Goal: Task Accomplishment & Management: Complete application form

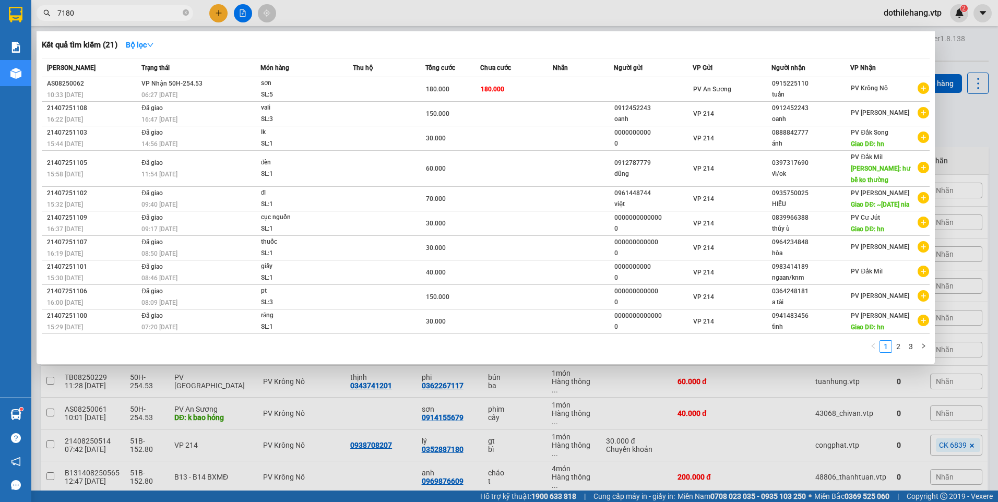
type input "7180"
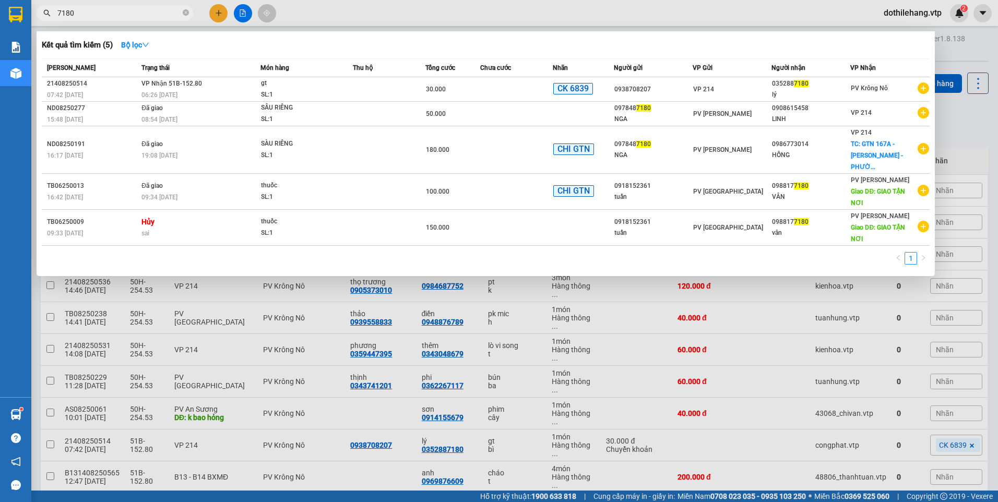
click at [218, 15] on div at bounding box center [499, 251] width 998 height 502
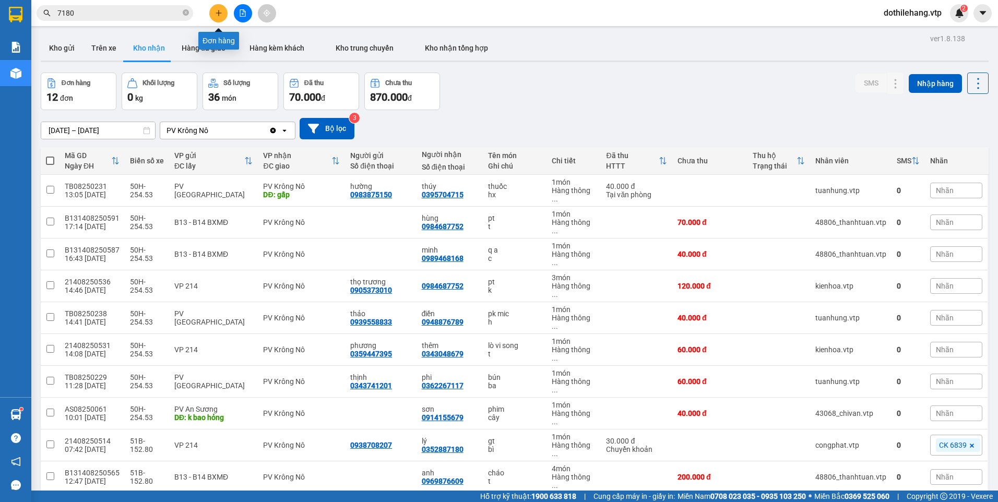
click at [211, 14] on button at bounding box center [218, 13] width 18 height 18
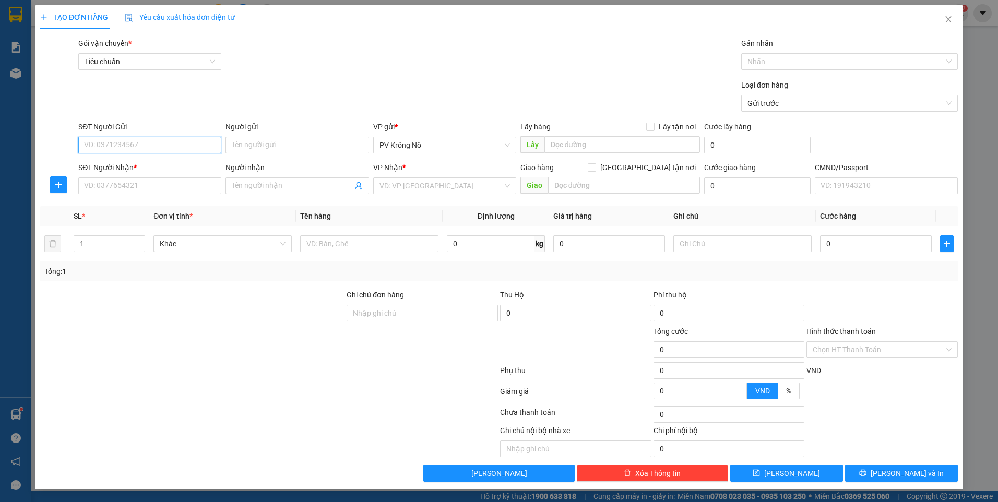
paste input "0398827602"
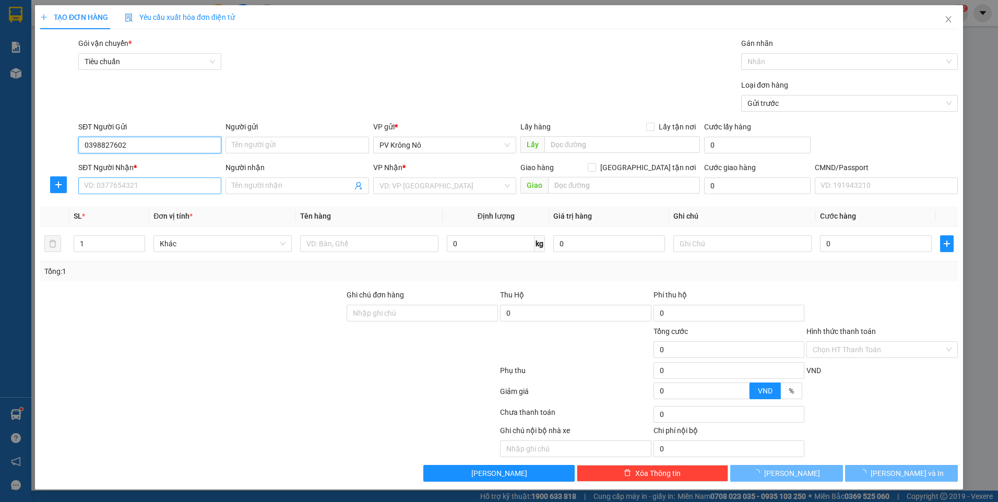
type input "0398827602"
click at [148, 194] on input "SĐT Người Nhận *" at bounding box center [149, 185] width 143 height 17
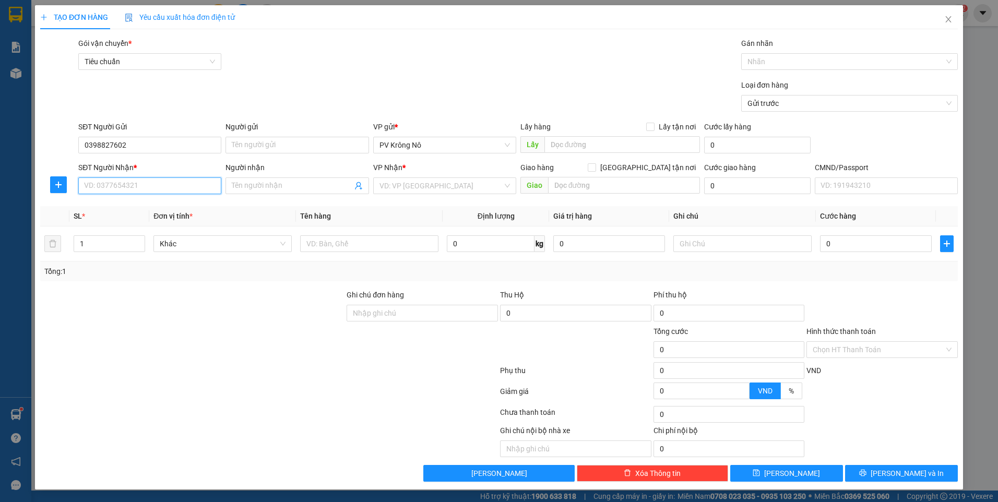
paste input "0398827602"
type input "0398827602"
click at [240, 183] on input "Người nhận" at bounding box center [292, 185] width 120 height 11
type input "BÁC PHONG"
click at [246, 149] on input "Người gửi" at bounding box center [296, 145] width 143 height 17
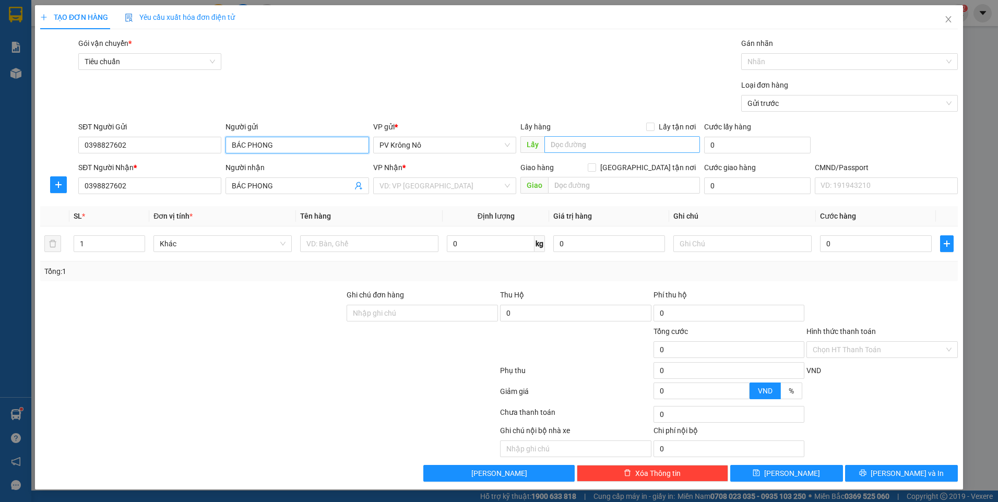
type input "BÁC PHONG"
click at [578, 144] on input "text" at bounding box center [622, 144] width 156 height 17
paste input "0398827602"
type input "DỐC KHOAI MÌ ĐX(0398827602)"
click at [436, 183] on input "search" at bounding box center [440, 186] width 123 height 16
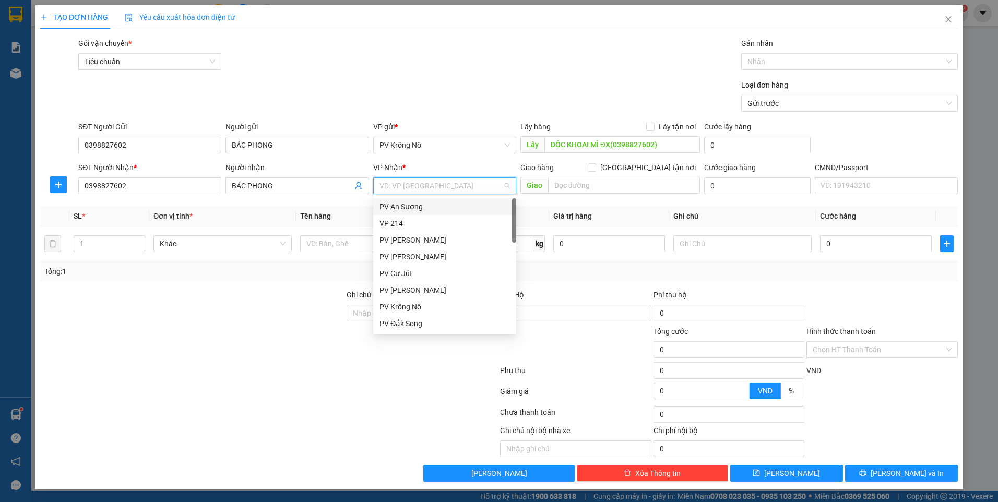
type input "4"
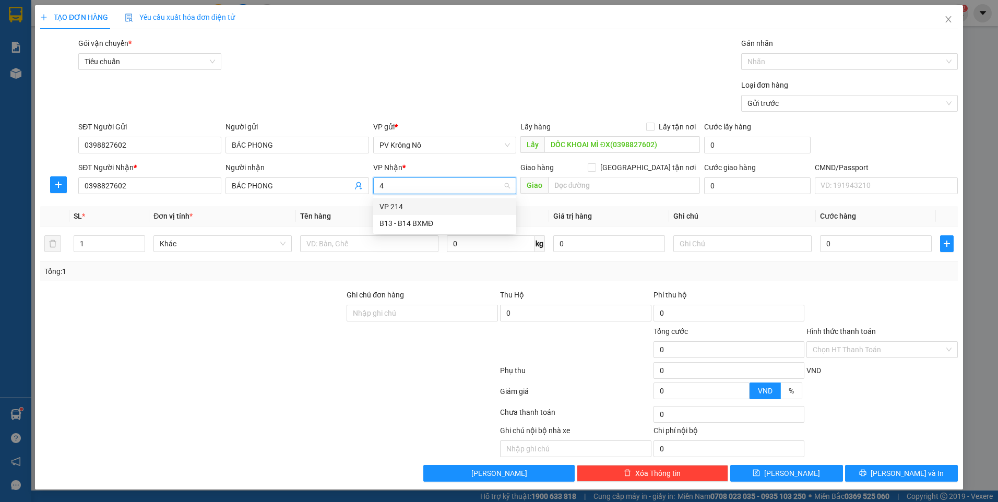
click at [417, 211] on div "VP 214" at bounding box center [444, 206] width 130 height 11
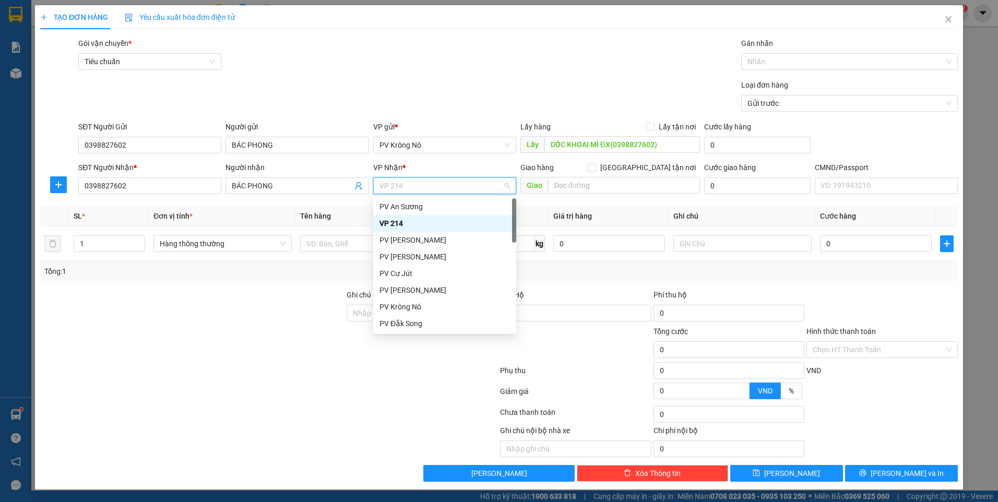
click at [402, 220] on div "VP 214" at bounding box center [444, 223] width 130 height 11
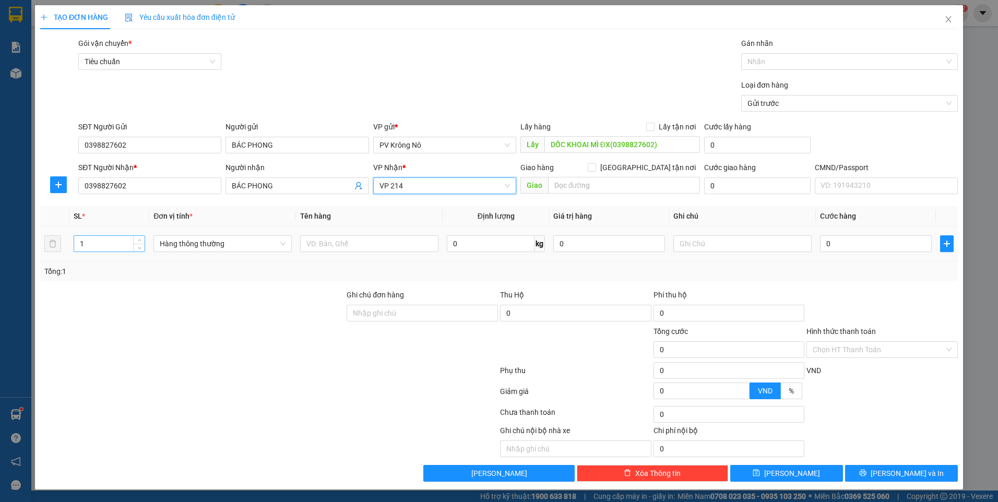
click at [112, 248] on input "1" at bounding box center [109, 244] width 70 height 16
type input "5"
click at [405, 236] on input "text" at bounding box center [369, 243] width 138 height 17
type input "5 THÙNG"
click at [844, 243] on input "0" at bounding box center [876, 243] width 112 height 17
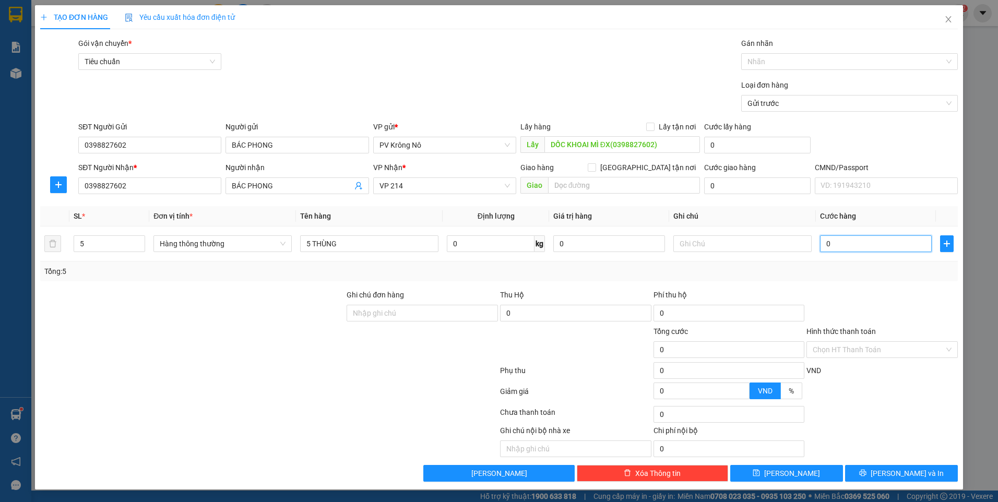
type input "002"
type input "2"
type input "0.020"
type input "20"
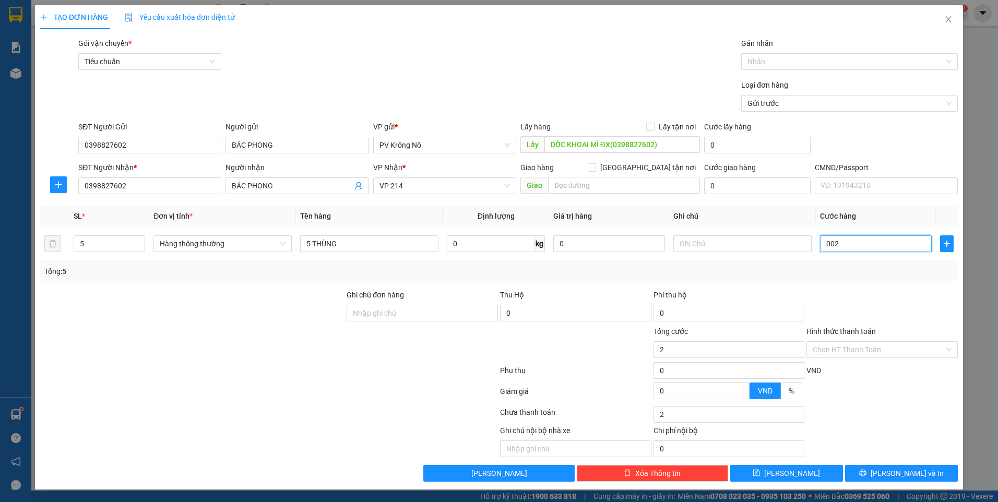
type input "20"
type input "00.200"
type input "200"
type input "0.002.000"
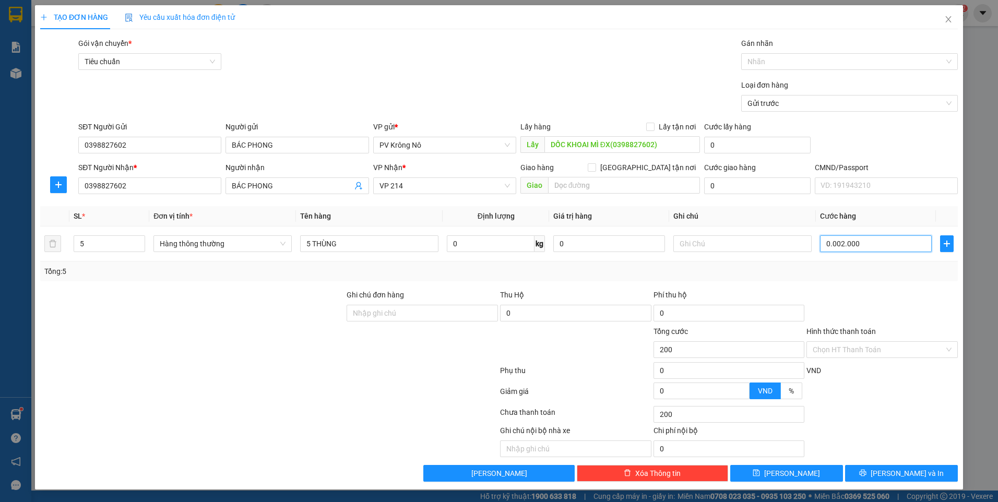
type input "2.000"
type input "000.020.000"
type input "20.000"
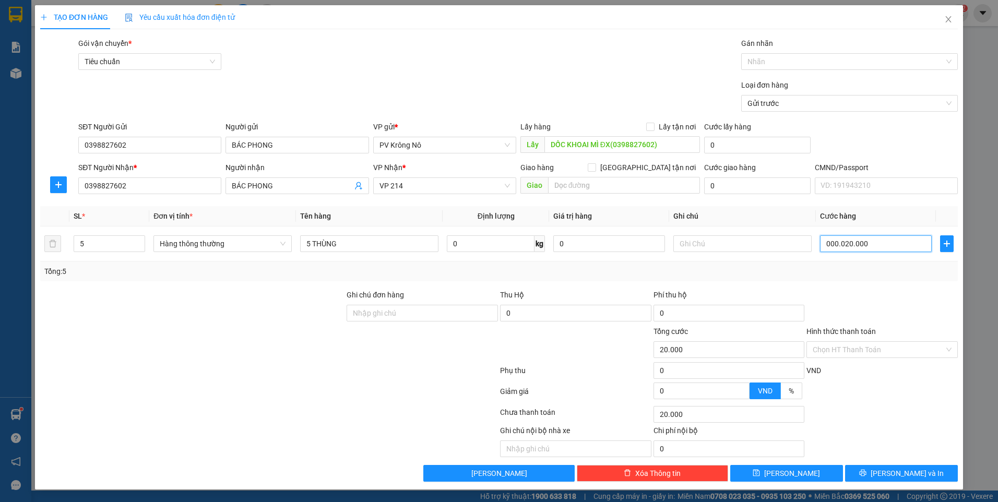
type input "00.000.200.000"
type input "200.000"
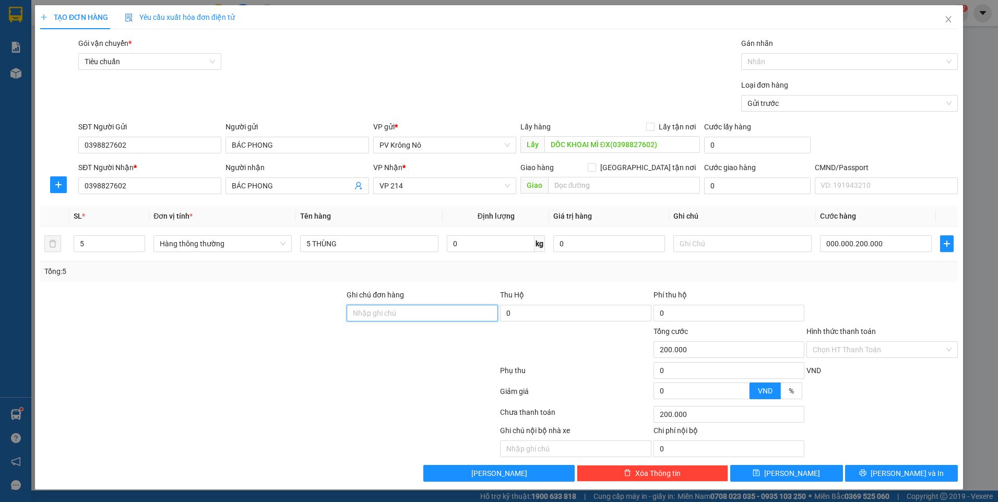
type input "200.000"
click at [804, 476] on button "Lưu" at bounding box center [786, 473] width 113 height 17
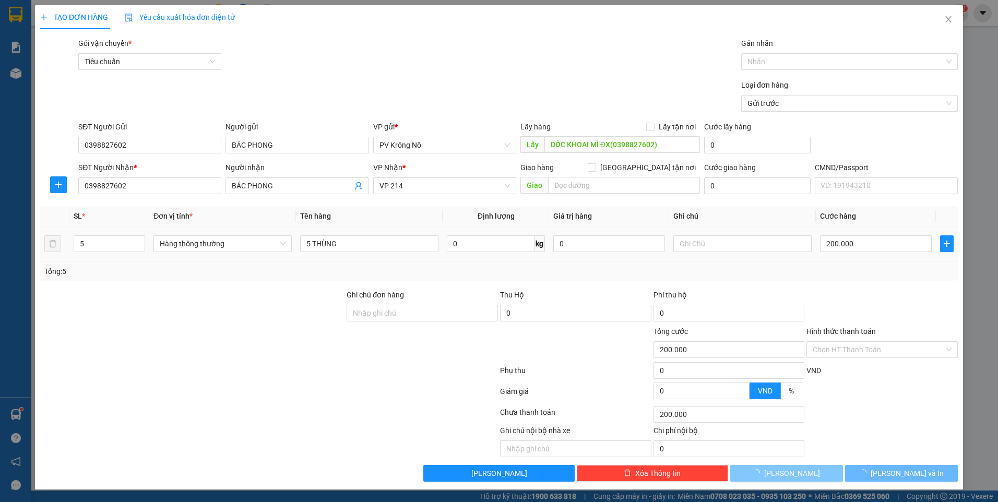
type input "1"
type input "0"
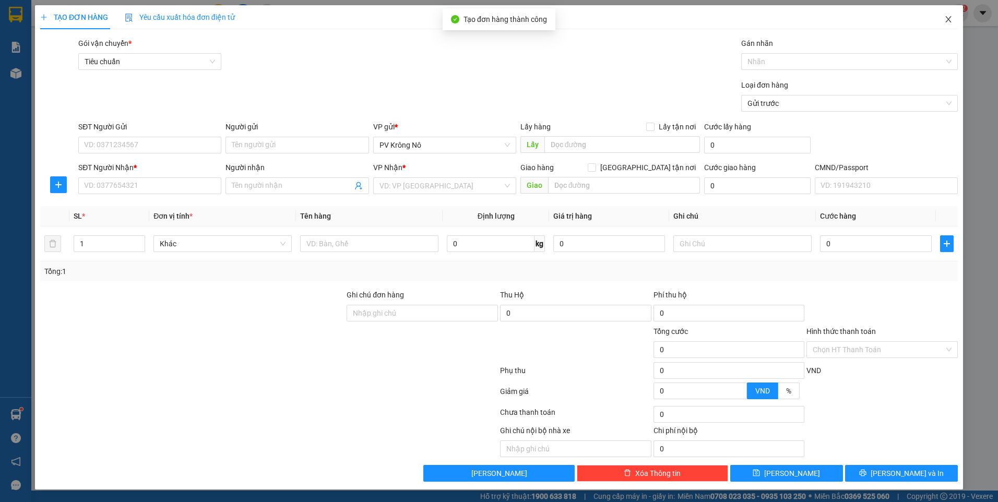
click at [949, 20] on icon "close" at bounding box center [948, 19] width 8 height 8
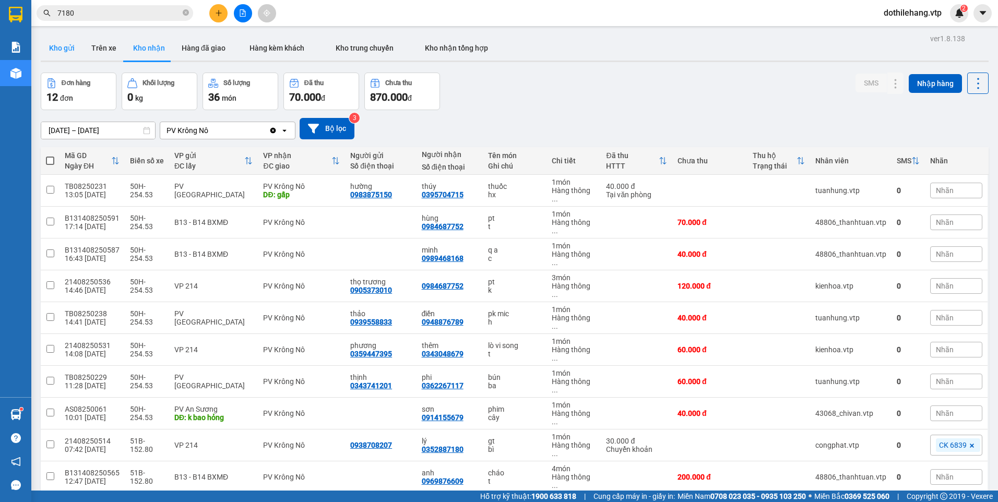
click at [65, 41] on button "Kho gửi" at bounding box center [62, 47] width 42 height 25
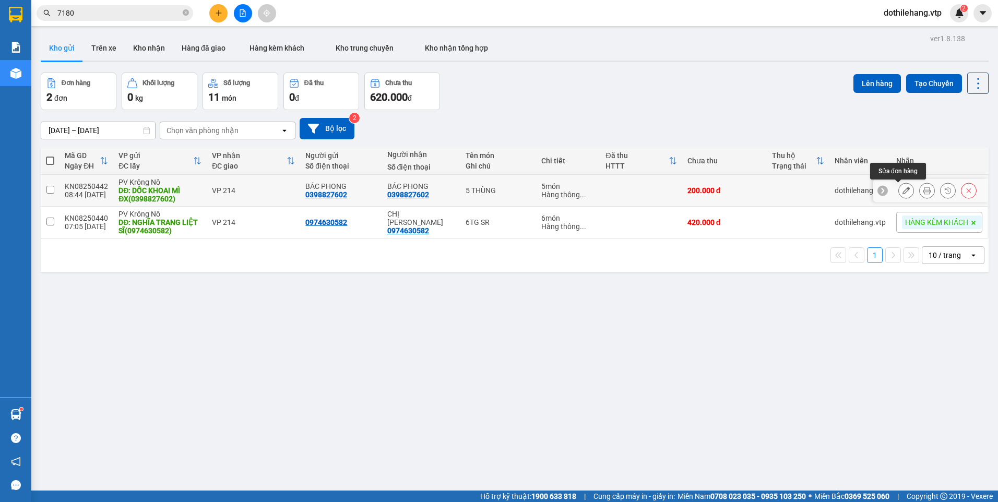
click at [902, 189] on icon at bounding box center [905, 190] width 7 height 7
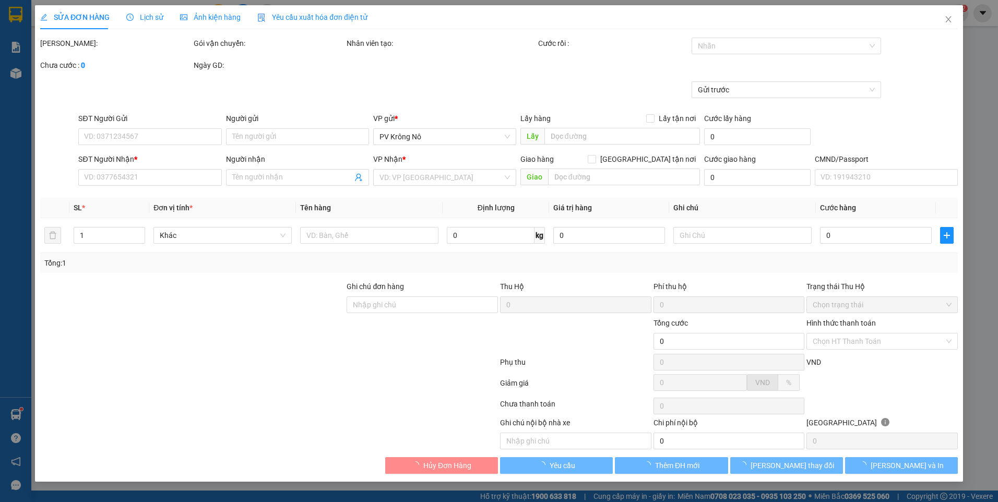
type input "0398827602"
type input "BÁC PHONG"
type input "DỐC KHOAI MÌ ĐX(0398827602)"
type input "0398827602"
type input "BÁC PHONG"
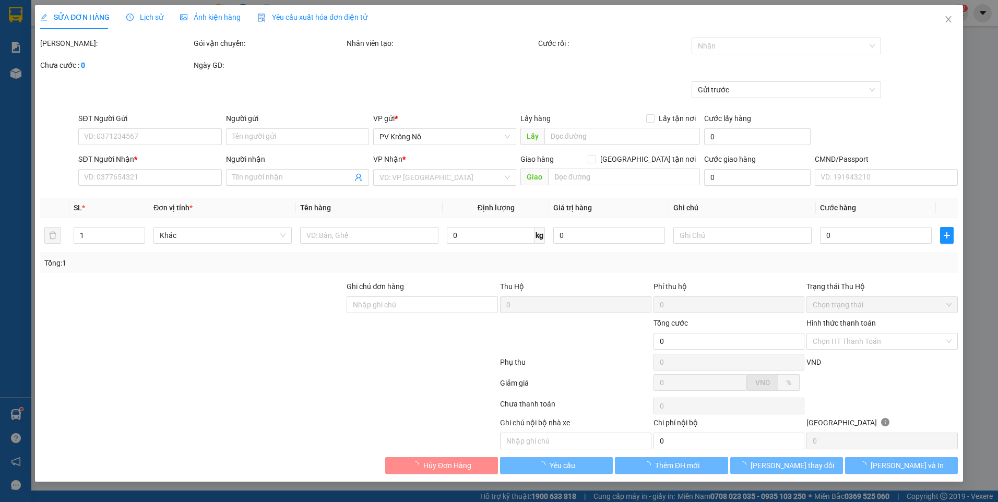
type input "200.000"
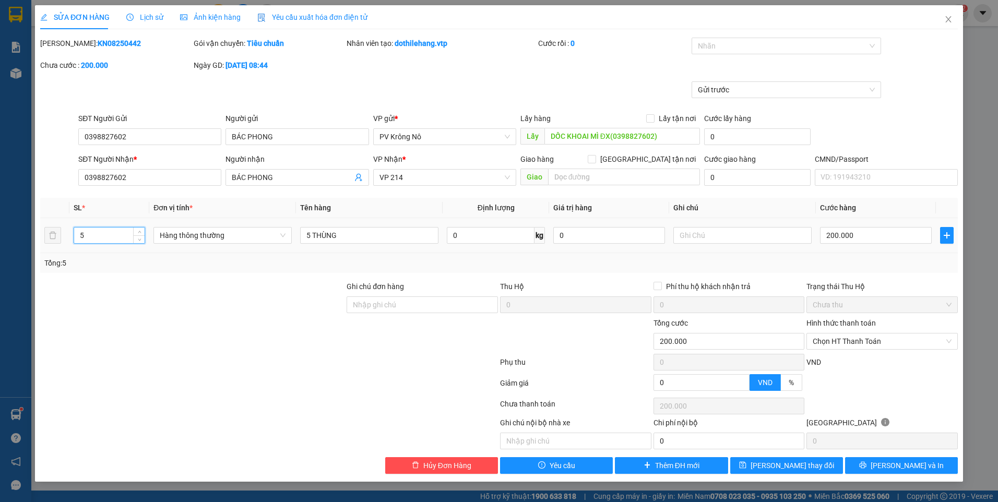
click at [103, 233] on input "5" at bounding box center [109, 236] width 70 height 16
click at [137, 238] on span "down" at bounding box center [139, 239] width 6 height 6
type input "4"
click at [138, 228] on span "Increase Value" at bounding box center [138, 232] width 11 height 9
type input "5"
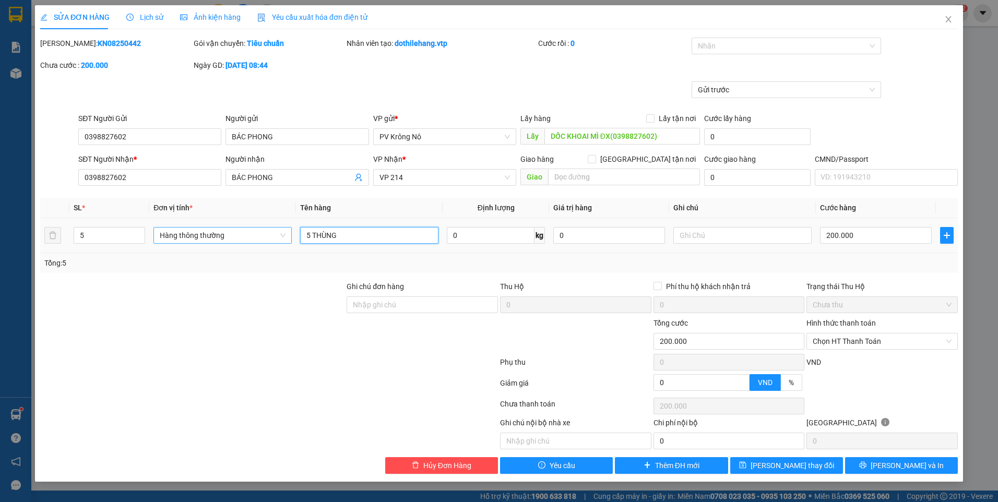
drag, startPoint x: 339, startPoint y: 235, endPoint x: 276, endPoint y: 233, distance: 62.6
click at [276, 233] on tr "5 Hàng thông thường 5 THÙNG 0 kg 0 200.000" at bounding box center [498, 235] width 917 height 35
type input "4TX+1 BAO"
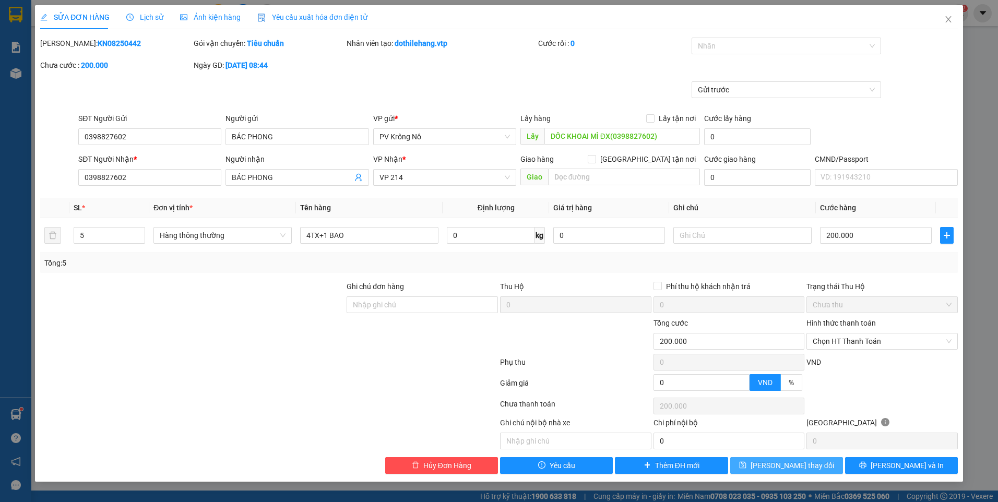
click at [820, 467] on button "Lưu thay đổi" at bounding box center [786, 465] width 113 height 17
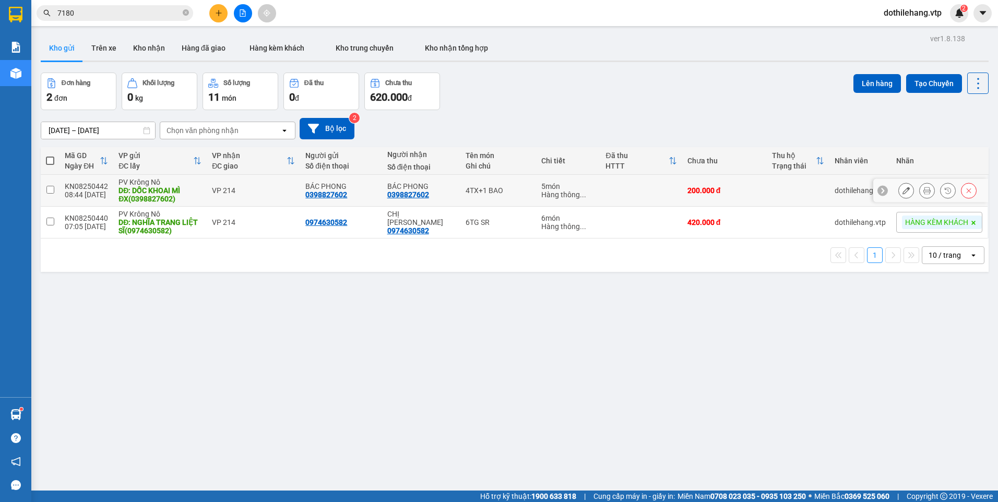
click at [899, 186] on button at bounding box center [906, 191] width 15 height 18
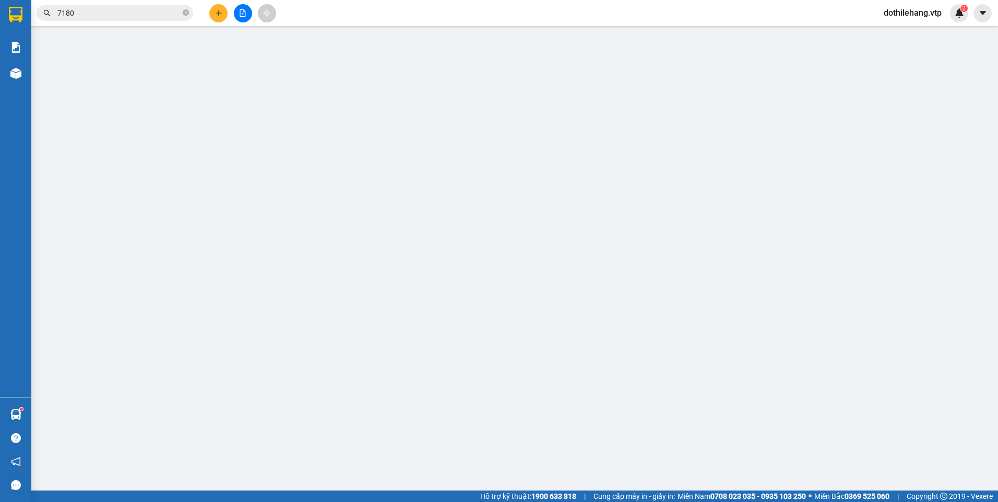
type input "0398827602"
type input "BÁC PHONG"
type input "DỐC KHOAI MÌ ĐX(0398827602)"
type input "0398827602"
type input "BÁC PHONG"
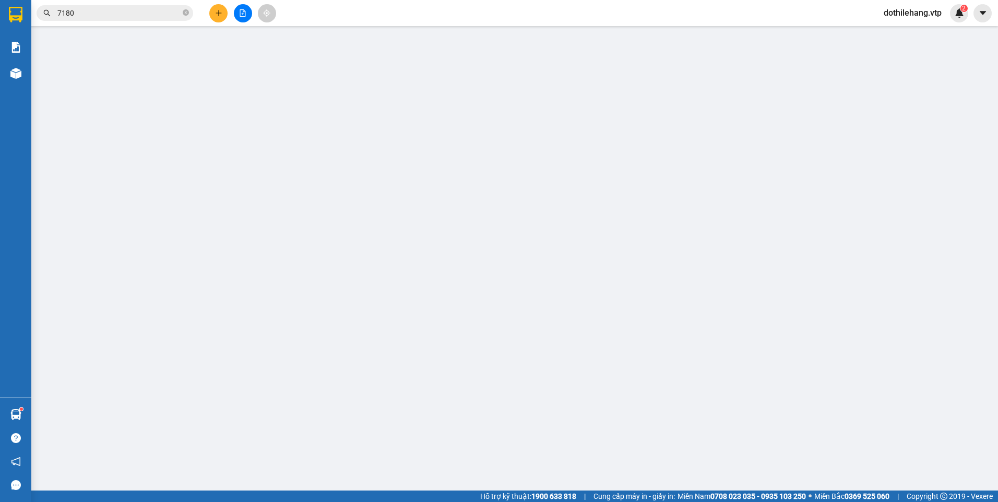
type input "200.000"
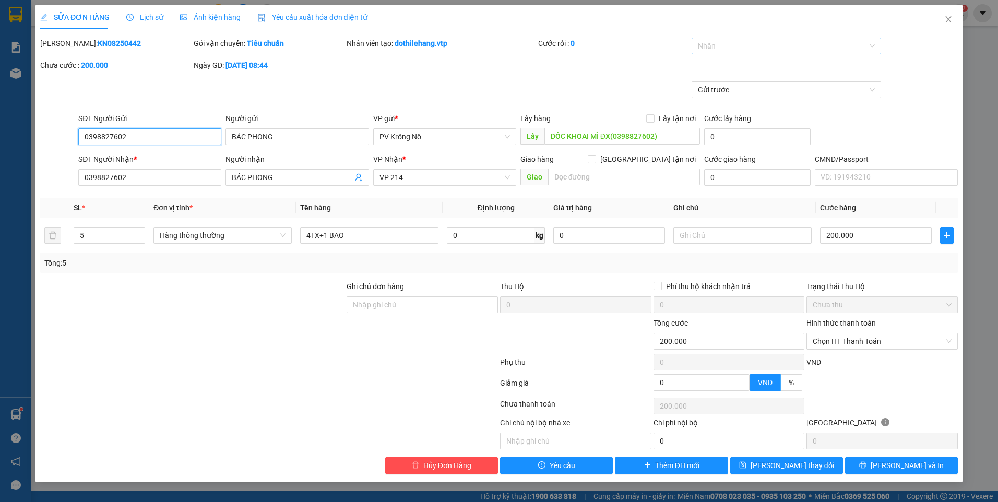
click at [770, 49] on div at bounding box center [781, 46] width 174 height 13
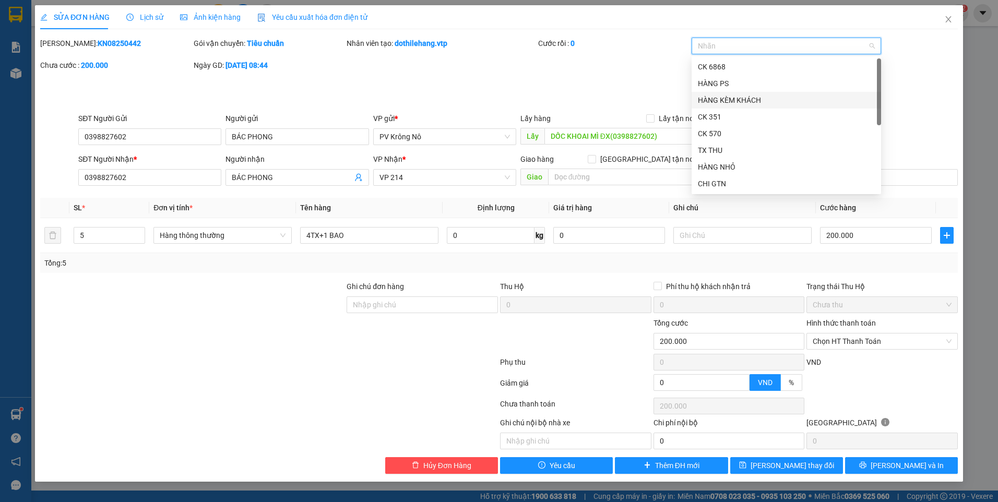
click at [765, 102] on div "HÀNG KÈM KHÁCH" at bounding box center [786, 99] width 177 height 11
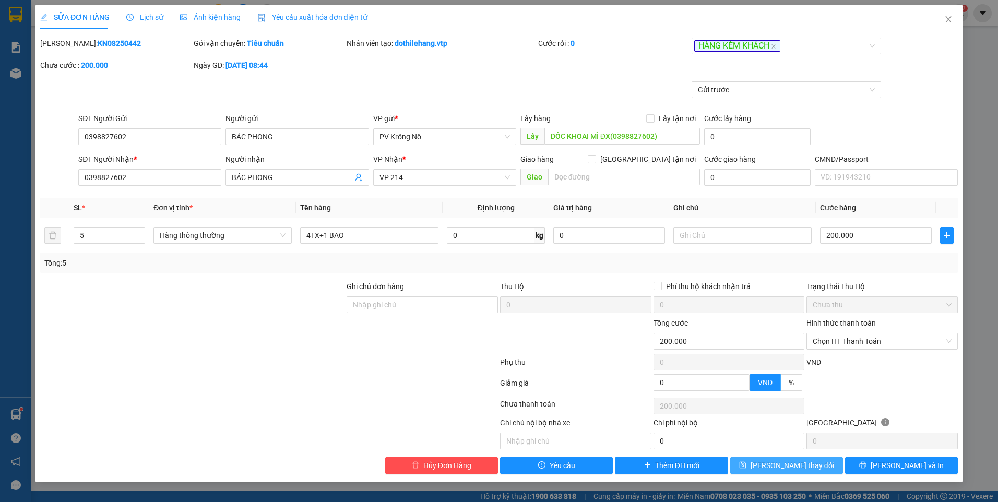
click at [746, 468] on icon "save" at bounding box center [742, 464] width 7 height 7
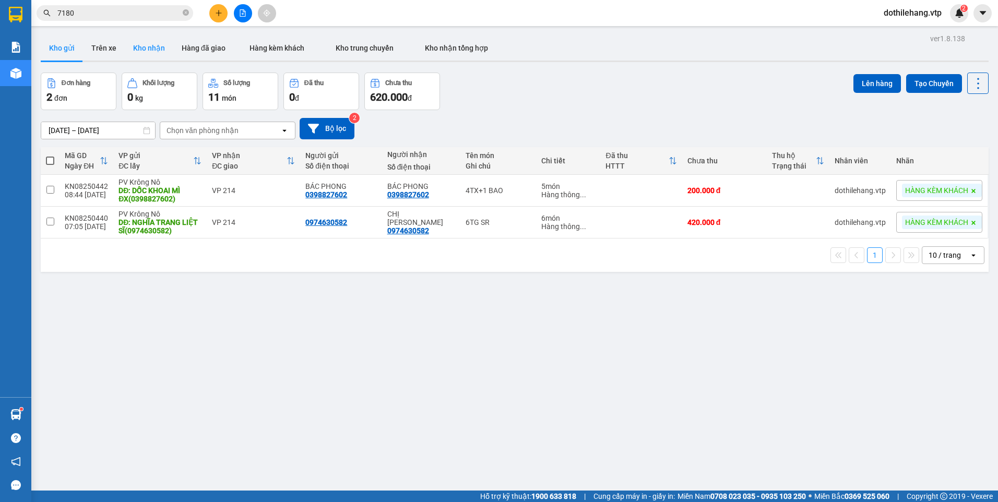
click at [143, 55] on button "Kho nhận" at bounding box center [149, 47] width 49 height 25
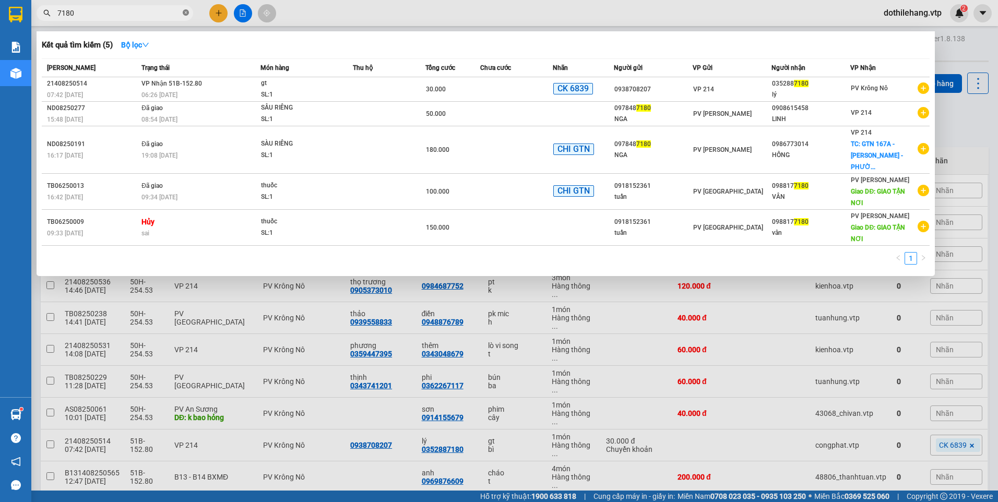
click at [185, 10] on icon "close-circle" at bounding box center [186, 12] width 6 height 6
type input "0823"
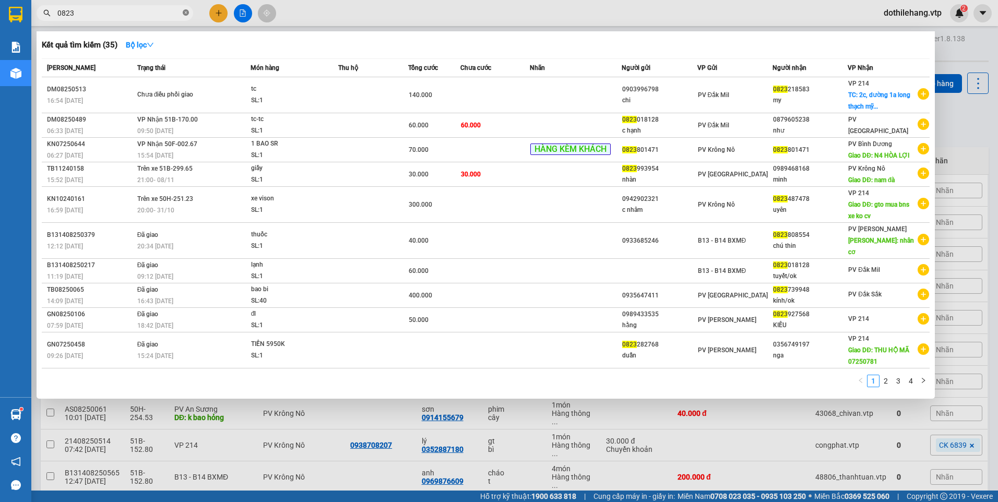
click at [184, 11] on icon "close-circle" at bounding box center [186, 12] width 6 height 6
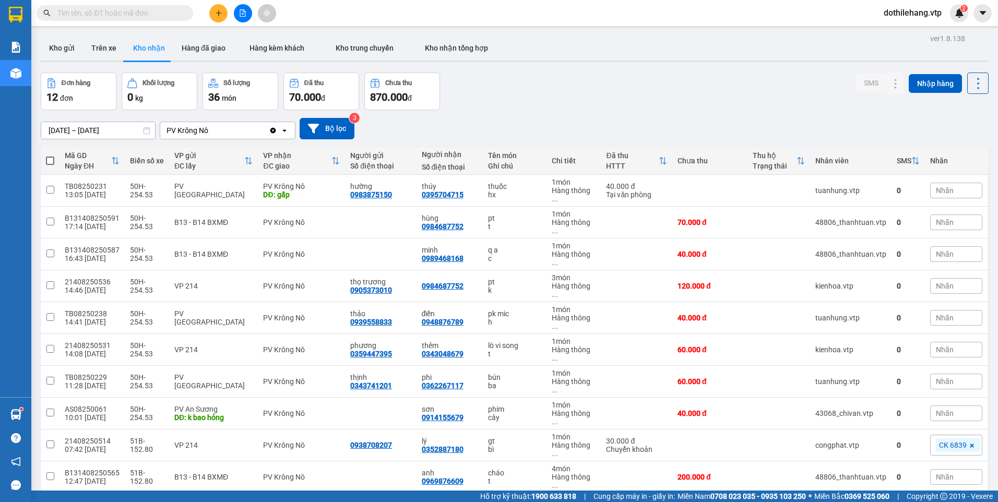
click at [99, 13] on input "text" at bounding box center [118, 12] width 123 height 11
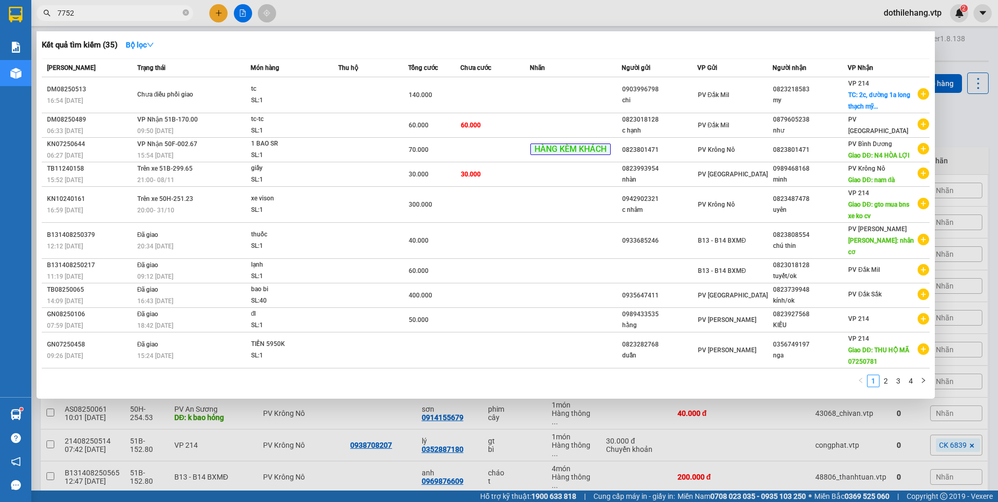
type input "7752"
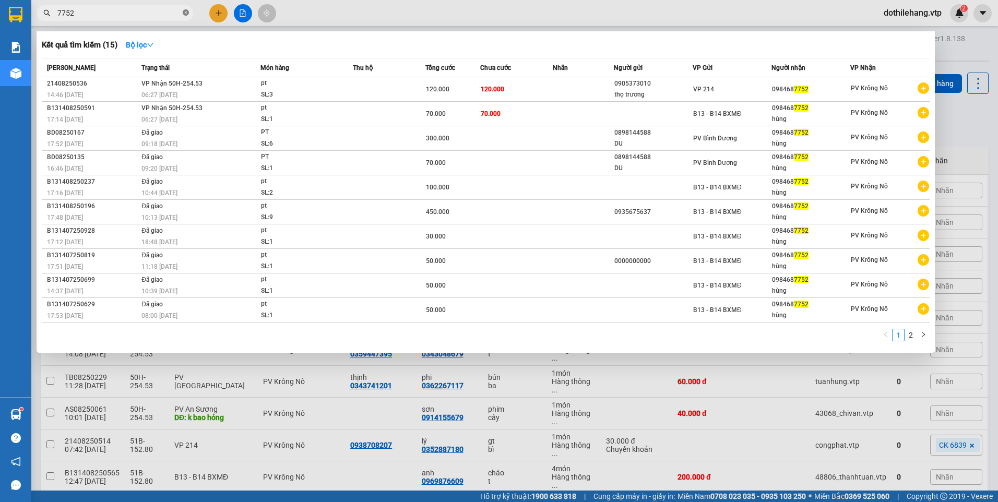
click at [185, 15] on icon "close-circle" at bounding box center [186, 12] width 6 height 6
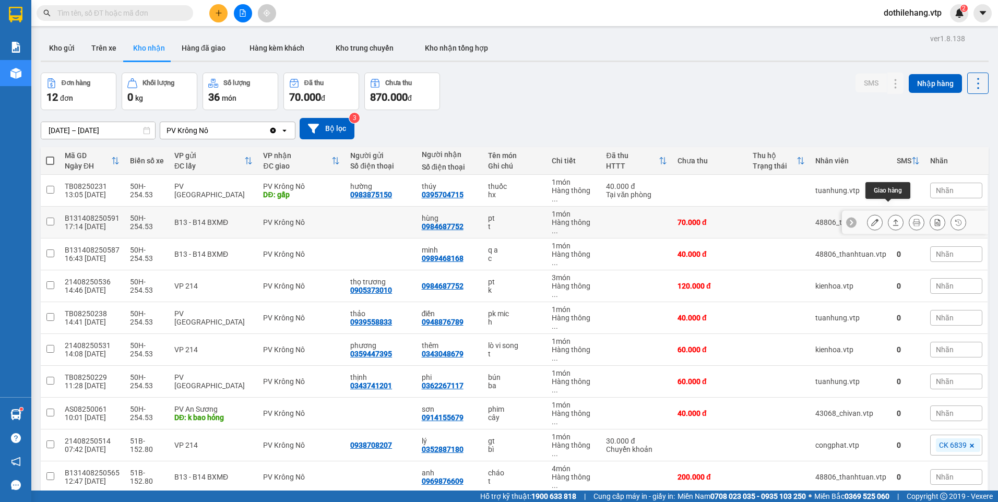
click at [893, 219] on icon at bounding box center [896, 222] width 6 height 6
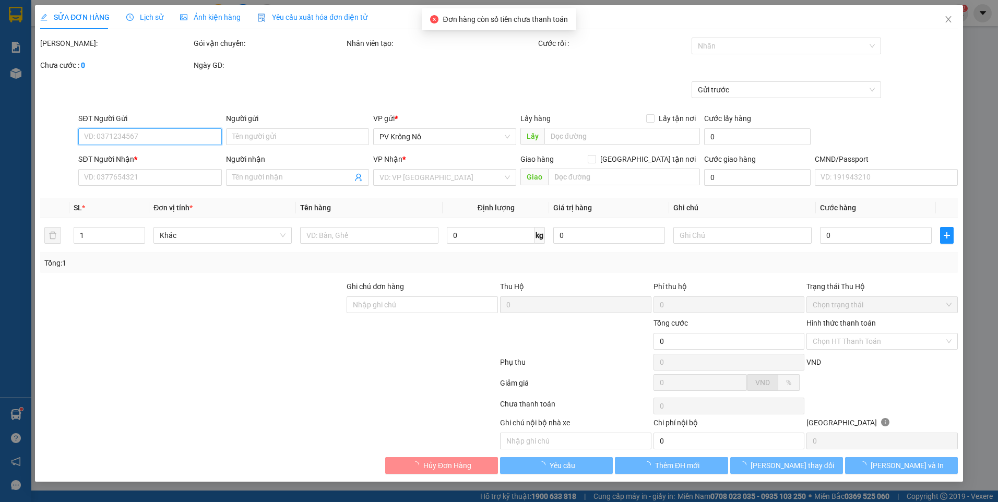
type input "3.500"
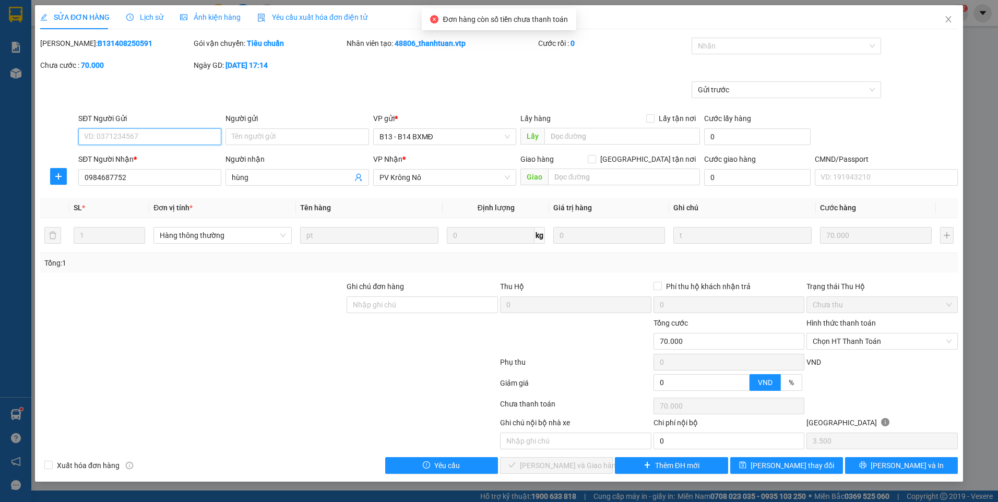
type input "0984687752"
type input "hùng"
type input "70.000"
click at [841, 340] on span "Chọn HT Thanh Toán" at bounding box center [881, 341] width 139 height 16
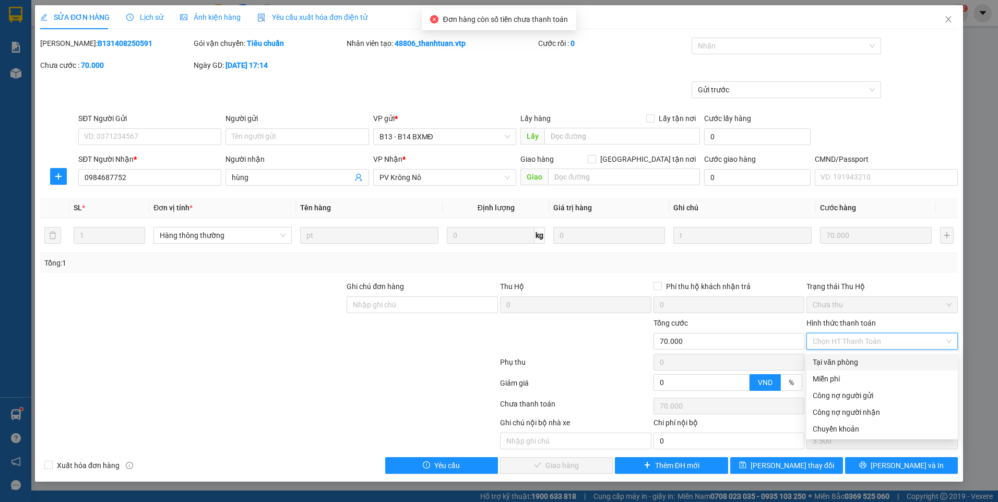
click at [836, 361] on div "Tại văn phòng" at bounding box center [881, 361] width 139 height 11
type input "0"
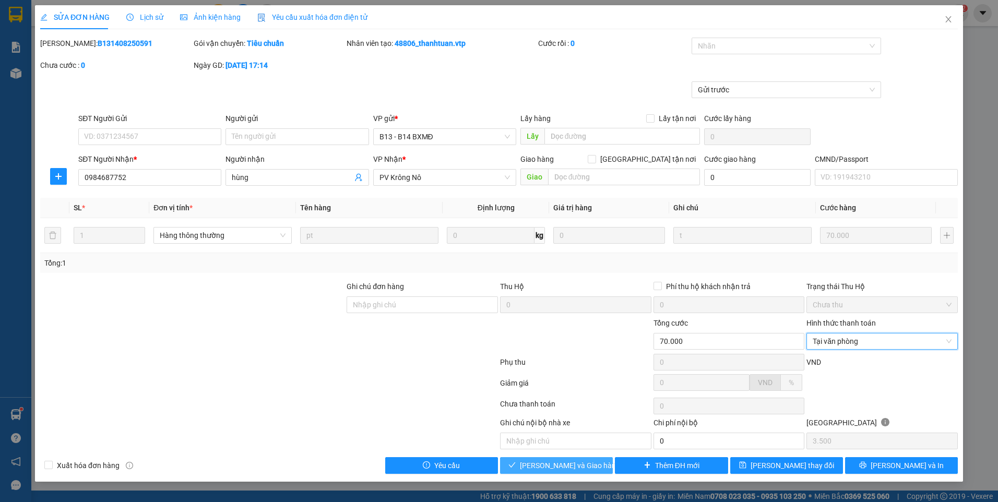
drag, startPoint x: 553, startPoint y: 464, endPoint x: 608, endPoint y: 395, distance: 88.7
click at [553, 465] on span "Lưu và Giao hàng" at bounding box center [570, 465] width 100 height 11
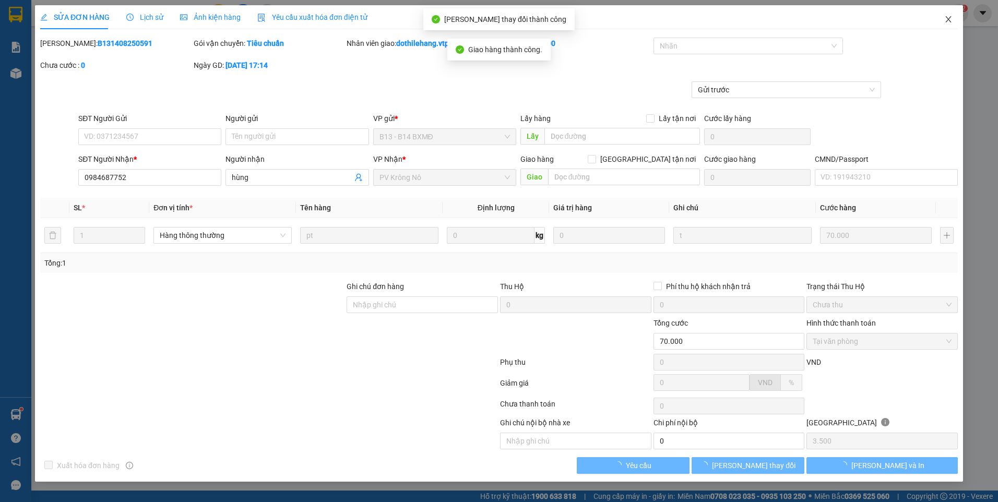
click at [945, 17] on icon "close" at bounding box center [948, 19] width 6 height 6
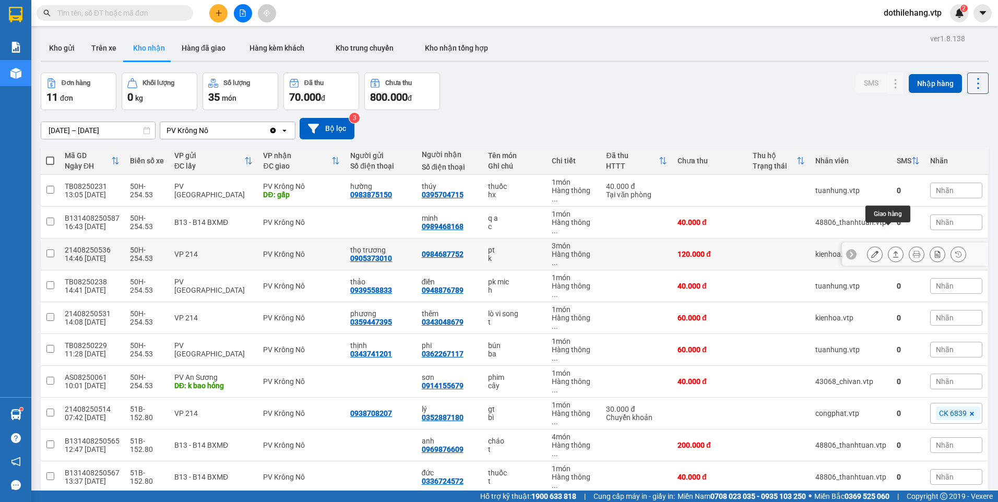
click at [892, 250] on icon at bounding box center [895, 253] width 7 height 7
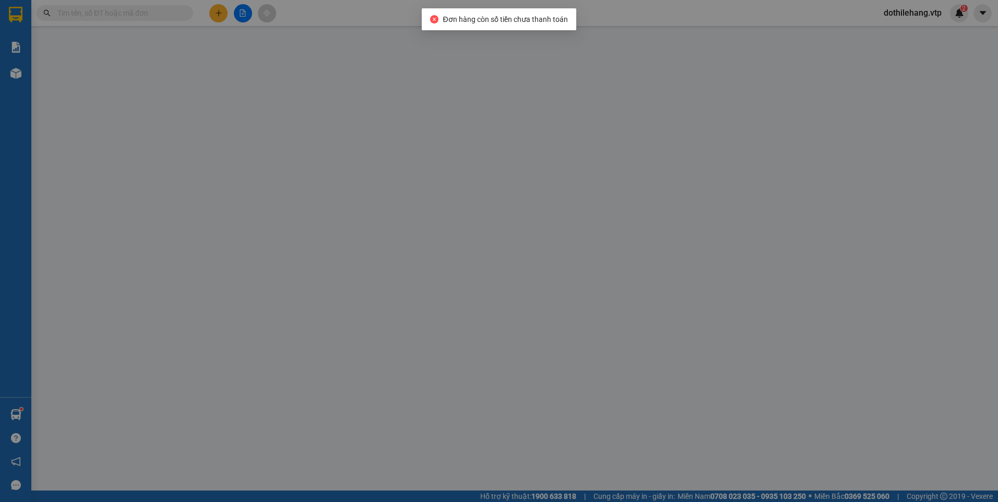
type input "0905373010"
type input "thọ trương"
type input "0984687752"
type input "120.000"
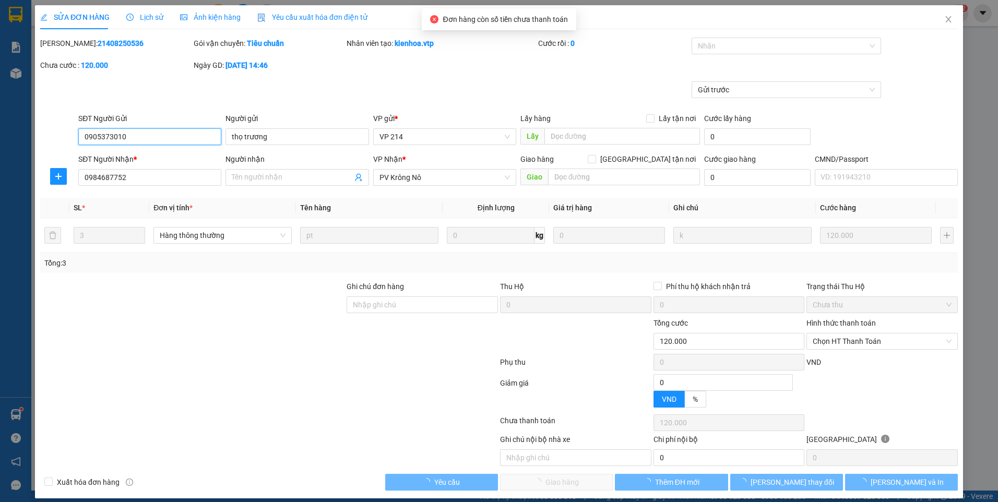
type input "6.000"
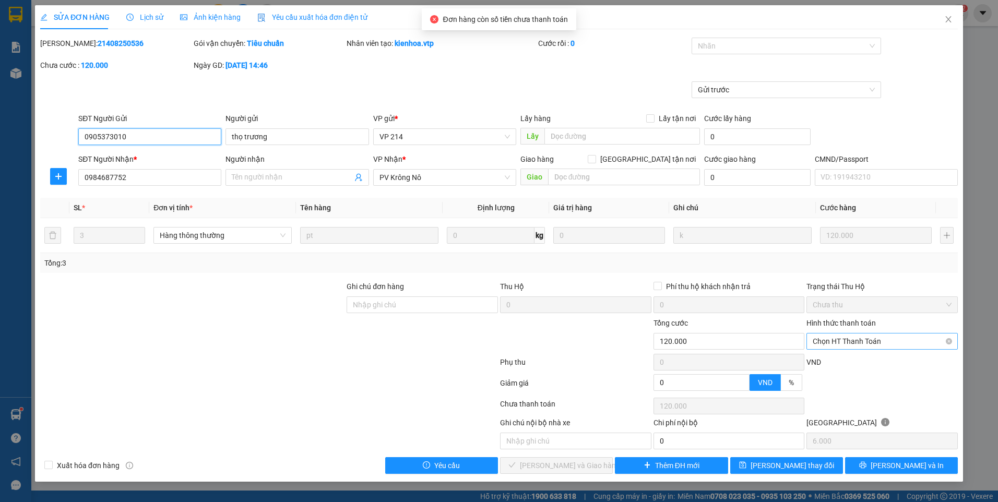
click at [847, 338] on span "Chọn HT Thanh Toán" at bounding box center [881, 341] width 139 height 16
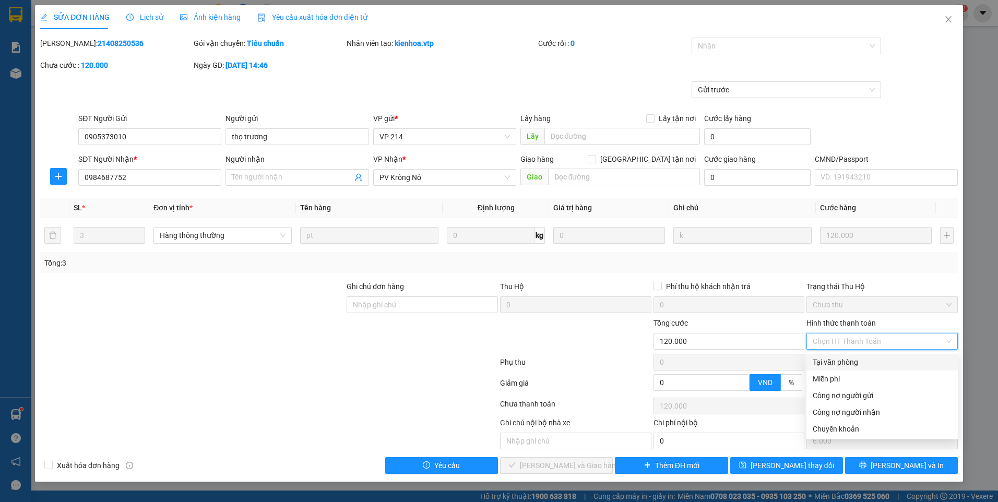
click at [831, 358] on div "Tại văn phòng" at bounding box center [881, 361] width 139 height 11
type input "0"
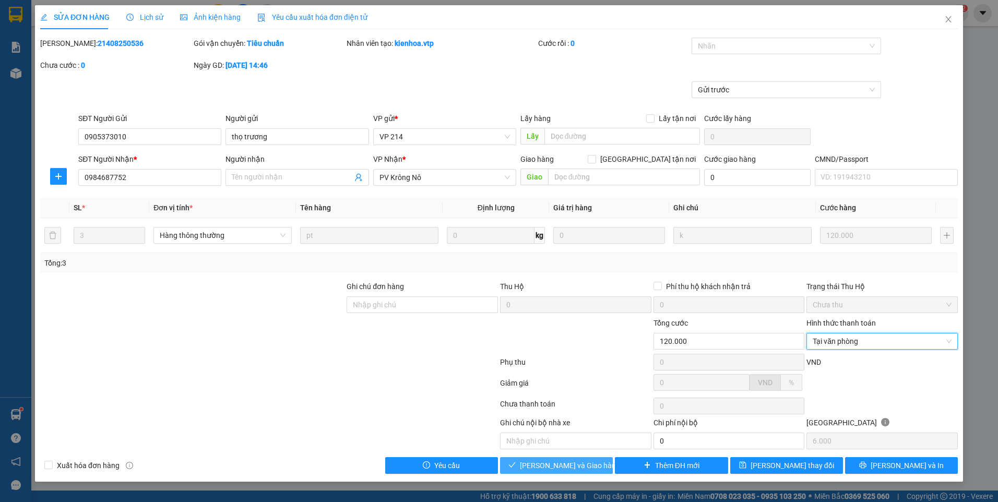
click at [590, 472] on button "Lưu và Giao hàng" at bounding box center [556, 465] width 113 height 17
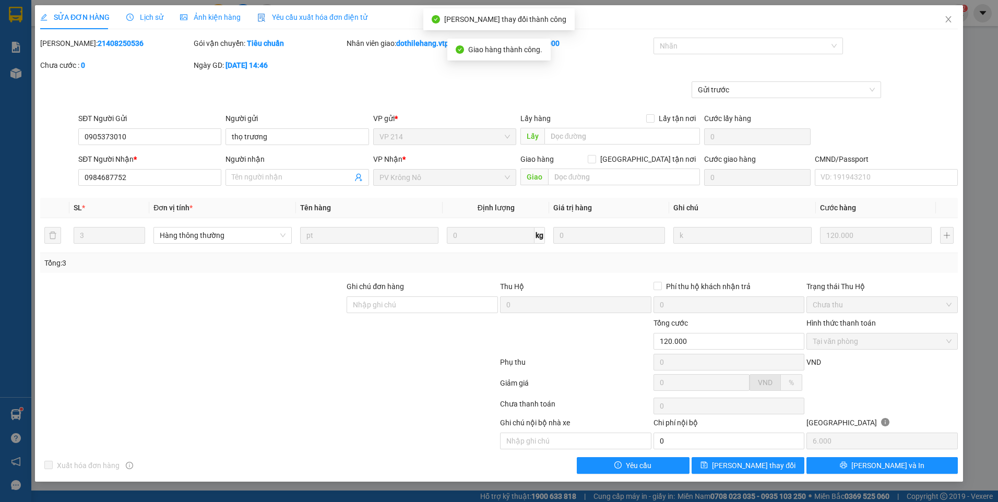
click at [951, 19] on icon "close" at bounding box center [948, 19] width 8 height 8
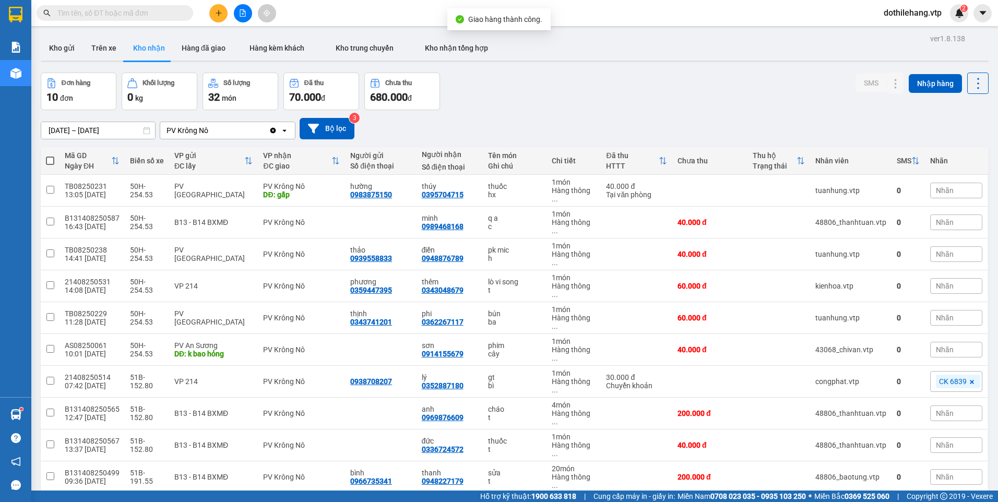
click at [115, 13] on input "text" at bounding box center [118, 12] width 123 height 11
click at [892, 441] on icon at bounding box center [895, 444] width 7 height 7
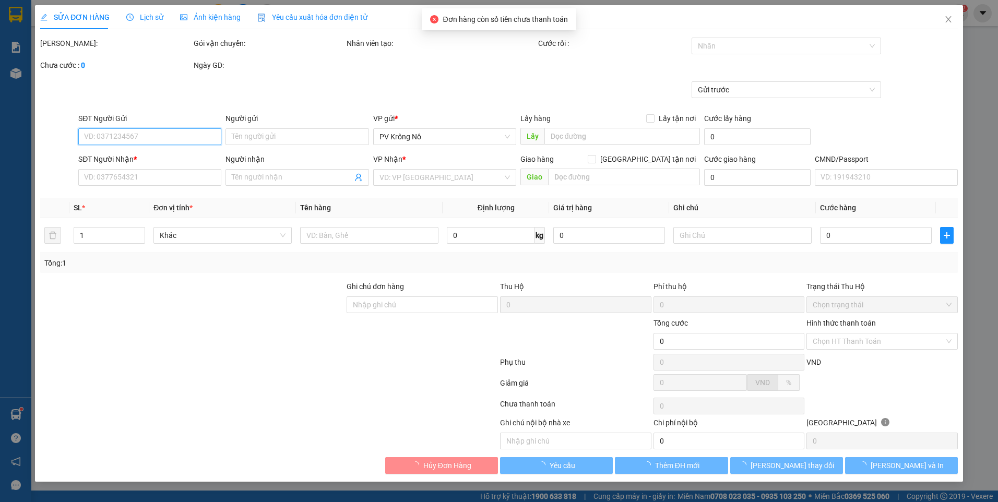
type input "0336724572"
type input "đức"
type input "40.000"
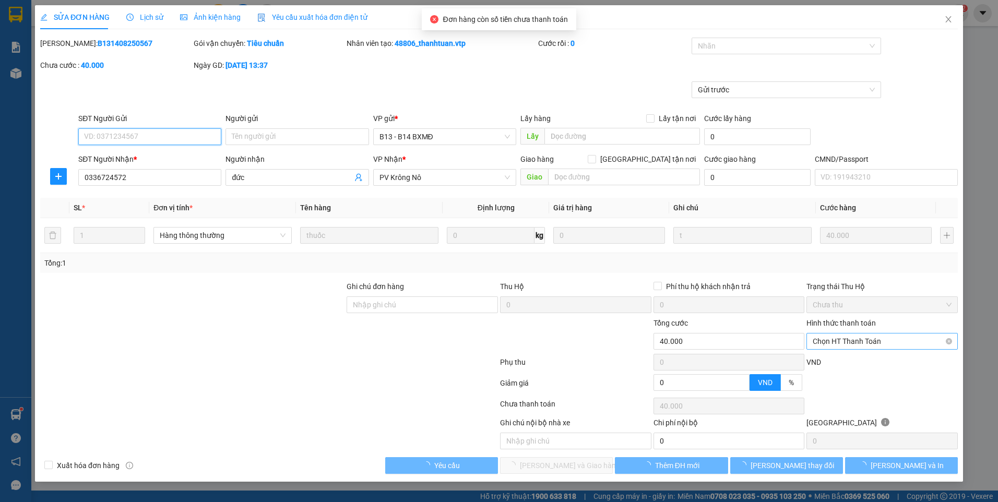
type input "2.000"
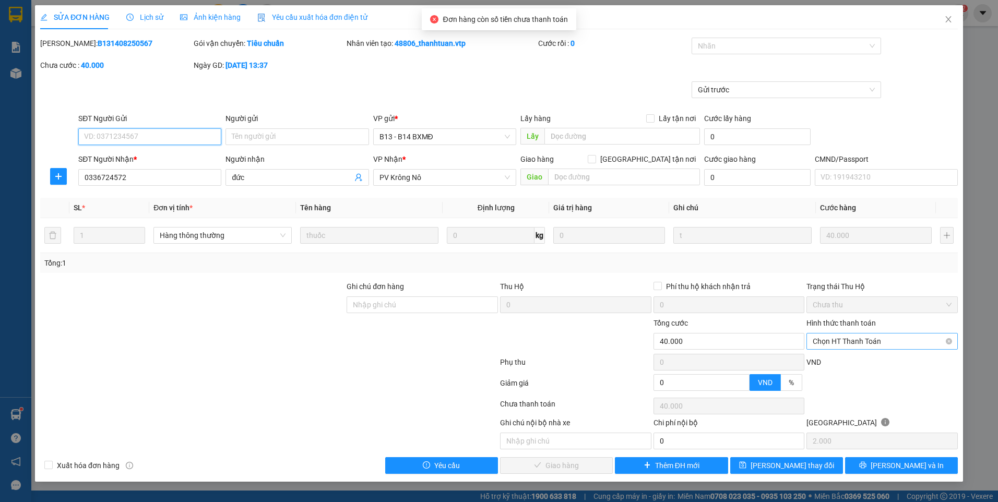
click at [849, 338] on span "Chọn HT Thanh Toán" at bounding box center [881, 341] width 139 height 16
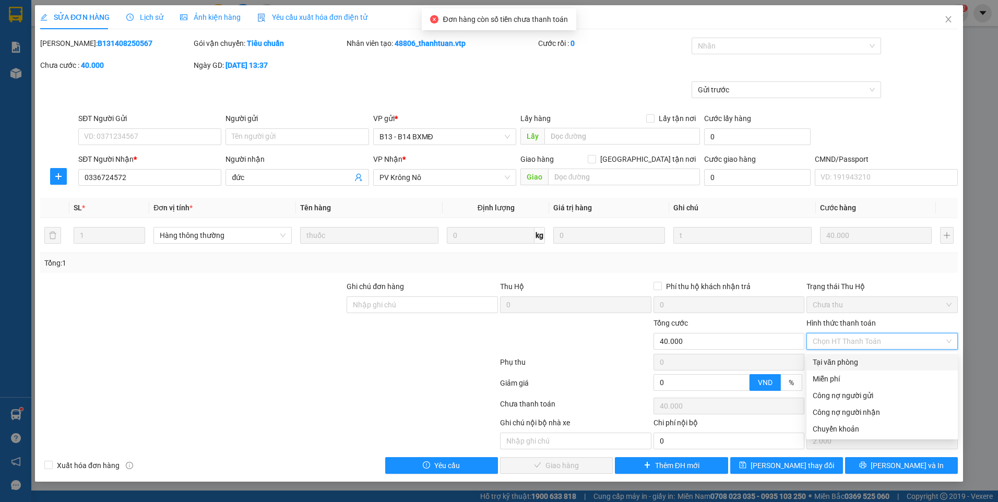
click at [843, 363] on div "Tại văn phòng" at bounding box center [881, 361] width 139 height 11
type input "0"
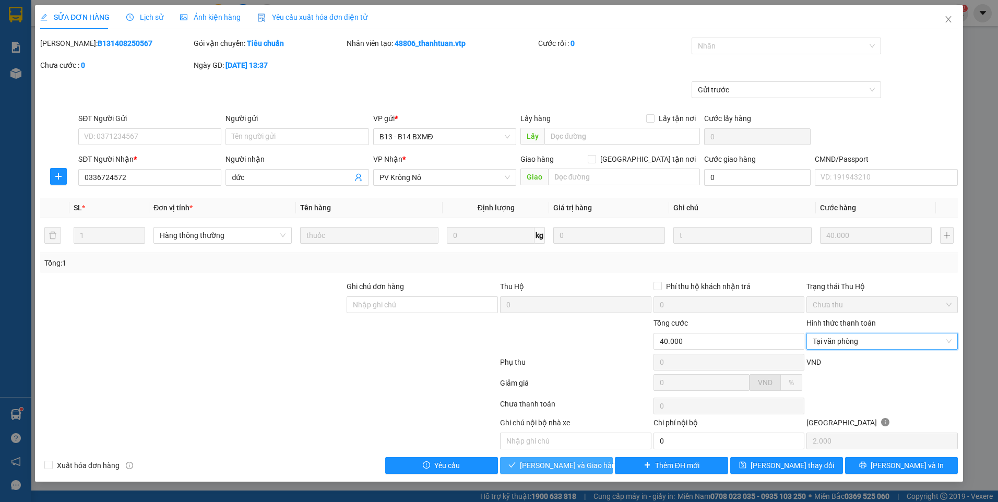
click at [590, 464] on span "Lưu và Giao hàng" at bounding box center [570, 465] width 100 height 11
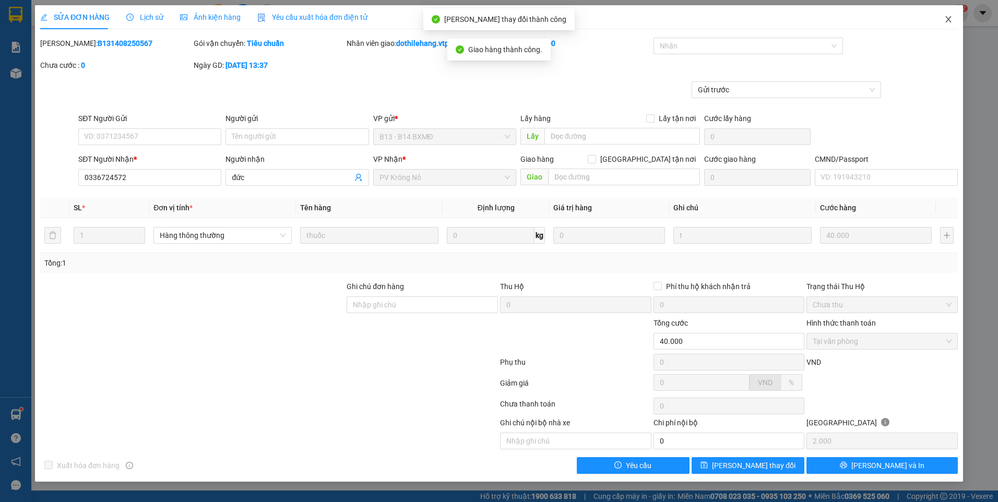
click at [948, 21] on icon "close" at bounding box center [948, 19] width 8 height 8
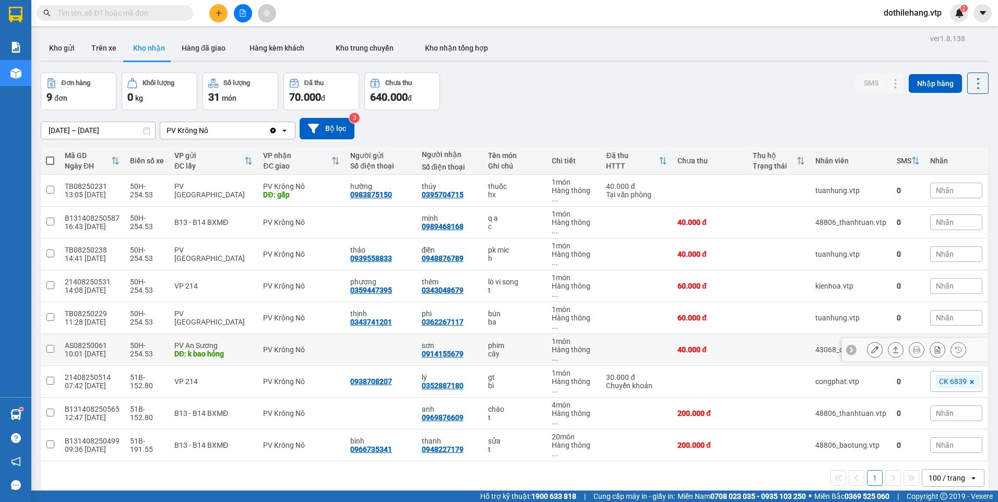
click at [892, 346] on icon at bounding box center [895, 349] width 7 height 7
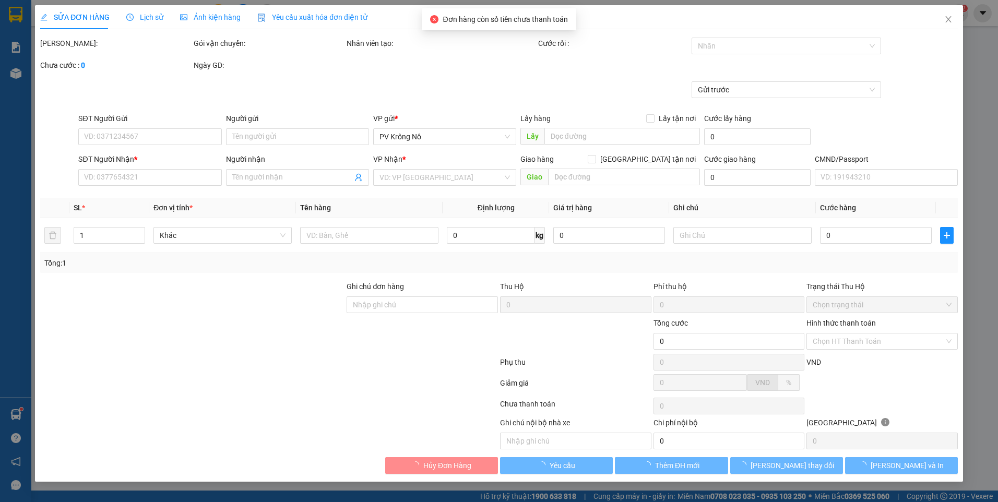
type input "2.000"
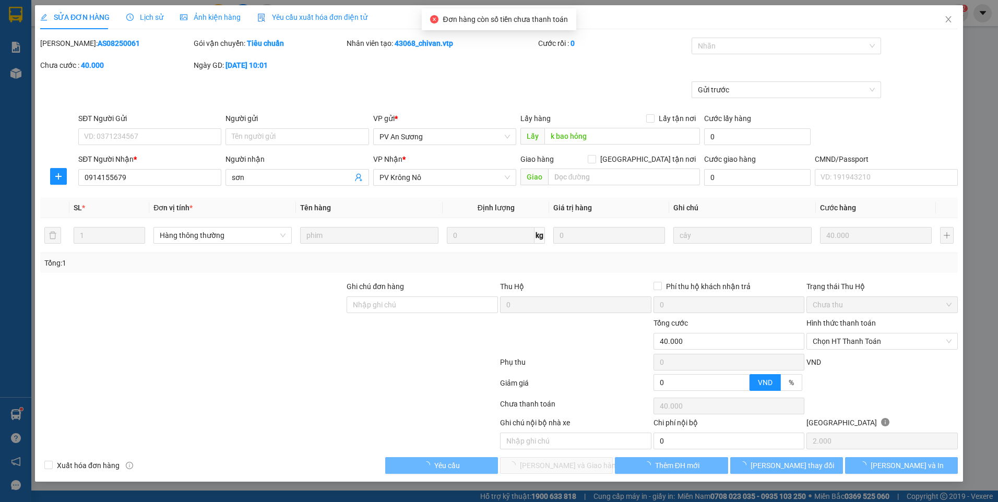
type input "k bao hỏng"
type input "0914155679"
type input "sơn"
type input "40.000"
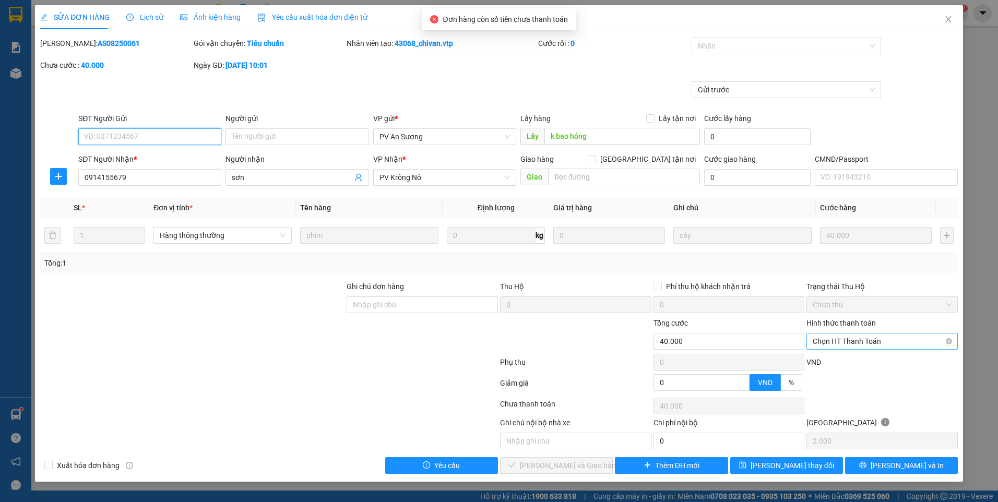
click at [814, 333] on div "Chọn HT Thanh Toán" at bounding box center [881, 341] width 151 height 17
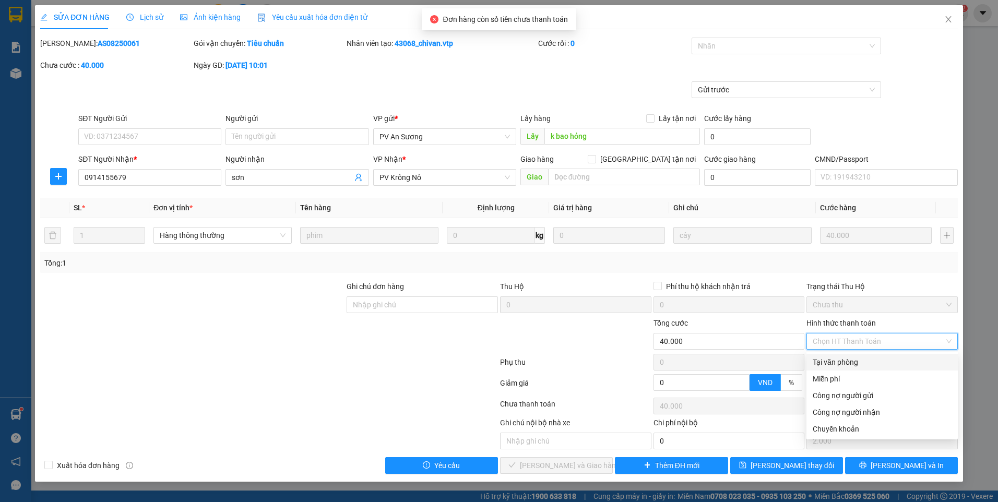
click at [822, 363] on div "Tại văn phòng" at bounding box center [881, 361] width 139 height 11
type input "0"
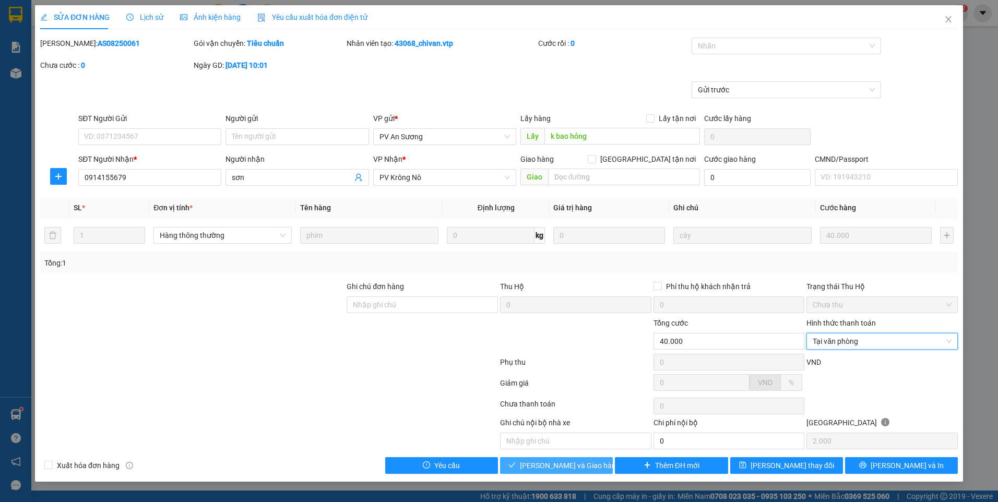
click at [582, 471] on span "Lưu và Giao hàng" at bounding box center [570, 465] width 100 height 11
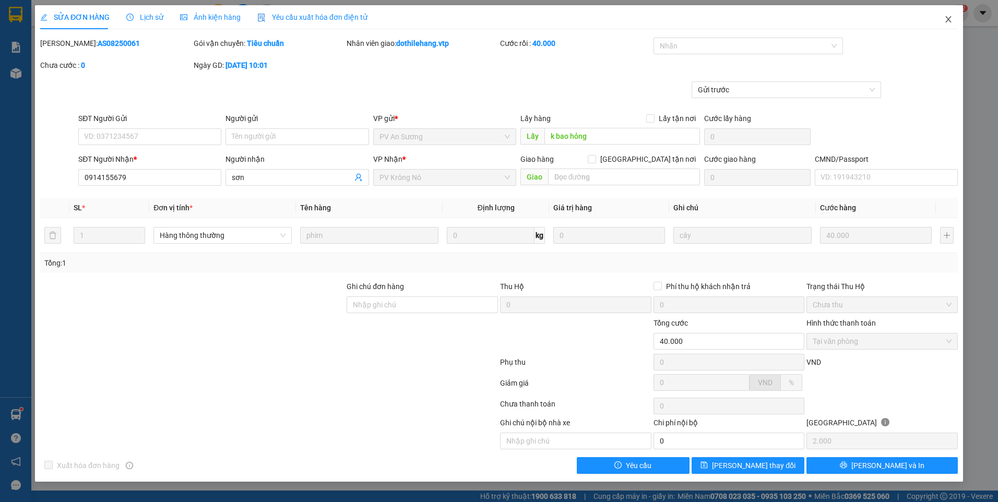
click at [947, 21] on icon "close" at bounding box center [948, 19] width 8 height 8
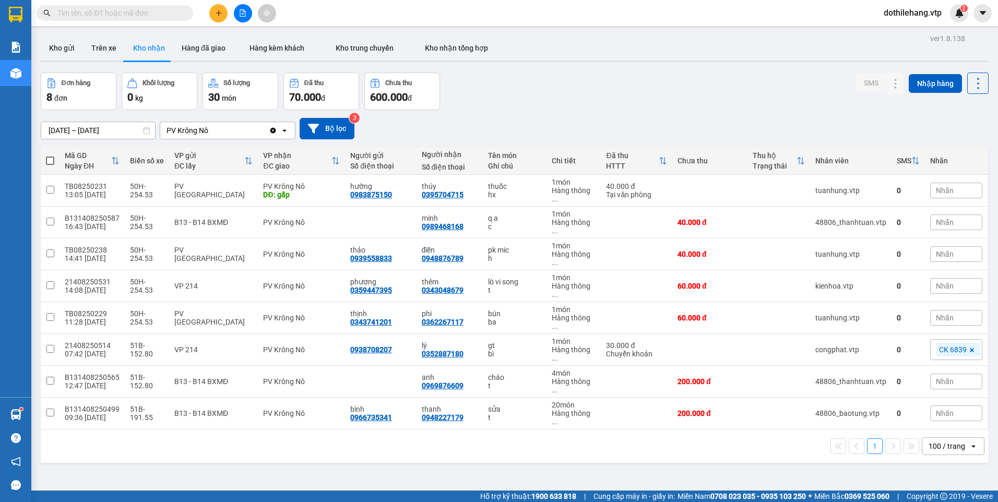
click at [117, 11] on input "text" at bounding box center [118, 12] width 123 height 11
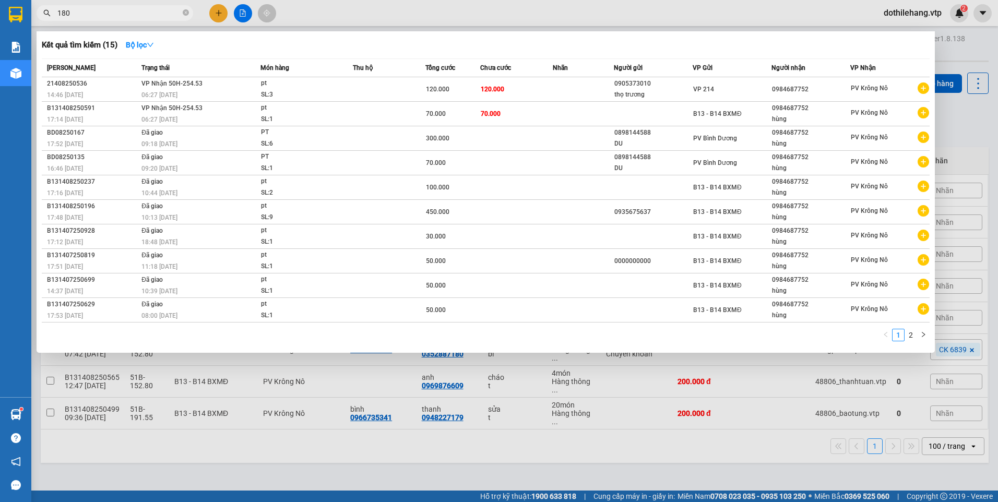
type input "180"
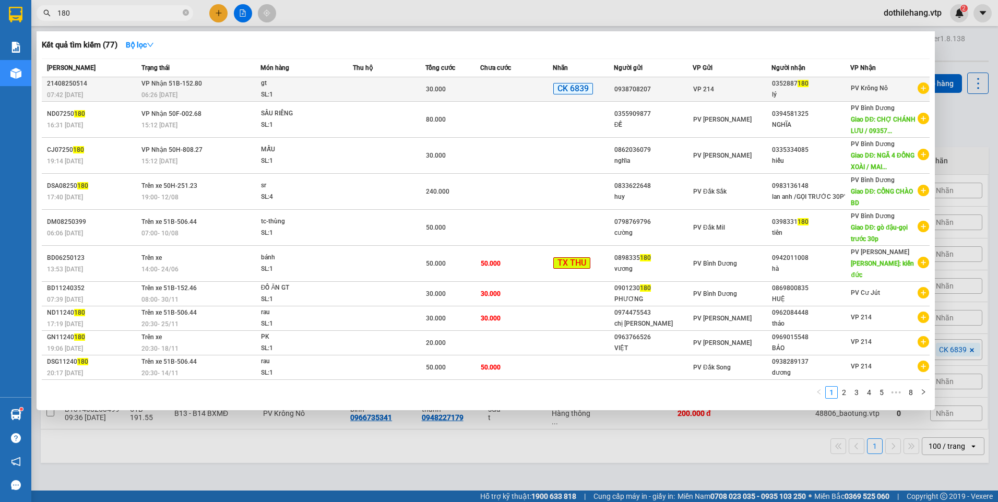
click at [290, 93] on div "SL: 1" at bounding box center [300, 94] width 78 height 11
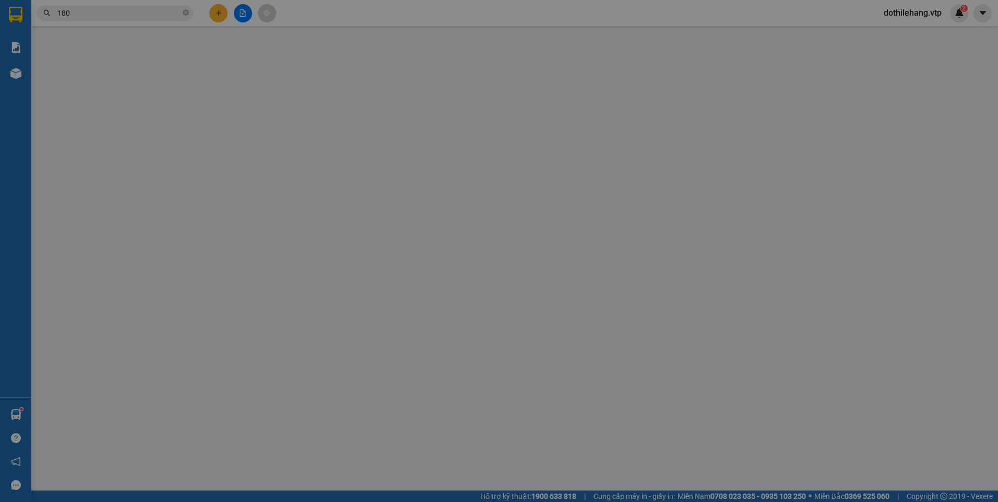
type input "0938708207"
type input "0352887180"
type input "lý"
type input "ck39 30k 7h42 12/08"
type input "30.000"
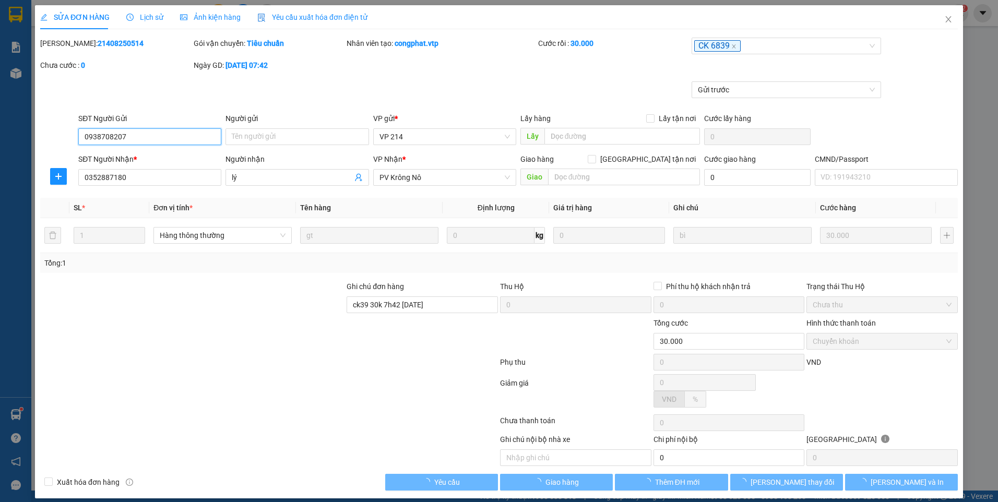
type input "1.500"
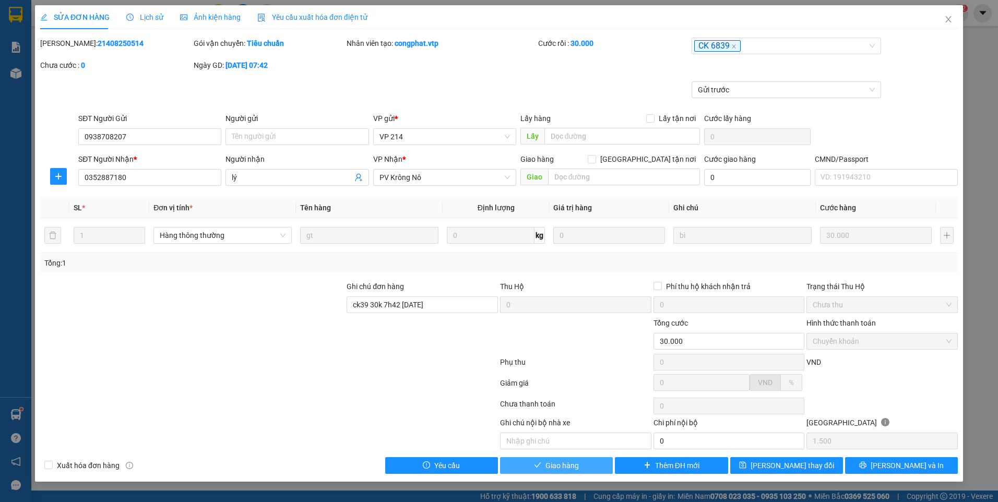
click at [586, 469] on button "Giao hàng" at bounding box center [556, 465] width 113 height 17
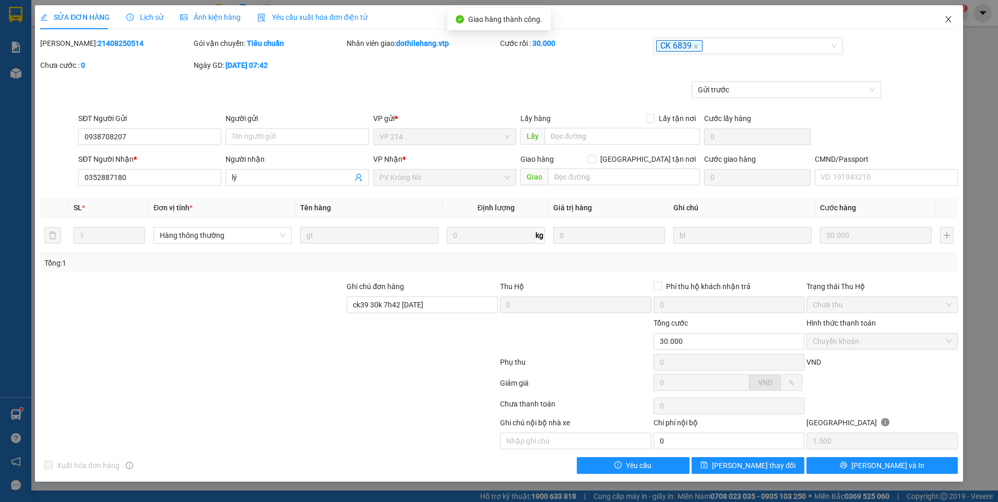
click at [945, 17] on icon "close" at bounding box center [948, 19] width 8 height 8
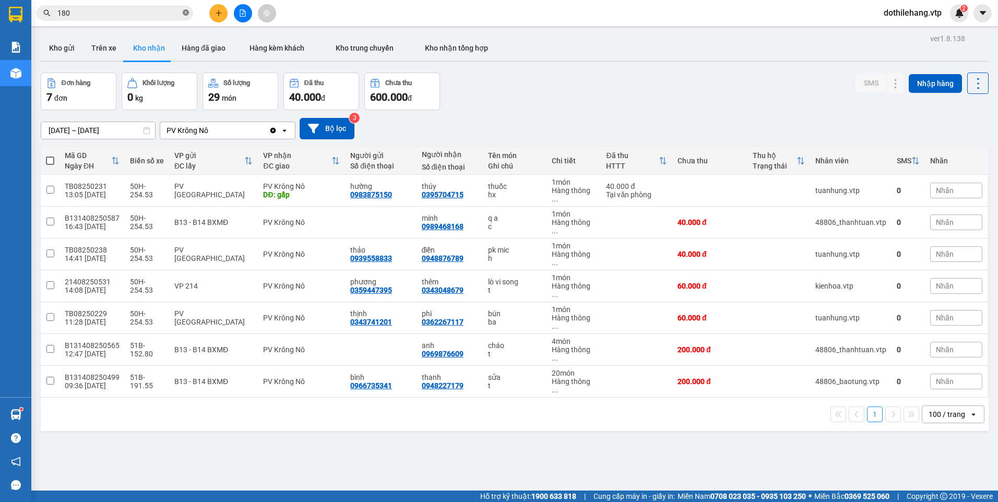
click at [183, 15] on icon "close-circle" at bounding box center [186, 12] width 6 height 6
click at [50, 47] on button "Kho gửi" at bounding box center [62, 47] width 42 height 25
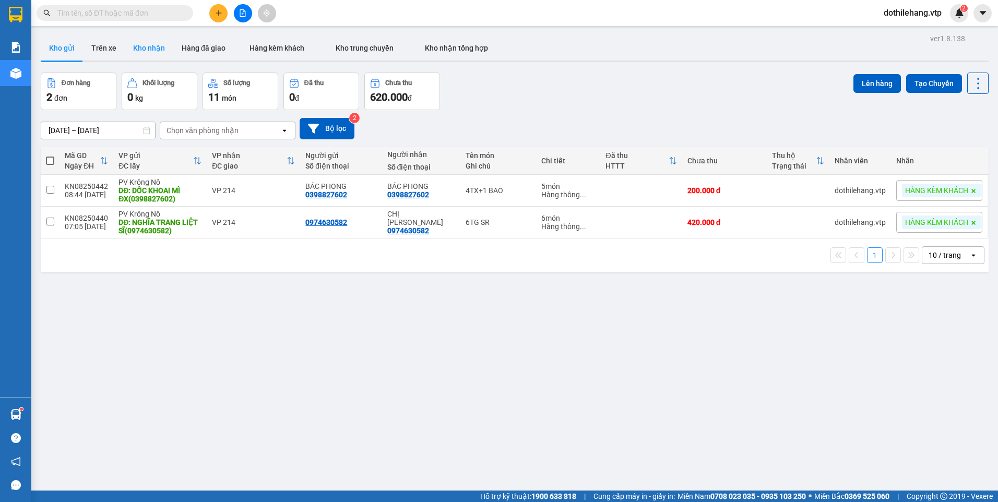
click at [137, 55] on button "Kho nhận" at bounding box center [149, 47] width 49 height 25
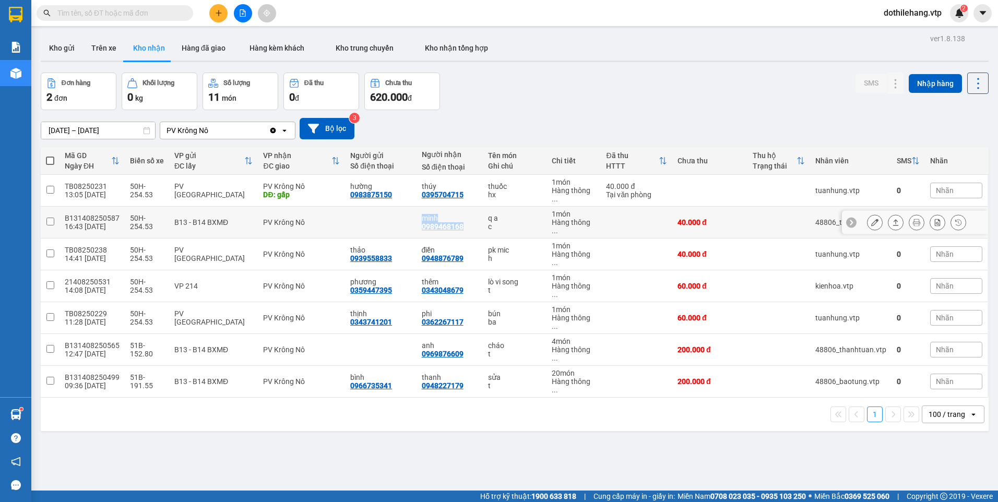
drag, startPoint x: 456, startPoint y: 214, endPoint x: 403, endPoint y: 214, distance: 53.2
click at [403, 214] on tr "B131408250587 16:43 12/08 50H-254.53 B13 - B14 BXMĐ PV Krông Nô minh 0989468168…" at bounding box center [515, 223] width 948 height 32
checkbox input "true"
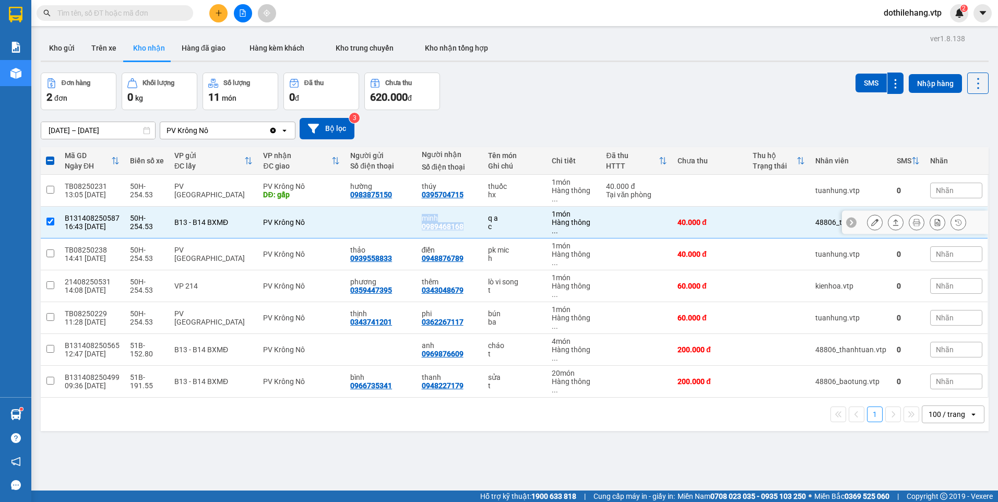
drag, startPoint x: 403, startPoint y: 214, endPoint x: 439, endPoint y: 217, distance: 36.7
click at [439, 222] on div "0989468168" at bounding box center [443, 226] width 42 height 8
drag, startPoint x: 456, startPoint y: 212, endPoint x: 416, endPoint y: 209, distance: 39.7
click at [422, 222] on div "0989468168" at bounding box center [443, 226] width 42 height 8
copy div "0989468168"
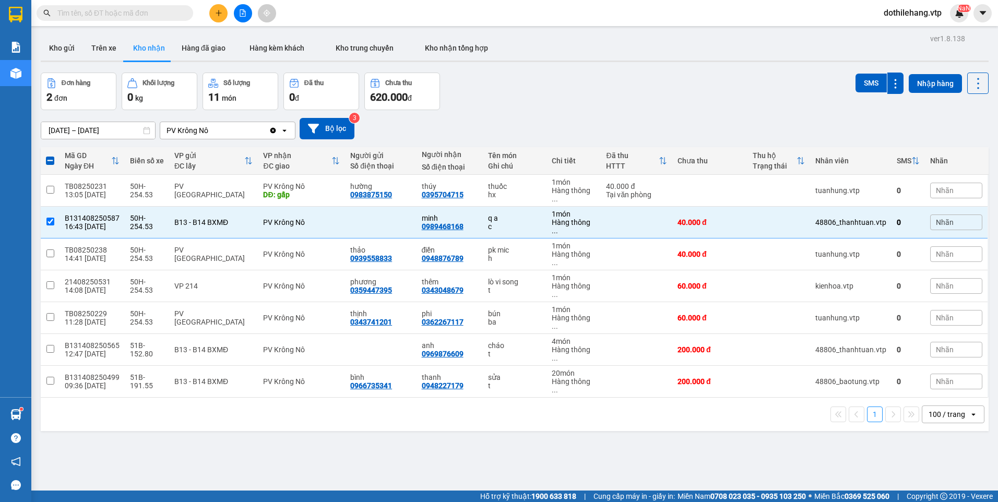
click at [142, 8] on input "text" at bounding box center [118, 12] width 123 height 11
paste input "0989468168"
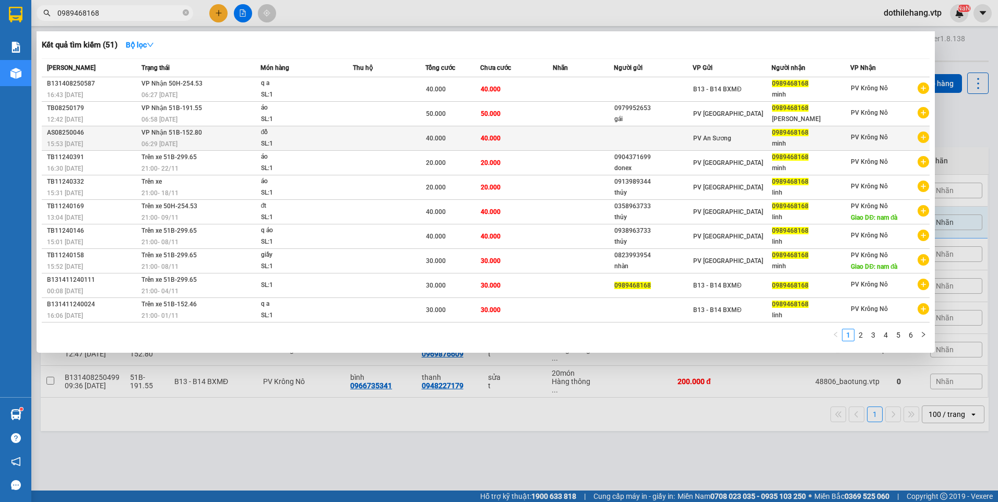
type input "0989468168"
click at [416, 138] on td at bounding box center [389, 138] width 73 height 25
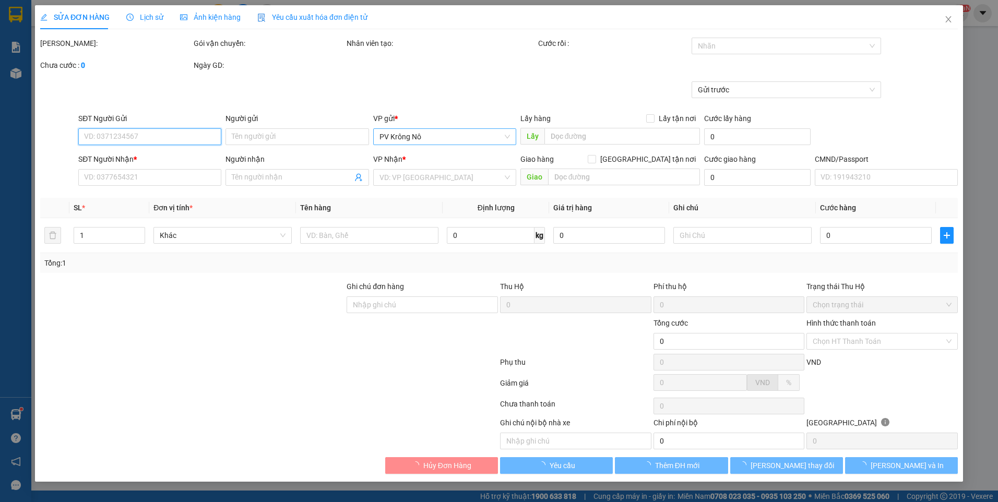
type input "2.000"
type input "0989468168"
type input "minh"
type input "40.000"
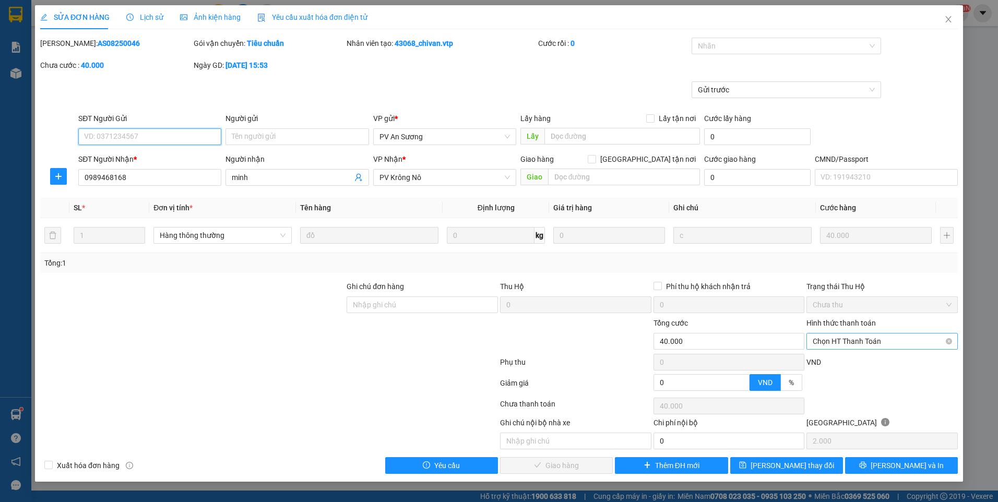
click at [835, 344] on span "Chọn HT Thanh Toán" at bounding box center [881, 341] width 139 height 16
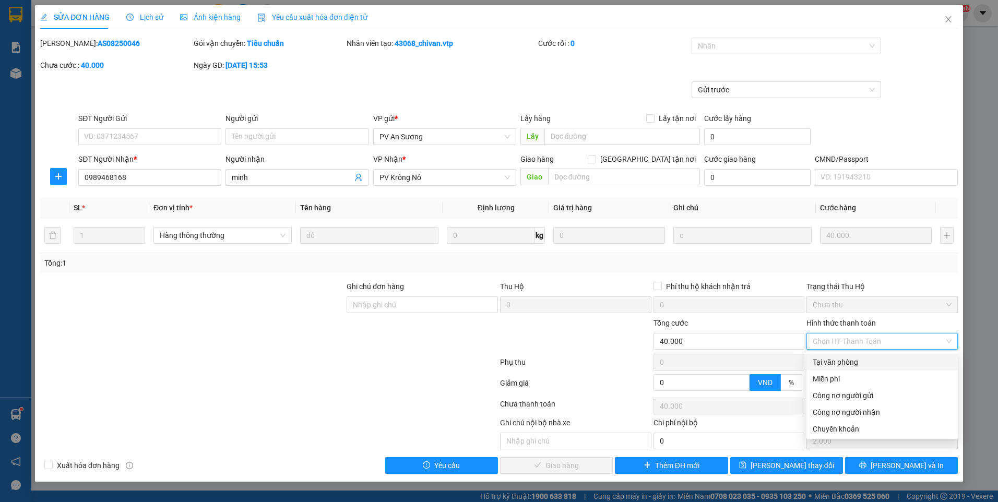
click at [835, 360] on div "Tại văn phòng" at bounding box center [881, 361] width 139 height 11
type input "0"
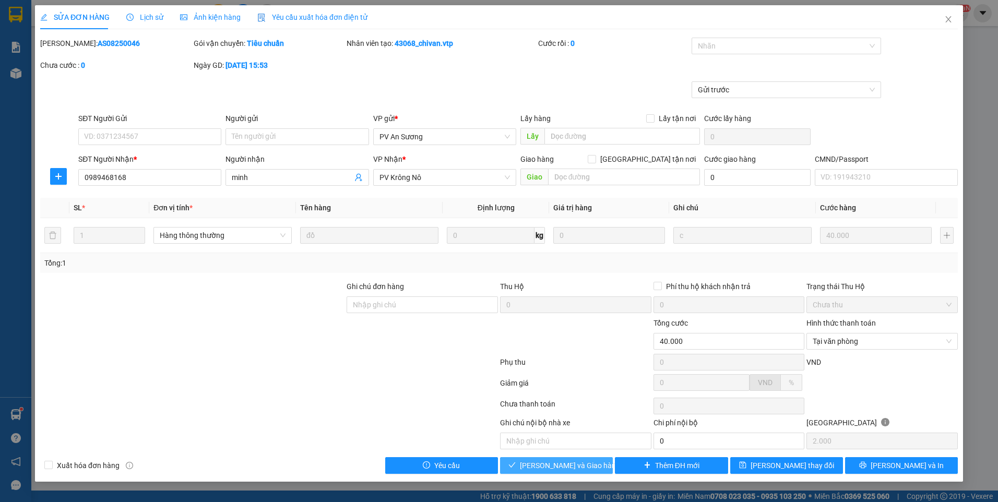
click at [565, 461] on span "Lưu và Giao hàng" at bounding box center [570, 465] width 100 height 11
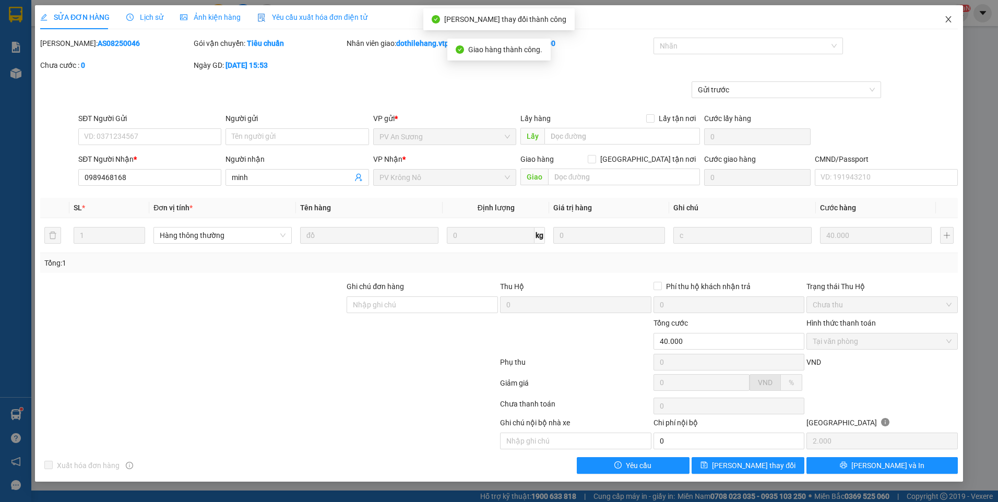
click at [944, 18] on icon "close" at bounding box center [948, 19] width 8 height 8
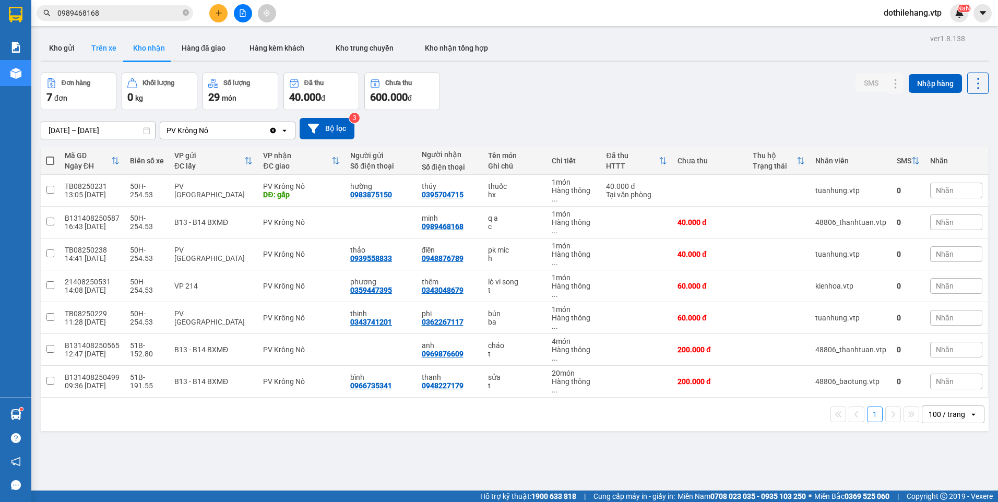
click at [105, 46] on button "Trên xe" at bounding box center [104, 47] width 42 height 25
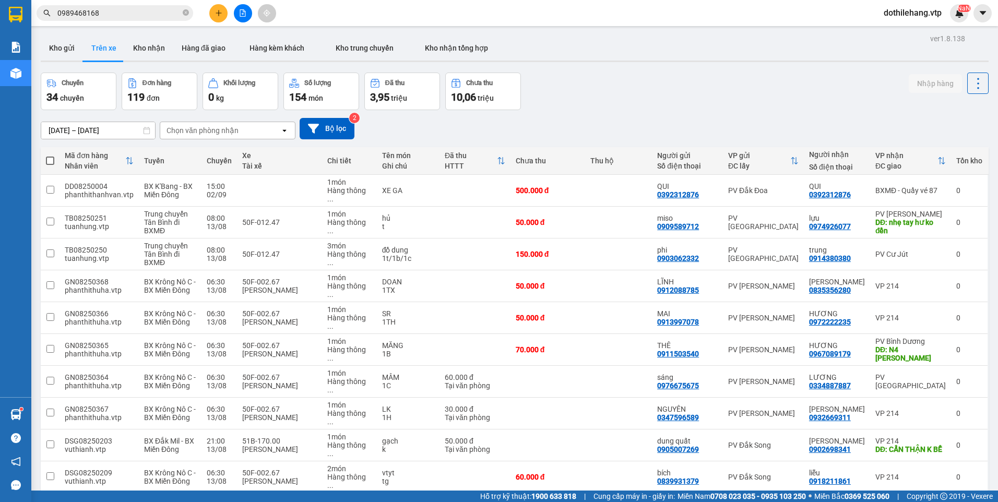
click at [193, 134] on div "Chọn văn phòng nhận" at bounding box center [202, 130] width 72 height 10
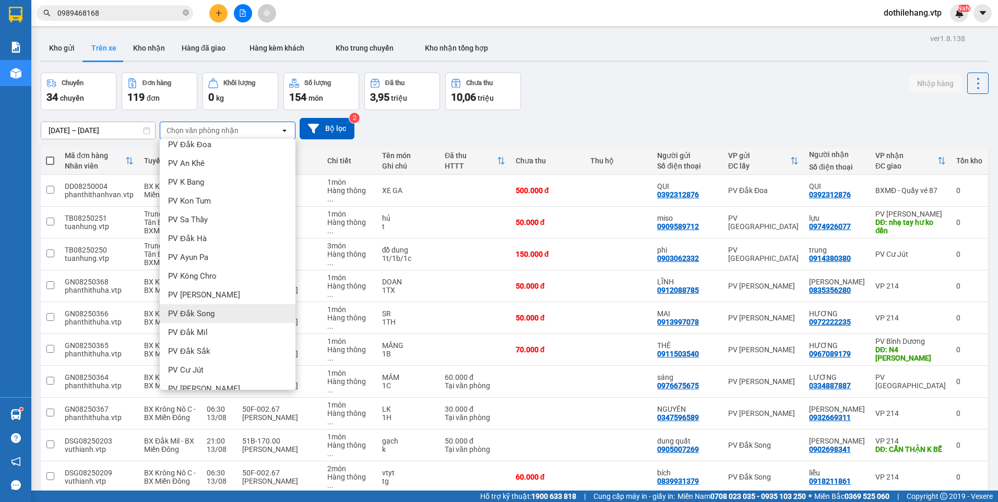
scroll to position [157, 0]
click at [230, 322] on div "PV Krông Nô" at bounding box center [228, 315] width 136 height 19
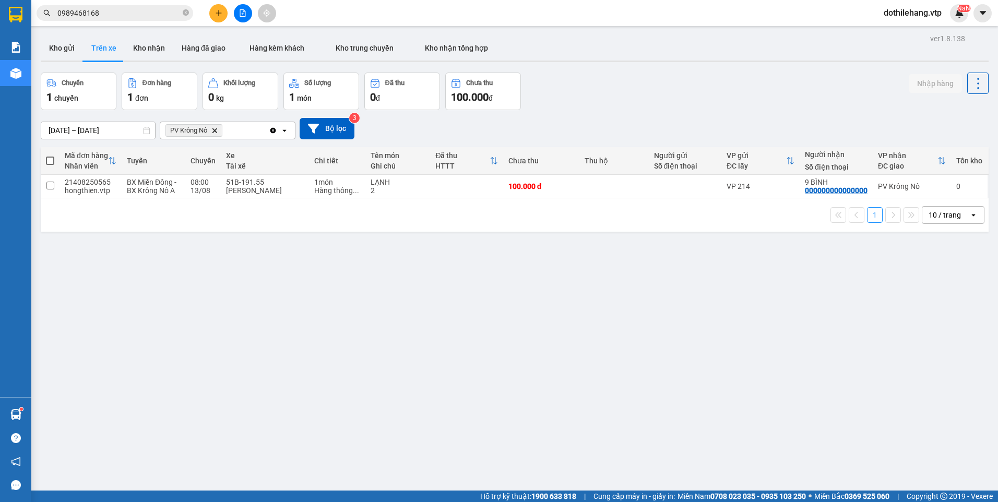
click at [155, 15] on input "0989468168" at bounding box center [118, 12] width 123 height 11
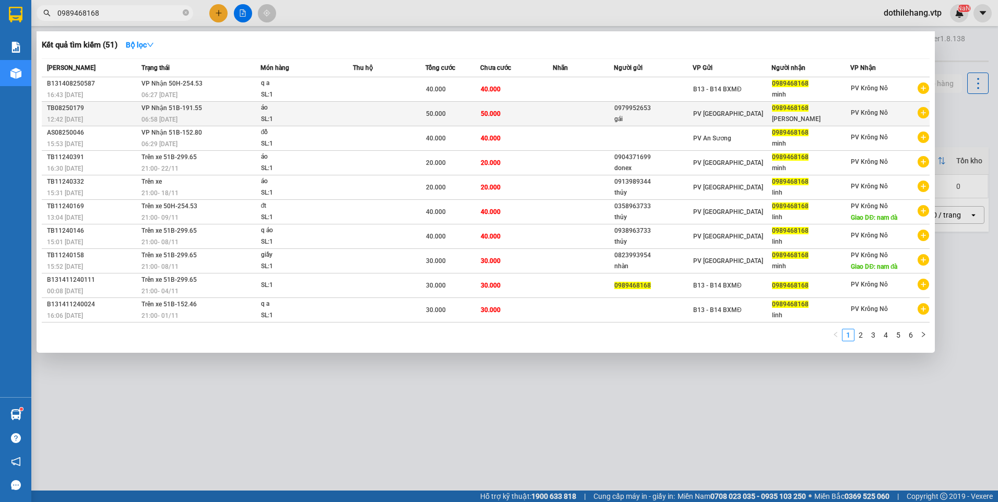
click at [223, 107] on td "VP Nhận 51B-191.55 06:58 - 10/08" at bounding box center [200, 114] width 122 height 25
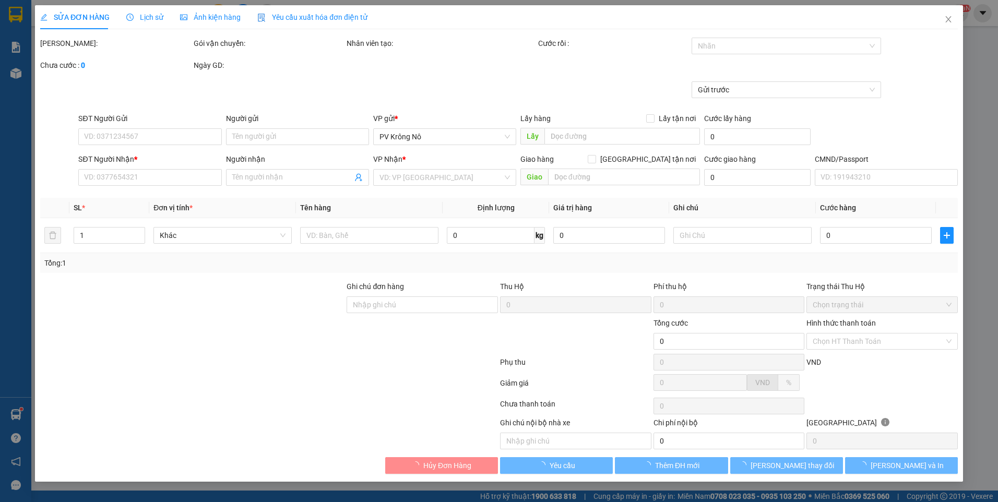
type input "0979952653"
type input "gái"
type input "0989468168"
type input "[PERSON_NAME]"
type input "50.000"
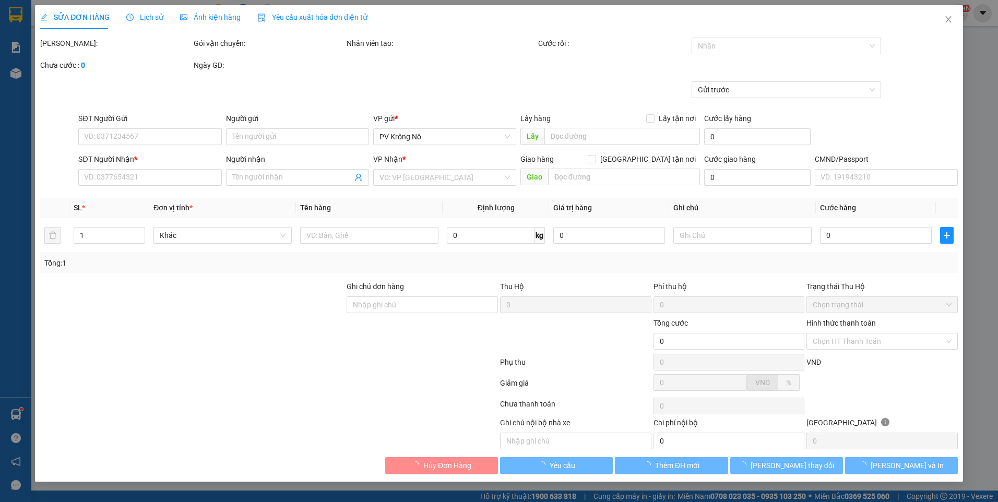
type input "50.000"
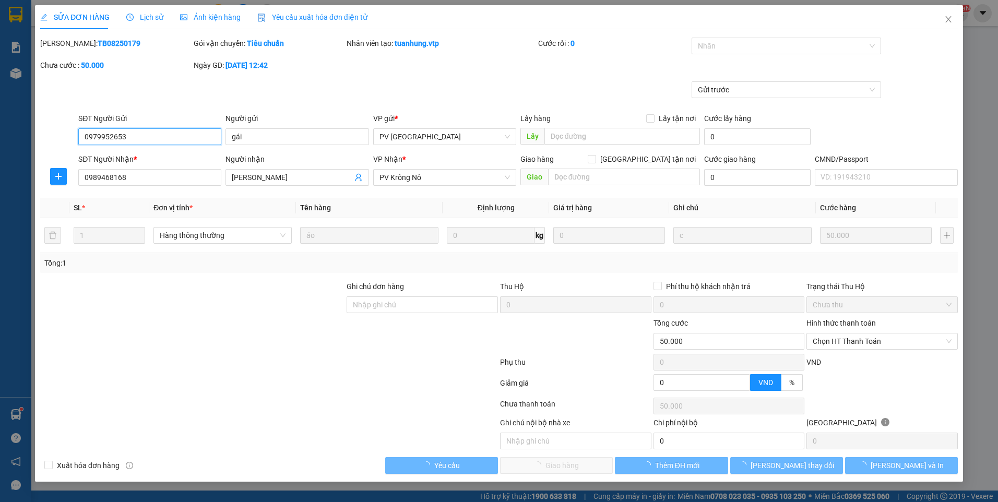
type input "2.500"
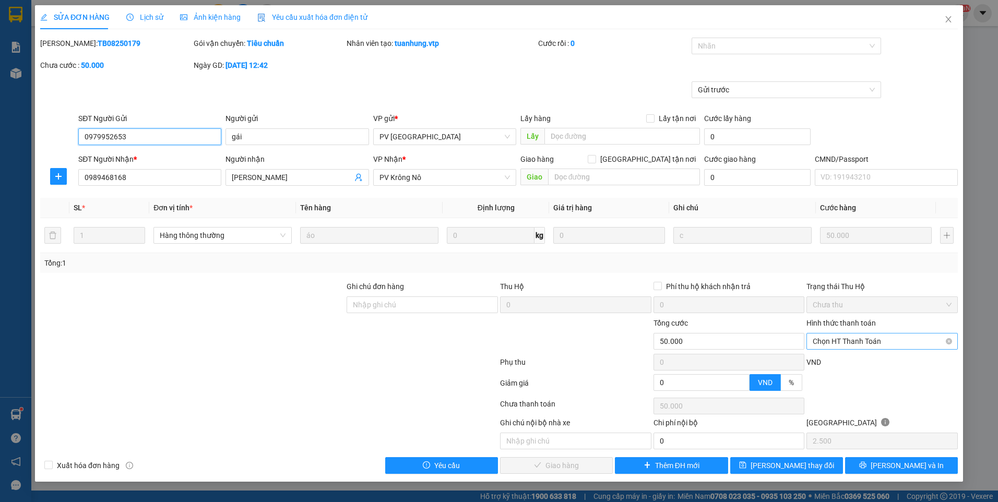
click at [833, 337] on span "Chọn HT Thanh Toán" at bounding box center [881, 341] width 139 height 16
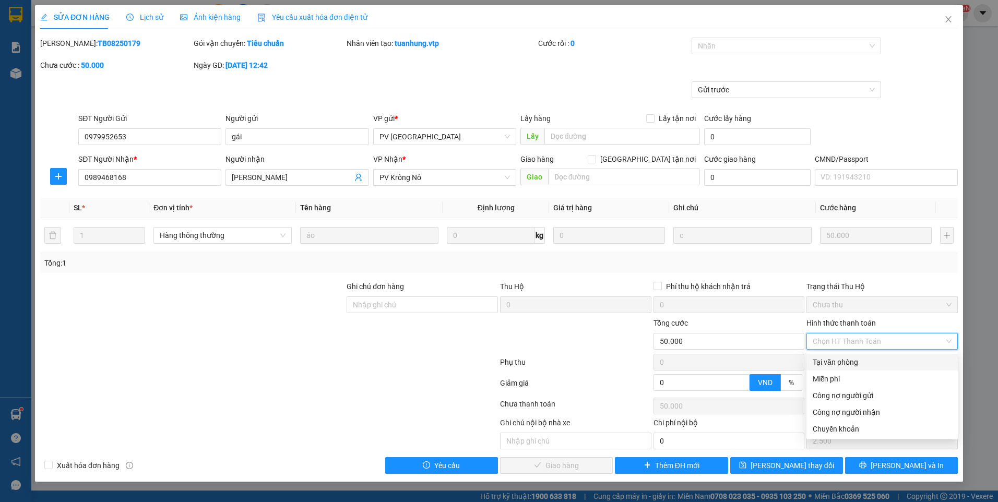
click at [833, 367] on div "Tại văn phòng" at bounding box center [881, 361] width 139 height 11
type input "0"
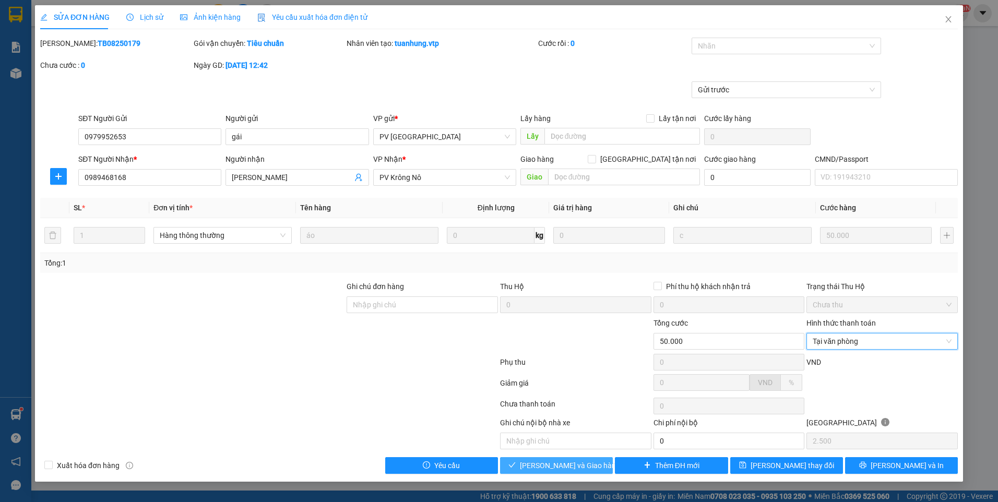
click at [595, 471] on button "Lưu và Giao hàng" at bounding box center [556, 465] width 113 height 17
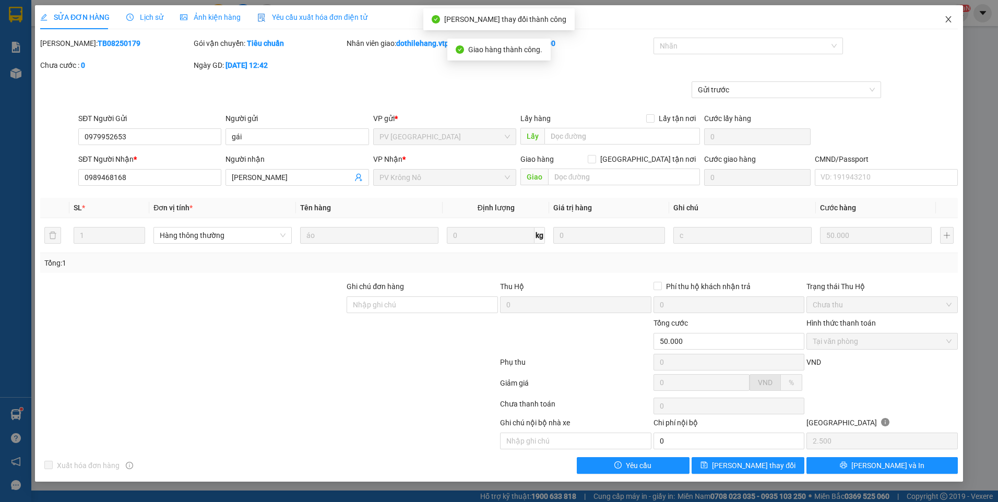
click at [945, 21] on icon "close" at bounding box center [948, 19] width 8 height 8
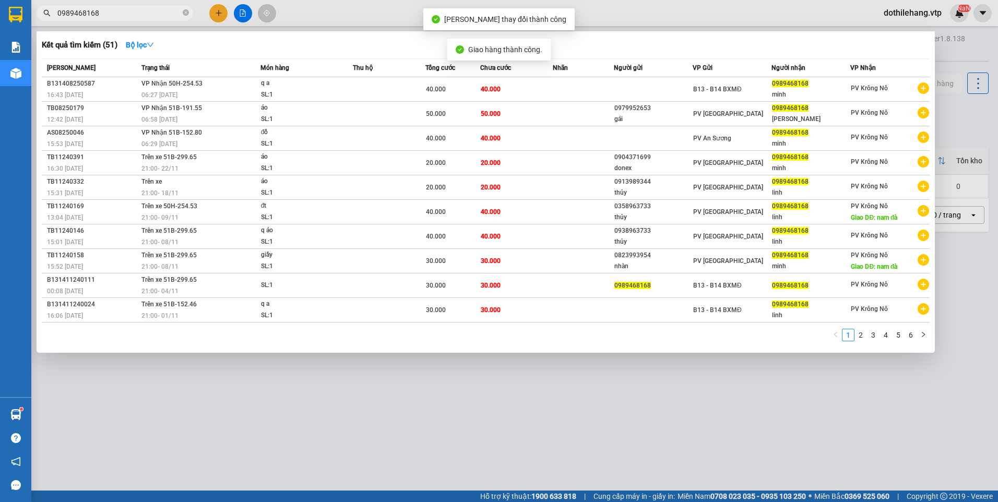
click at [156, 15] on input "0989468168" at bounding box center [118, 12] width 123 height 11
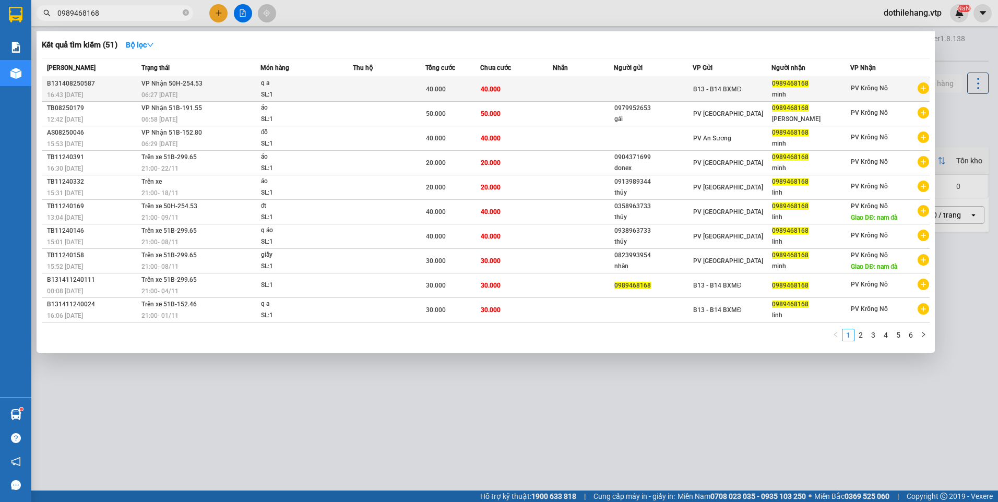
click at [706, 86] on span "B13 - B14 BXMĐ" at bounding box center [717, 89] width 49 height 7
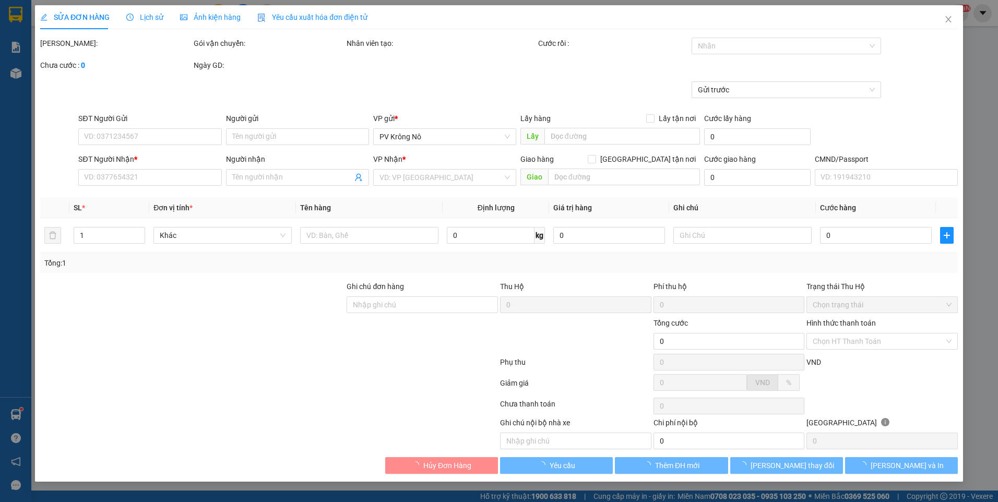
type input "2.000"
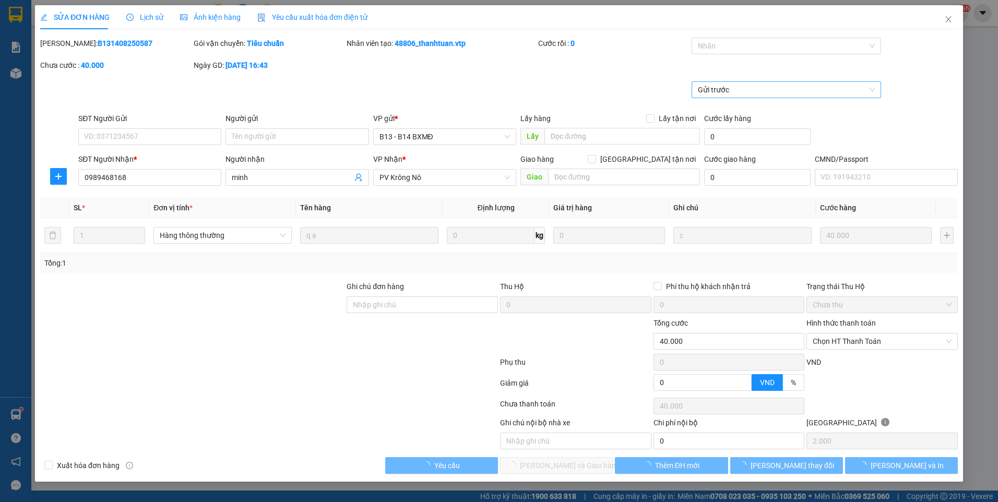
type input "0989468168"
type input "minh"
type input "40.000"
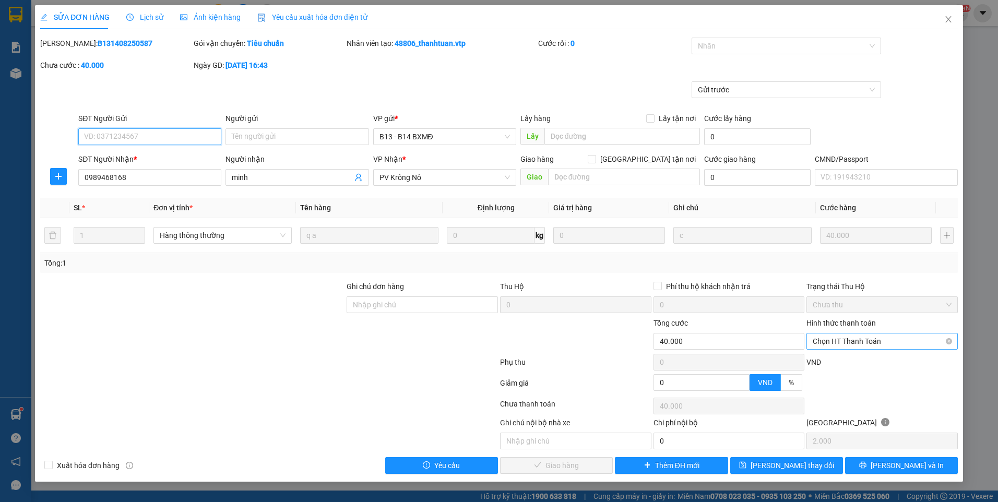
click at [857, 339] on span "Chọn HT Thanh Toán" at bounding box center [881, 341] width 139 height 16
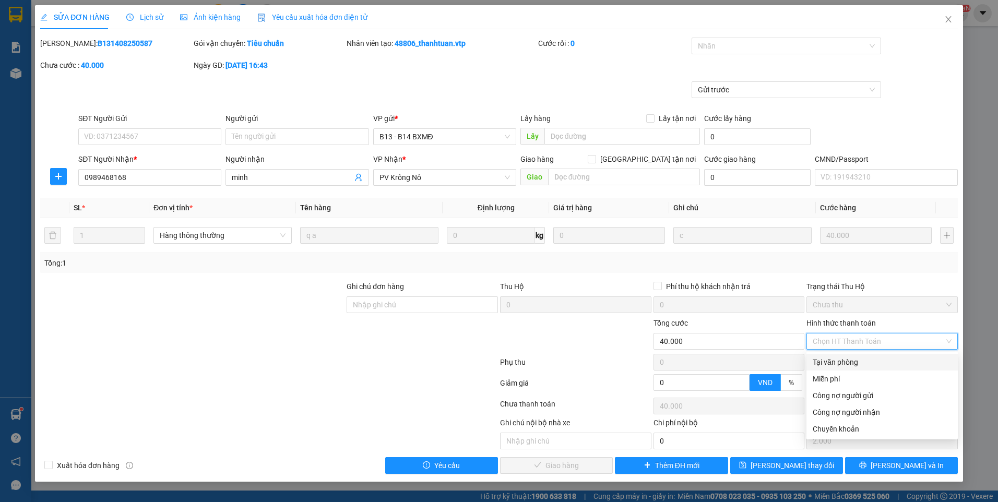
click at [855, 360] on div "Tại văn phòng" at bounding box center [881, 361] width 139 height 11
type input "0"
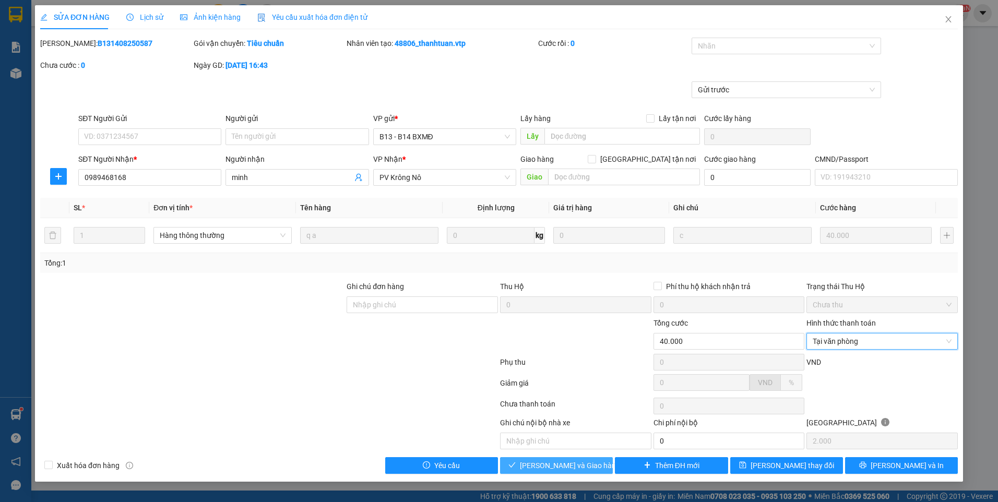
click at [589, 465] on span "Lưu và Giao hàng" at bounding box center [570, 465] width 100 height 11
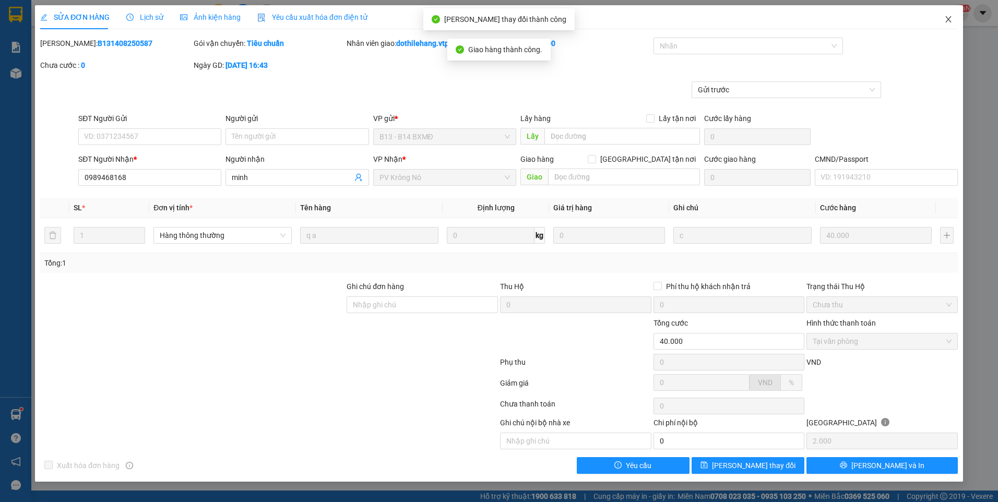
click at [951, 20] on icon "close" at bounding box center [948, 19] width 8 height 8
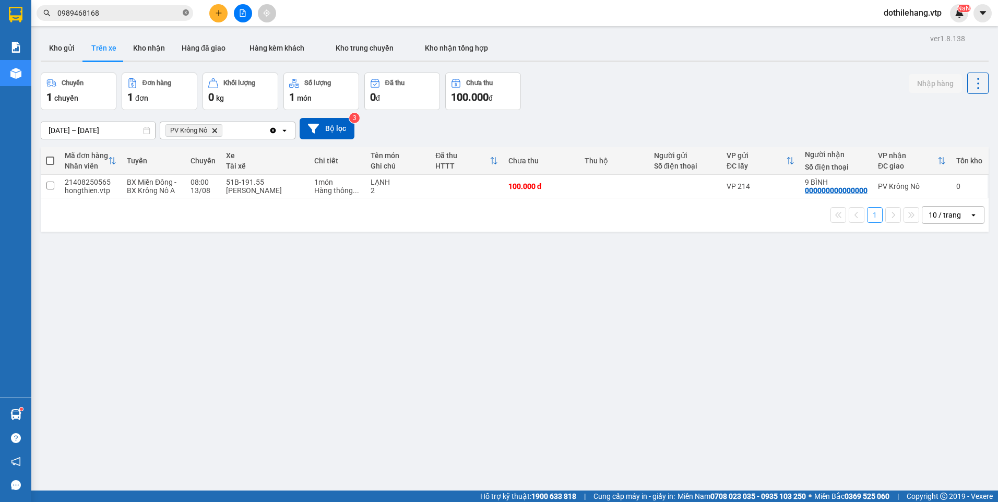
click at [183, 13] on icon "close-circle" at bounding box center [186, 12] width 6 height 6
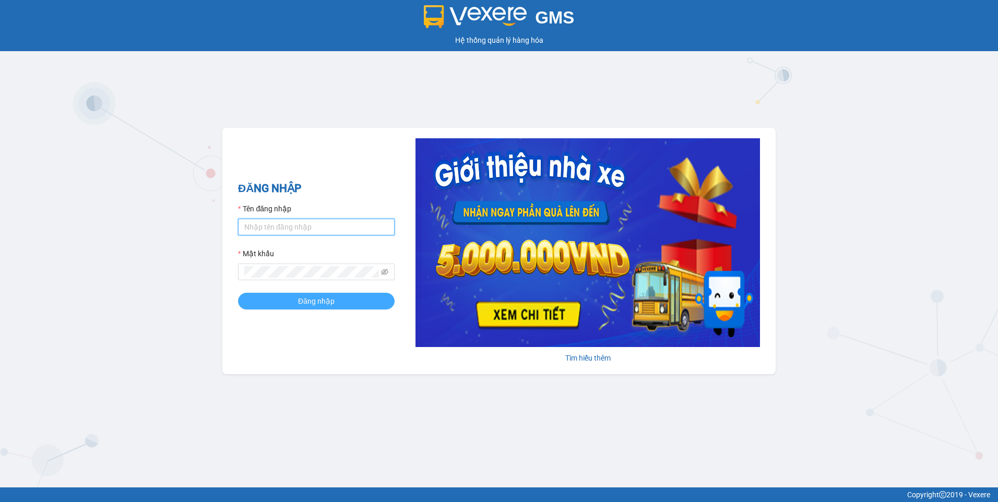
type input "dothilehang.vtp"
click at [261, 293] on button "Đăng nhập" at bounding box center [316, 301] width 157 height 17
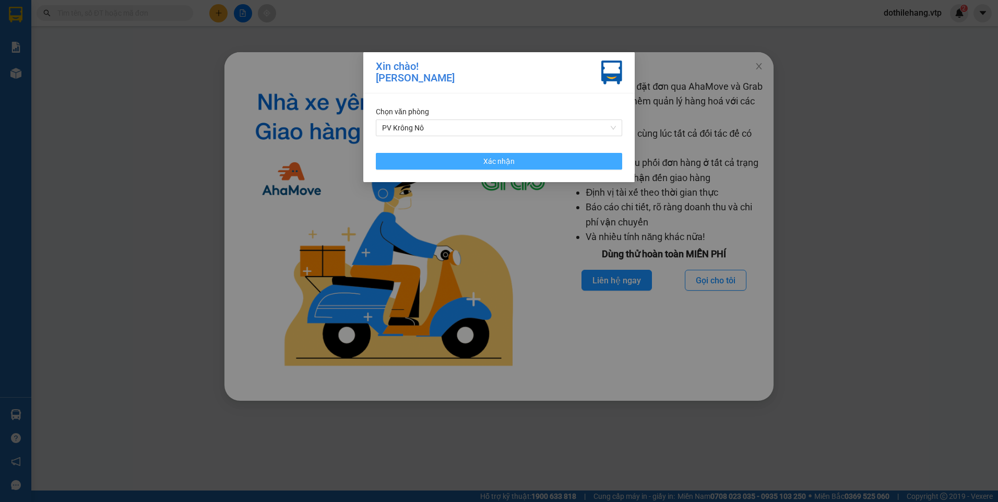
click at [446, 159] on button "Xác nhận" at bounding box center [499, 161] width 246 height 17
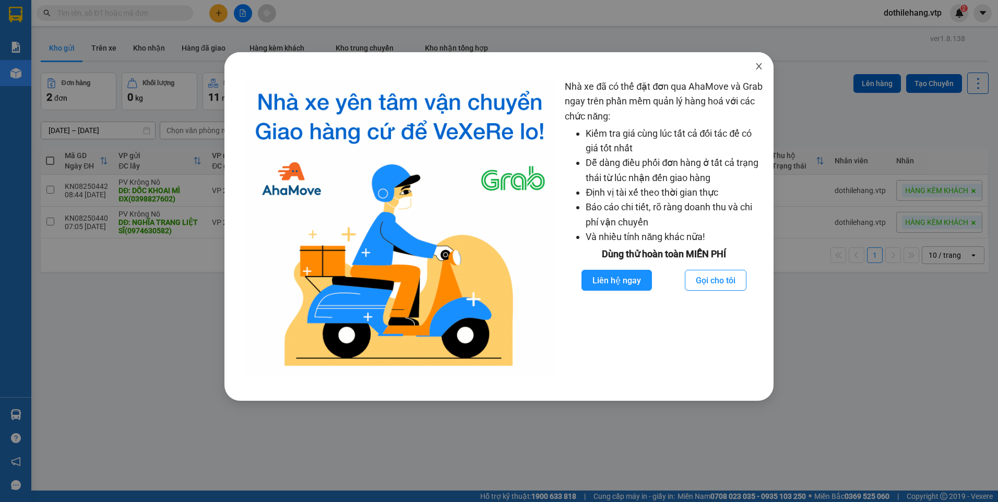
click at [759, 65] on icon "close" at bounding box center [759, 66] width 8 height 8
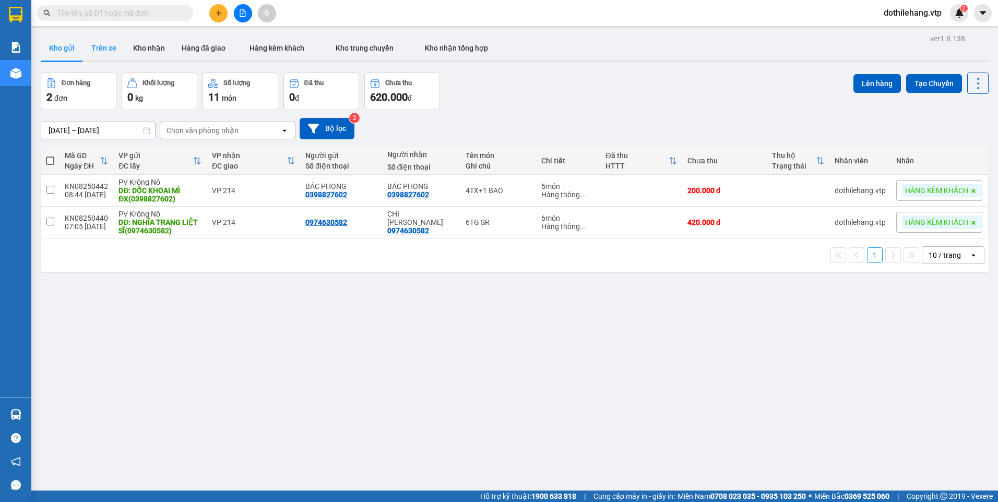
click at [104, 46] on button "Trên xe" at bounding box center [104, 47] width 42 height 25
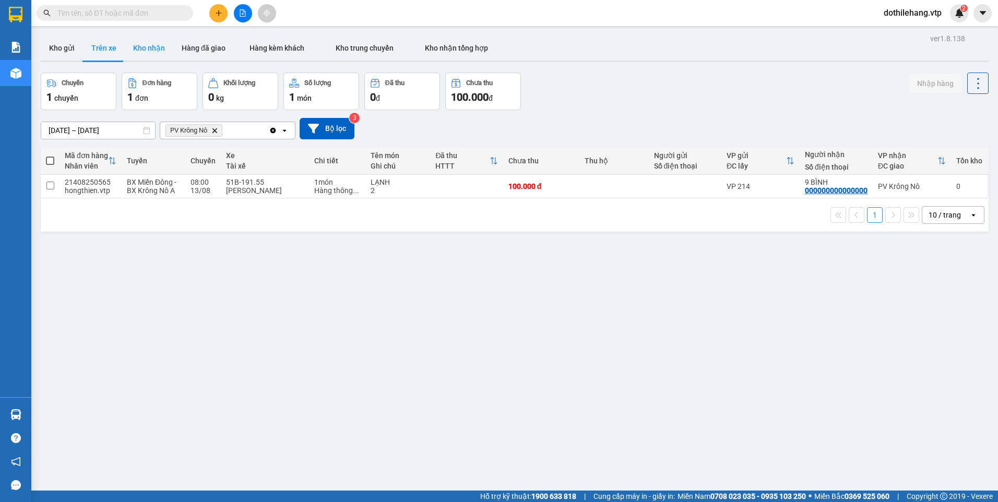
click at [144, 54] on button "Kho nhận" at bounding box center [149, 47] width 49 height 25
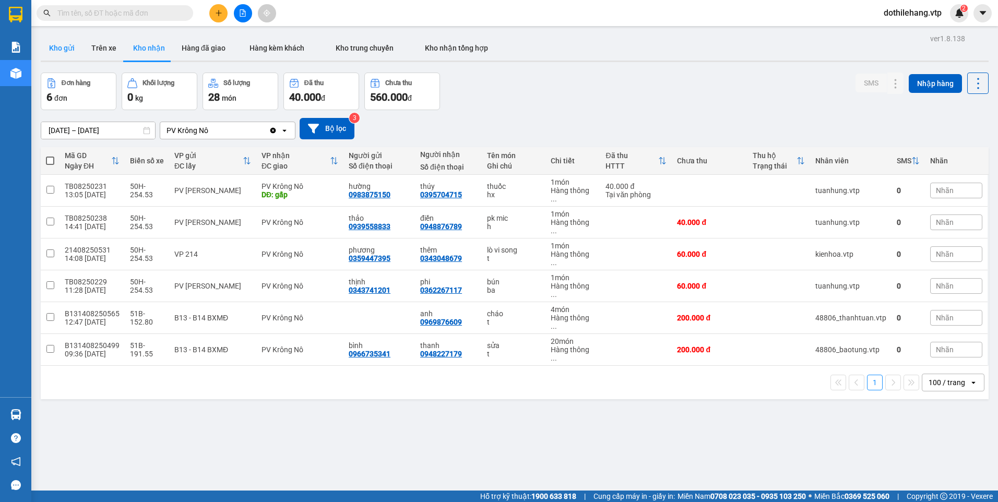
click at [67, 49] on button "Kho gửi" at bounding box center [62, 47] width 42 height 25
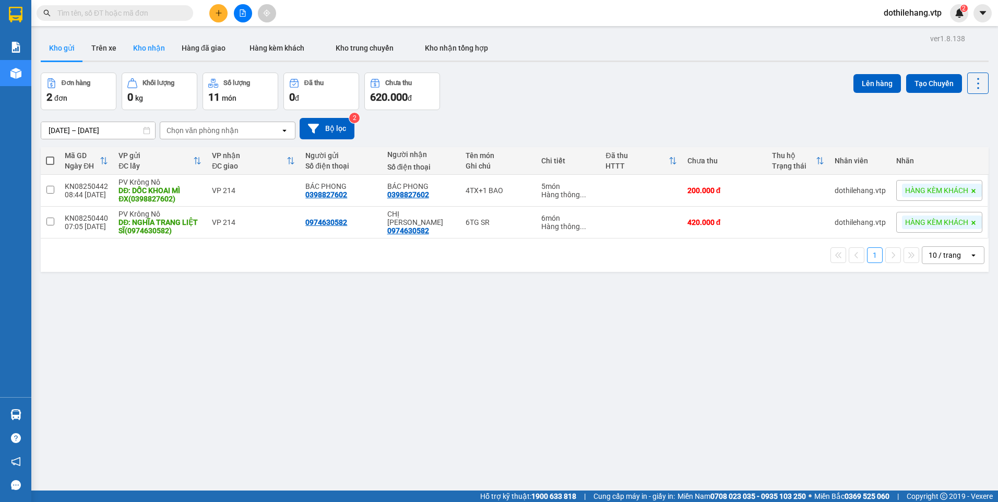
click at [147, 53] on button "Kho nhận" at bounding box center [149, 47] width 49 height 25
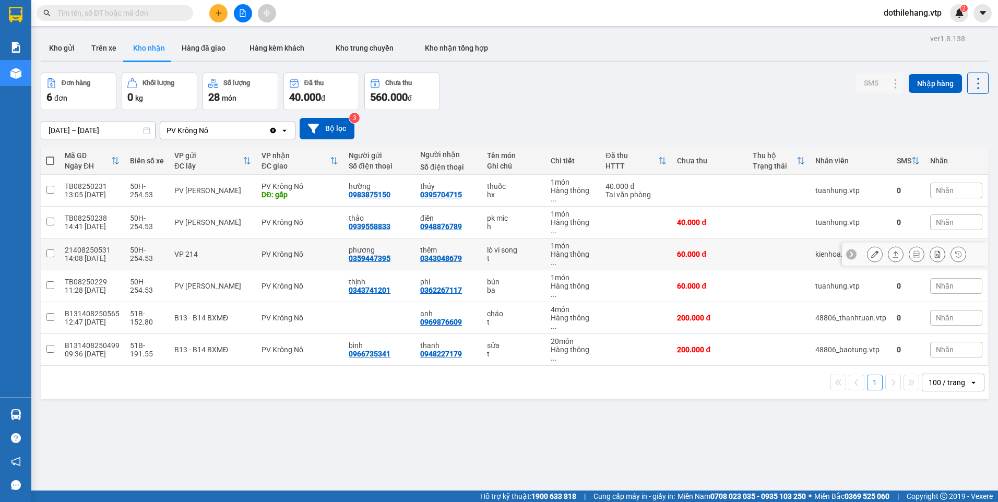
click at [452, 254] on div "0343048679" at bounding box center [441, 258] width 42 height 8
click at [893, 251] on icon at bounding box center [896, 254] width 6 height 6
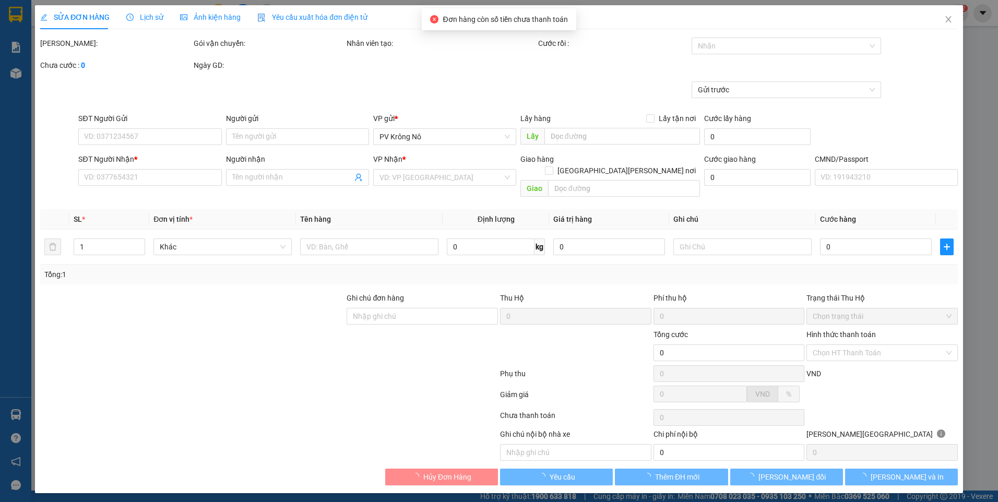
type input "3.000"
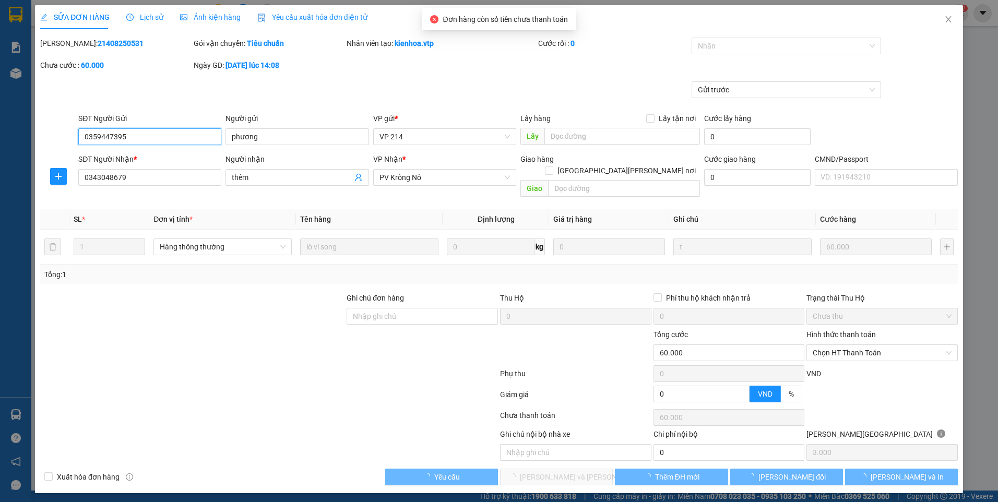
type input "0359447395"
type input "phương"
type input "0343048679"
type input "thêm"
type input "60.000"
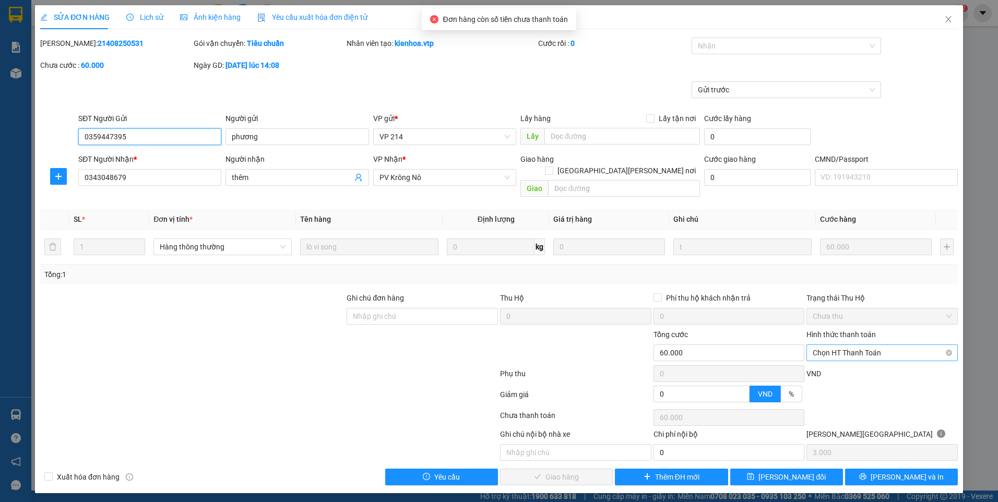
click at [833, 345] on span "Chọn HT Thanh Toán" at bounding box center [881, 353] width 139 height 16
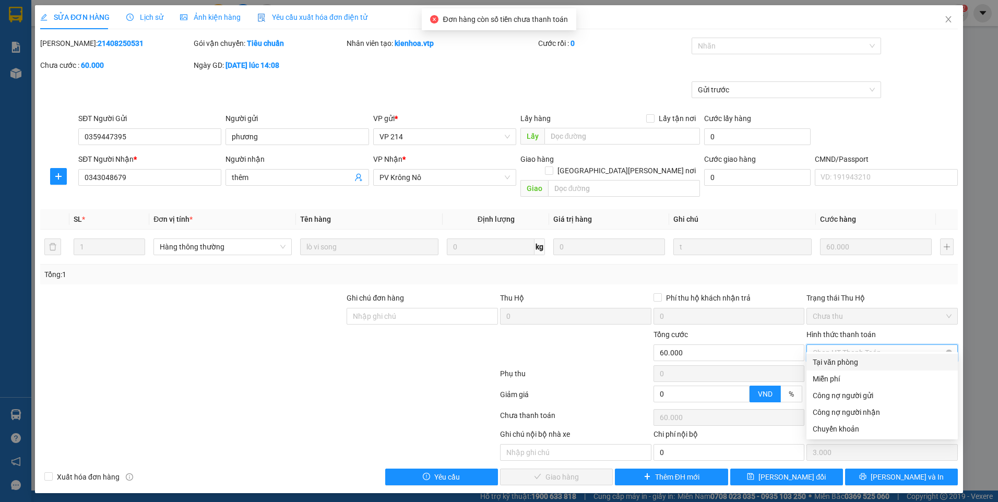
drag, startPoint x: 830, startPoint y: 363, endPoint x: 830, endPoint y: 337, distance: 25.6
click at [831, 361] on div "Tại văn phòng" at bounding box center [881, 361] width 139 height 11
type input "0"
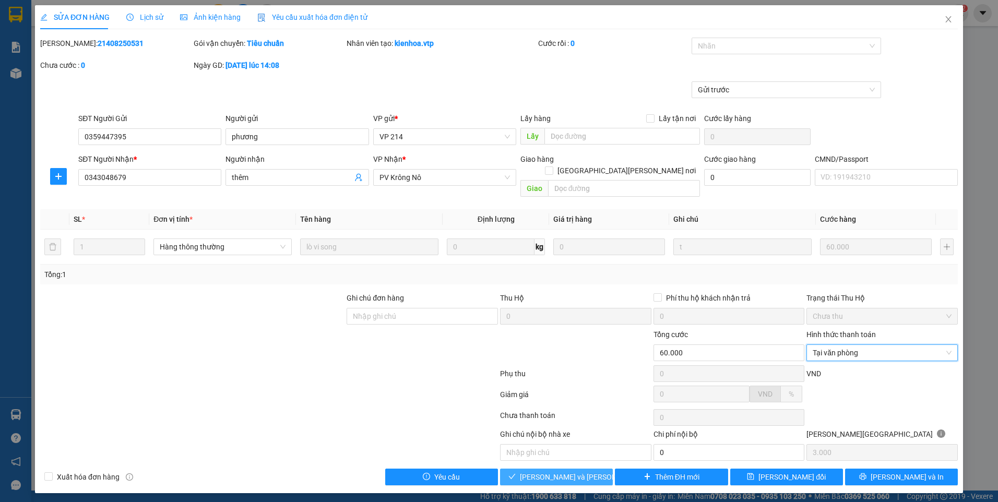
click at [583, 471] on span "Lưu và Giao hàng" at bounding box center [590, 476] width 141 height 11
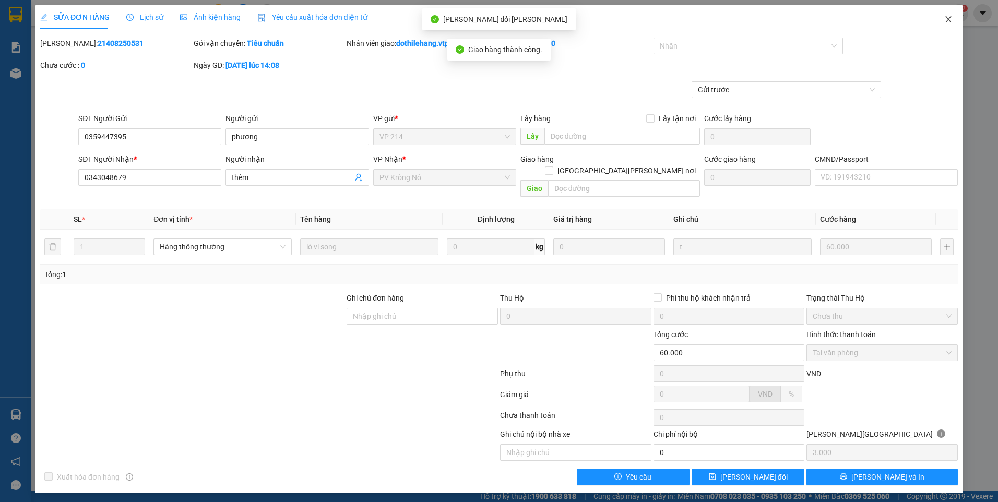
click at [949, 19] on icon "close" at bounding box center [948, 19] width 6 height 6
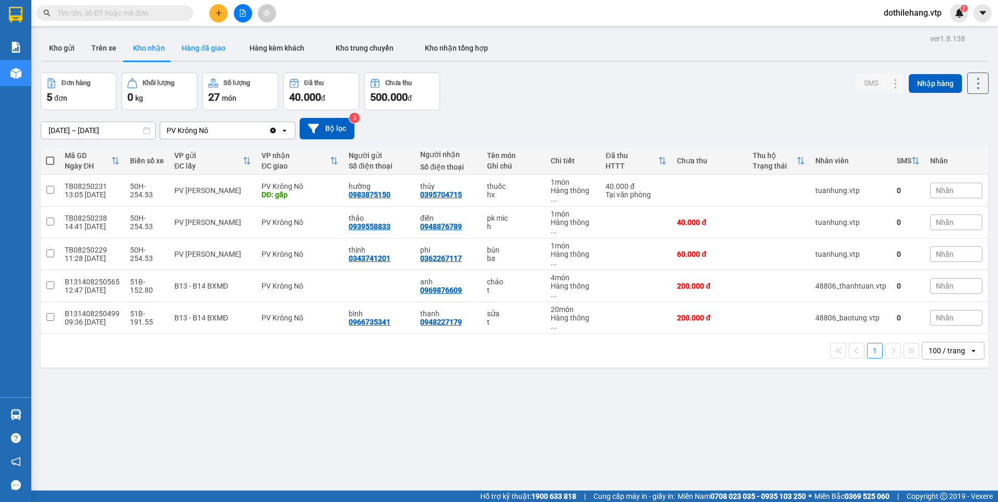
click at [178, 44] on button "Hàng đã giao" at bounding box center [203, 47] width 61 height 25
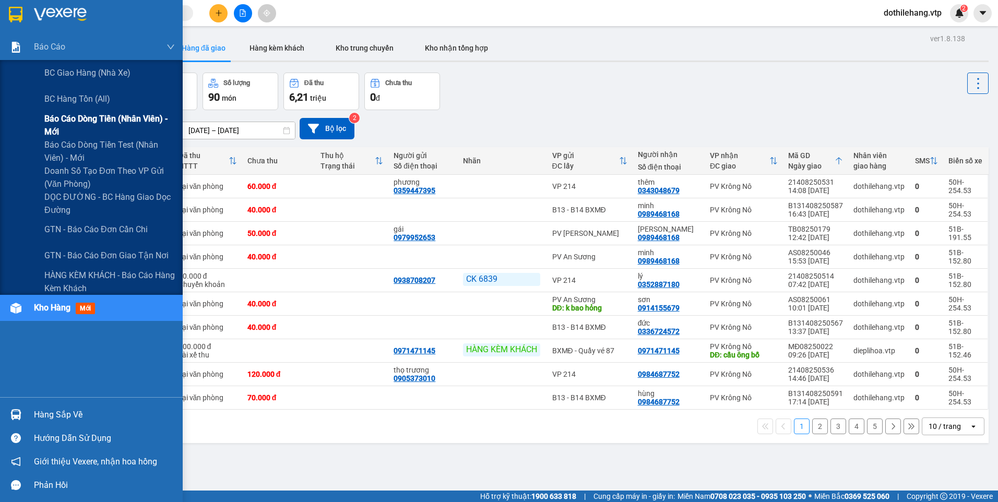
click at [91, 125] on span "Báo cáo dòng tiền (nhân viên) - mới" at bounding box center [109, 125] width 130 height 26
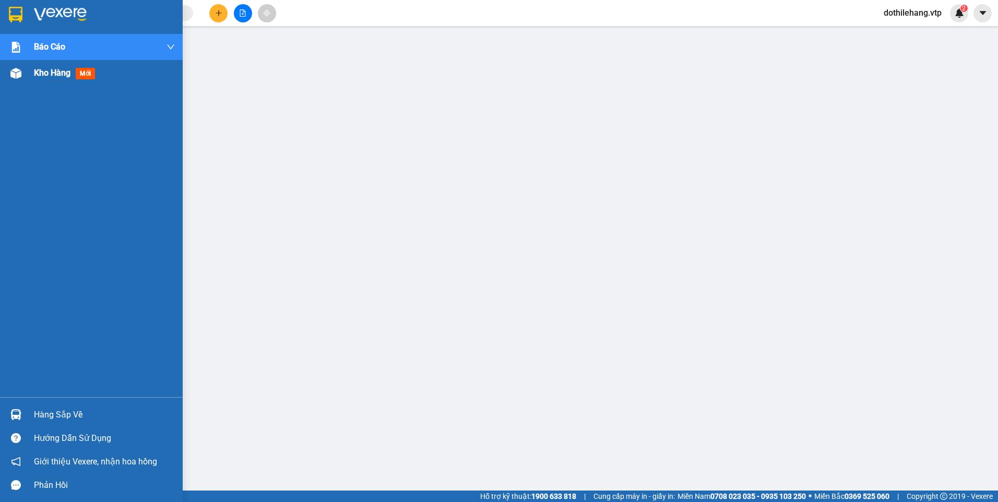
click at [26, 73] on div "Kho hàng mới" at bounding box center [91, 73] width 183 height 26
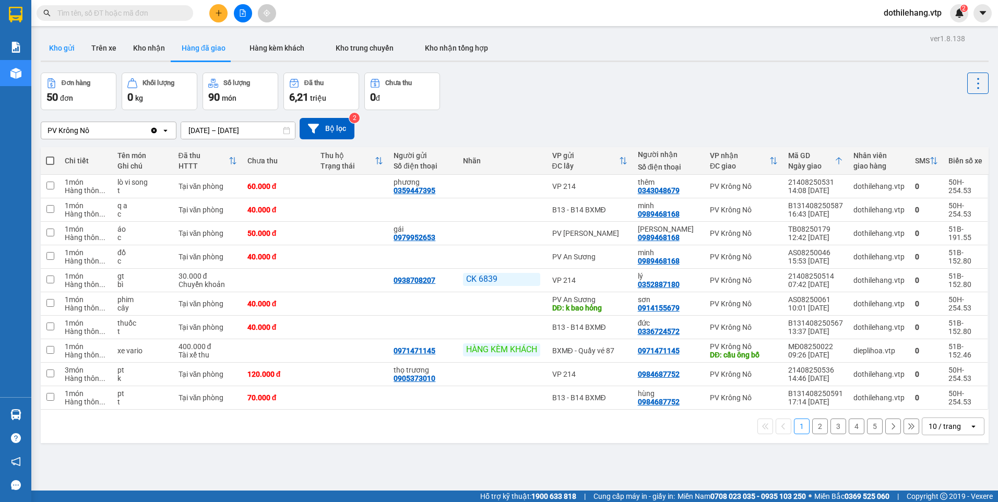
click at [43, 50] on button "Kho gửi" at bounding box center [62, 47] width 42 height 25
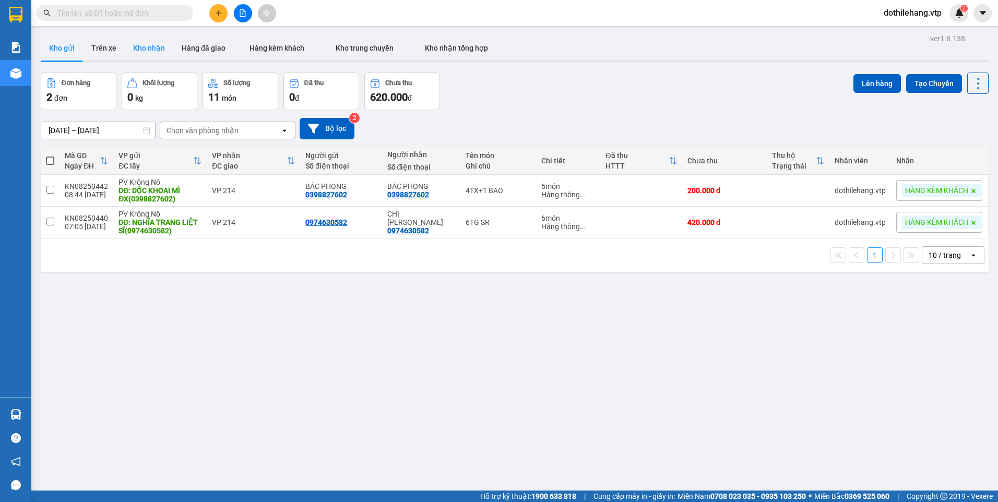
click at [136, 58] on button "Kho nhận" at bounding box center [149, 47] width 49 height 25
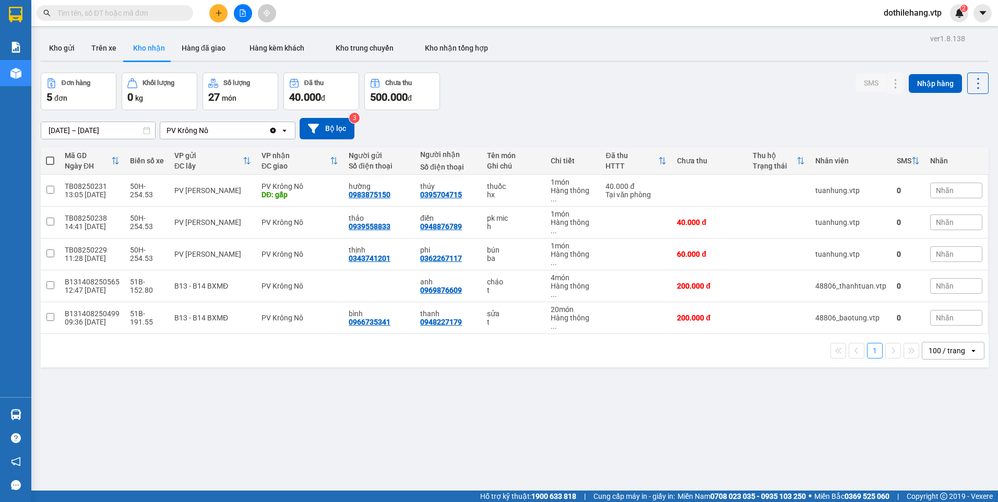
click at [113, 19] on span at bounding box center [115, 13] width 157 height 16
click at [61, 12] on input "text" at bounding box center [118, 12] width 123 height 11
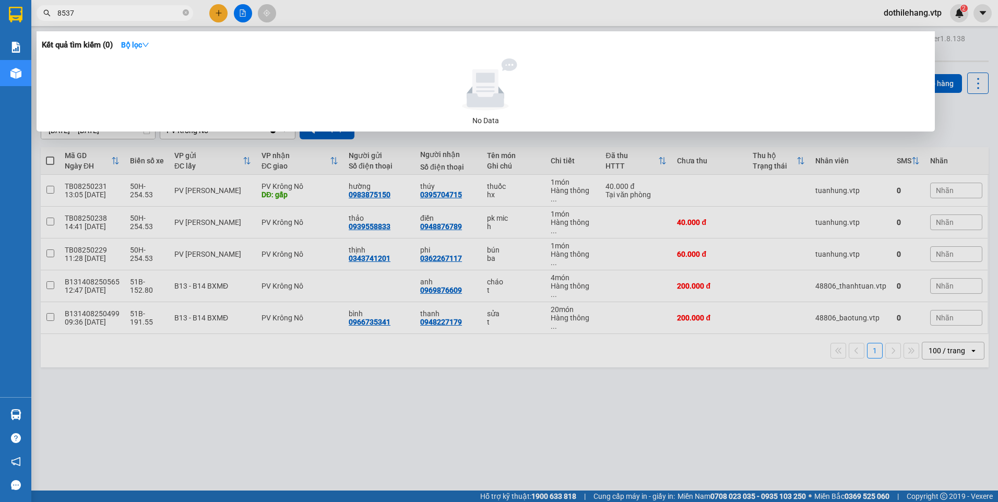
type input "8537"
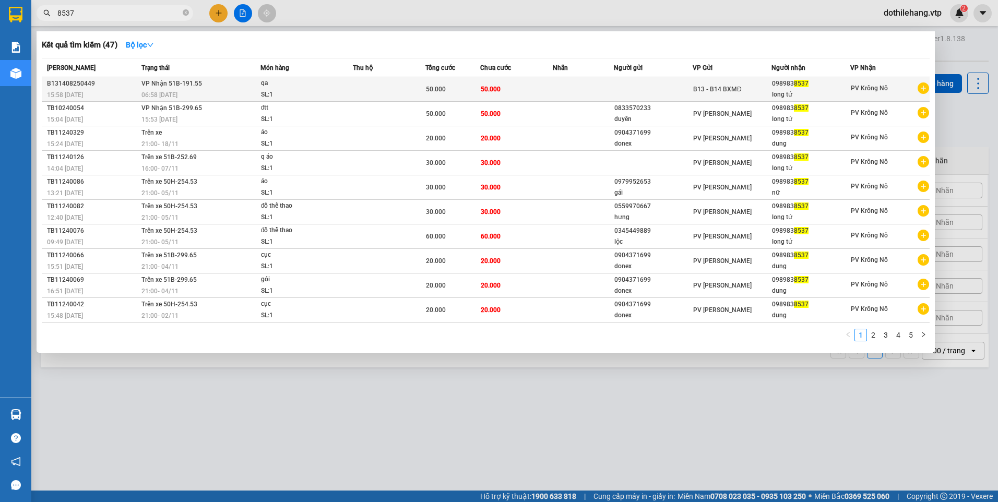
click at [520, 86] on td "50.000" at bounding box center [516, 89] width 73 height 25
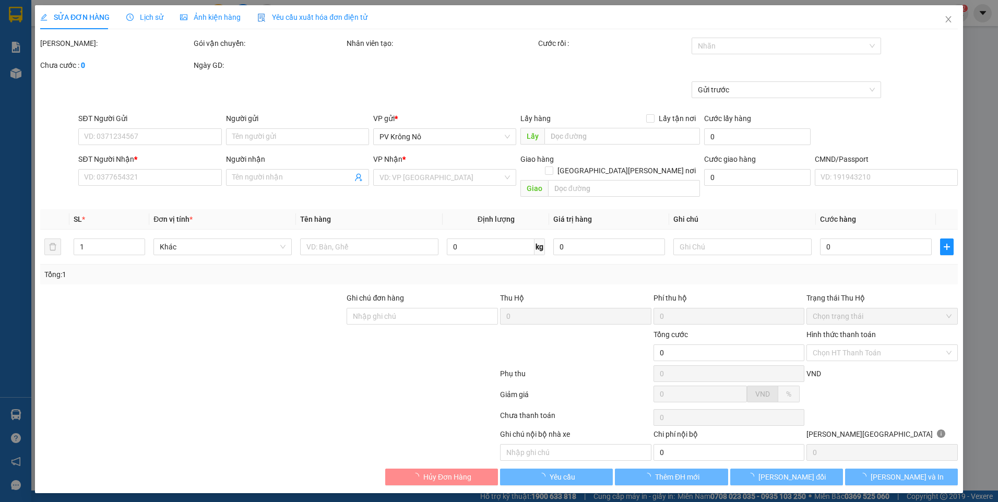
type input "0989838537"
type input "long tứ"
type input "50.000"
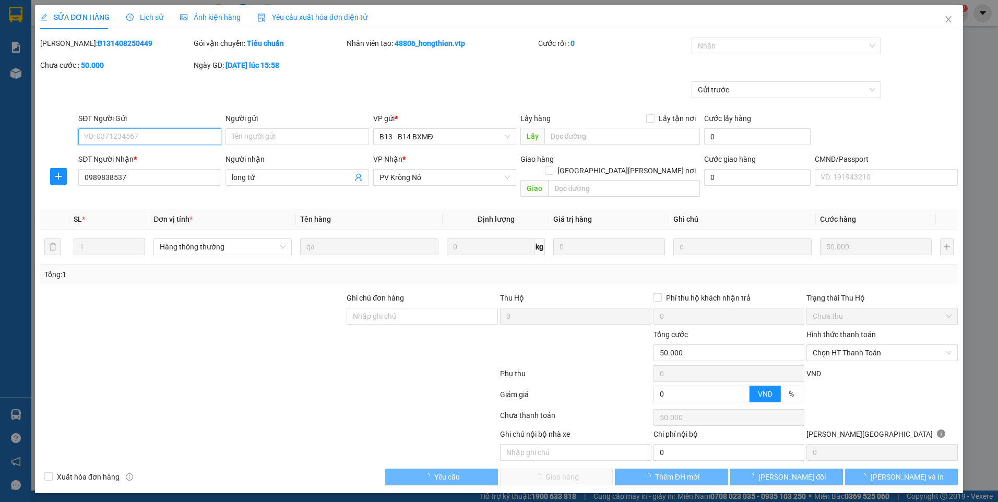
type input "2.500"
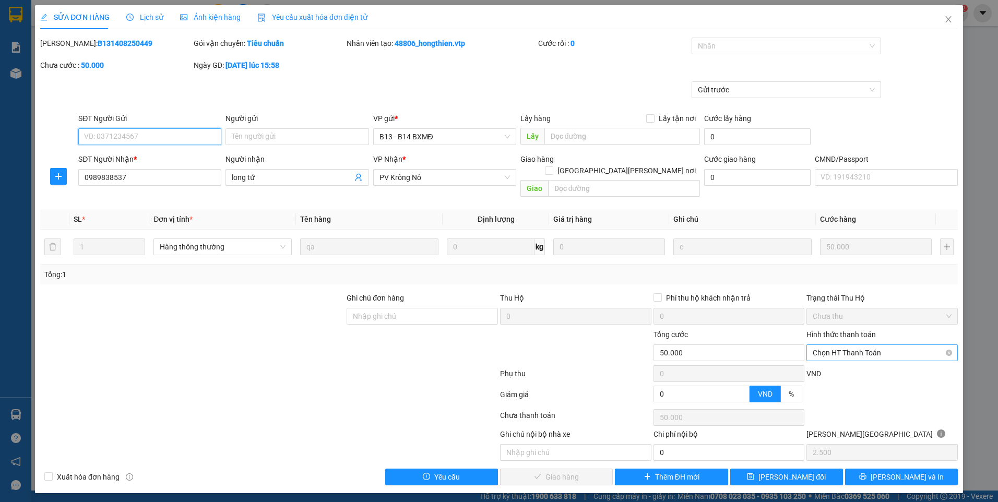
click at [833, 345] on span "Chọn HT Thanh Toán" at bounding box center [881, 353] width 139 height 16
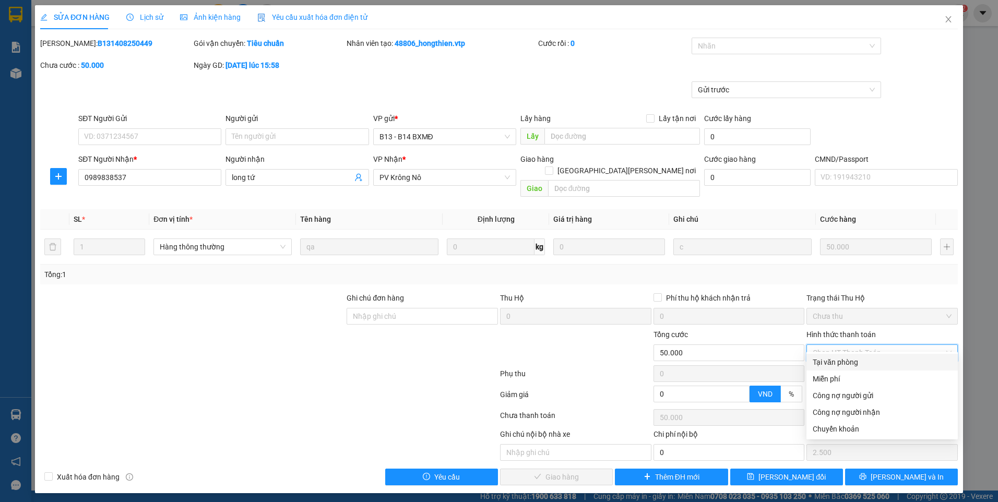
click at [832, 360] on div "Tại văn phòng" at bounding box center [881, 361] width 139 height 11
type input "0"
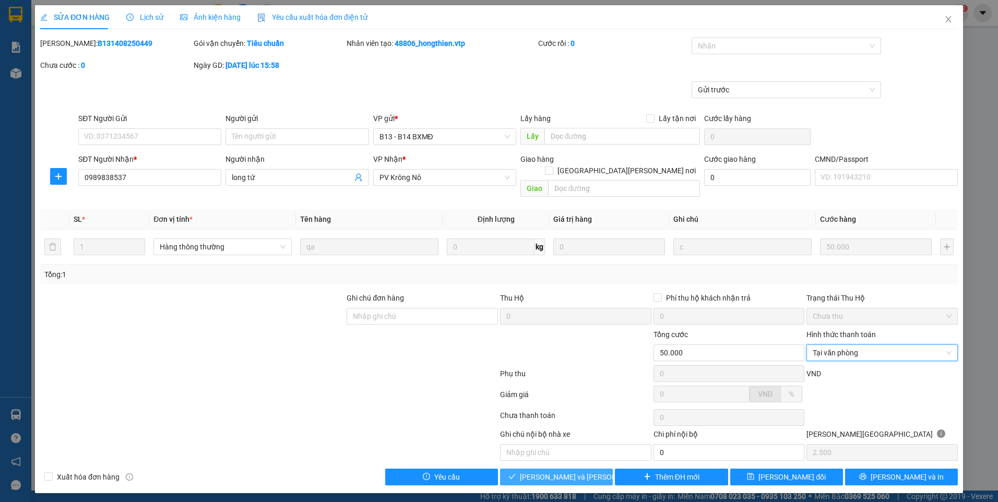
click at [580, 471] on button "Lưu và Giao hàng" at bounding box center [556, 477] width 113 height 17
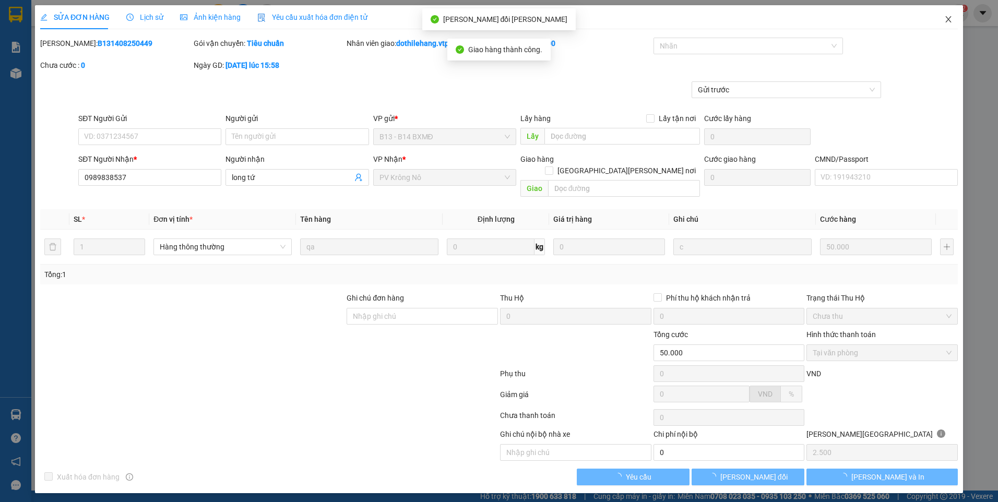
click at [948, 20] on icon "close" at bounding box center [948, 19] width 8 height 8
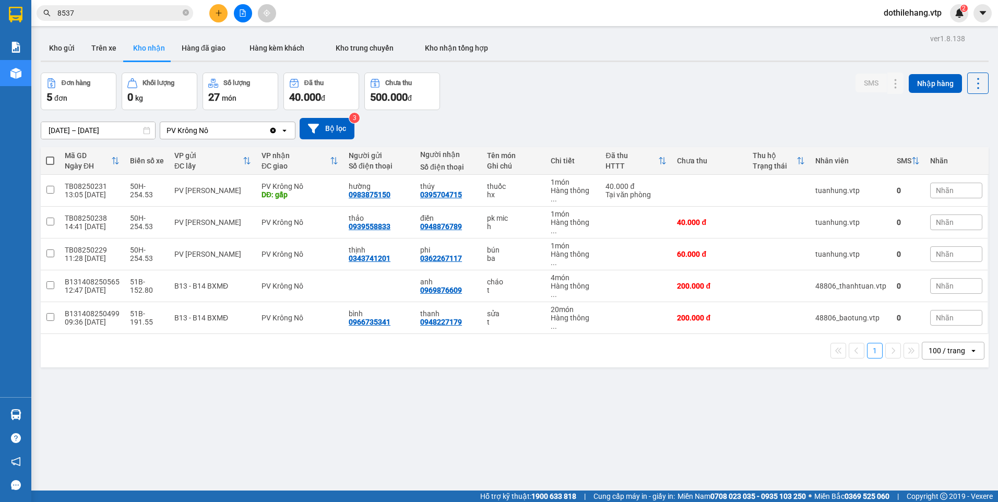
click at [947, 345] on div "100 / trang" at bounding box center [946, 350] width 37 height 10
drag, startPoint x: 951, startPoint y: 405, endPoint x: 941, endPoint y: 398, distance: 12.7
click at [952, 406] on span "80 / trang" at bounding box center [938, 406] width 33 height 10
click at [95, 51] on button "Trên xe" at bounding box center [104, 47] width 42 height 25
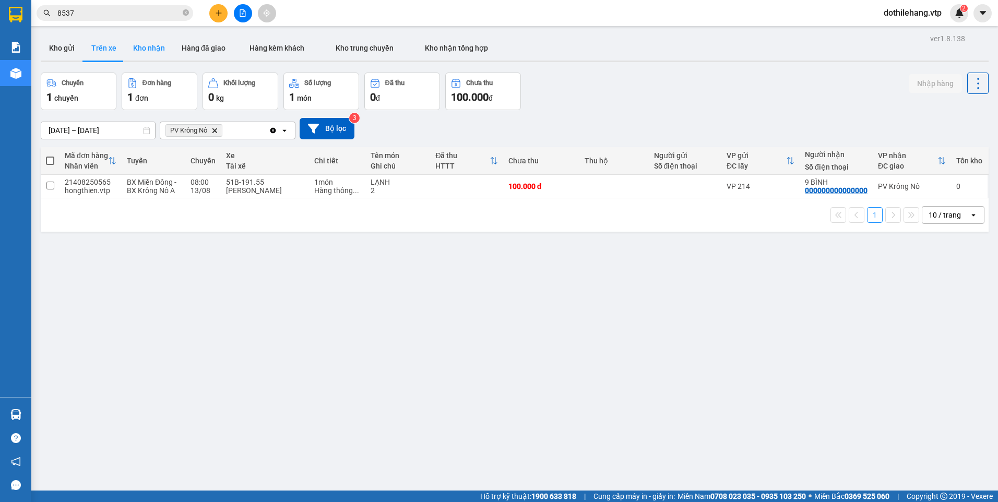
click at [168, 51] on button "Kho nhận" at bounding box center [149, 47] width 49 height 25
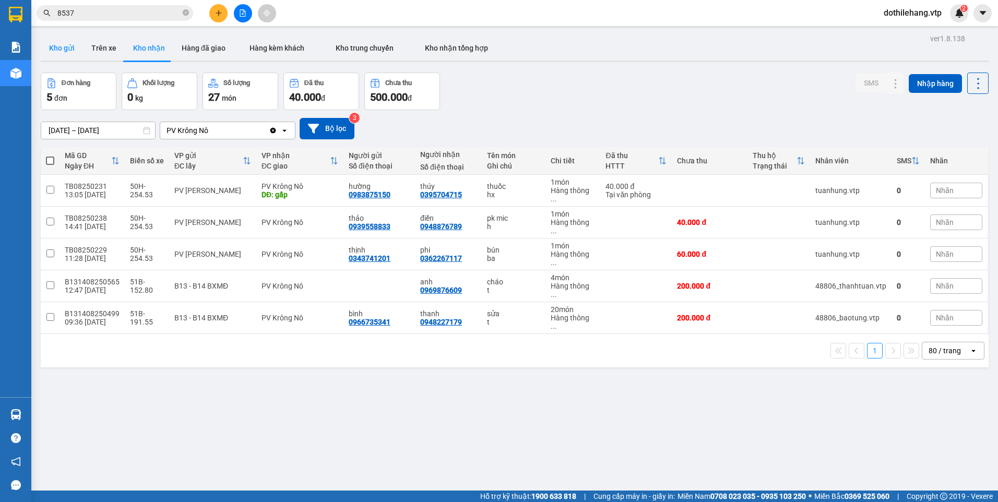
click at [71, 50] on button "Kho gửi" at bounding box center [62, 47] width 42 height 25
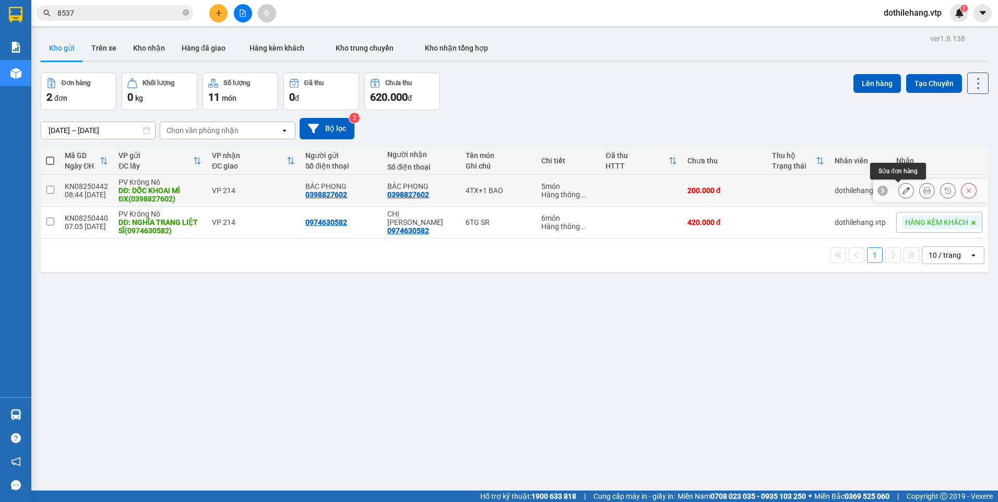
click at [902, 188] on icon at bounding box center [905, 190] width 7 height 7
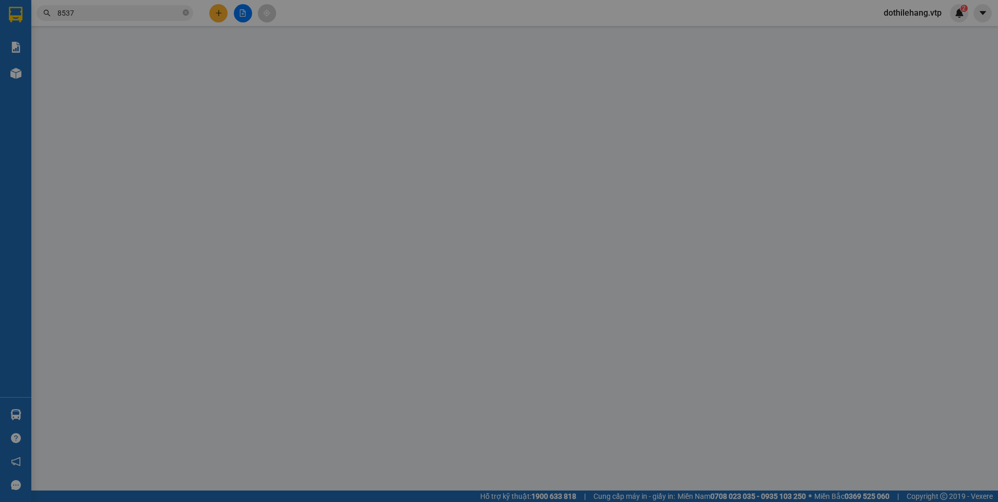
type input "0398827602"
type input "BÁC PHONG"
type input "DỐC KHOAI MÌ ĐX(0398827602)"
type input "0398827602"
type input "BÁC PHONG"
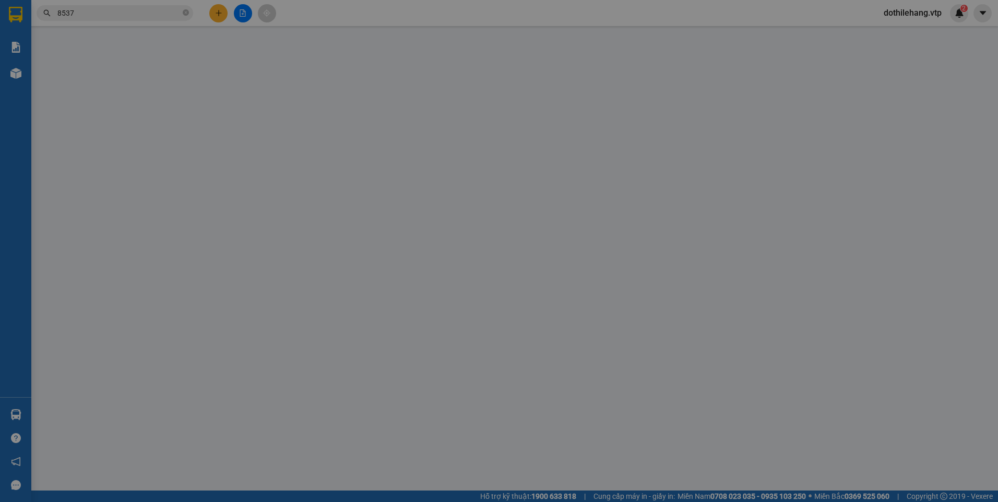
type input "200.000"
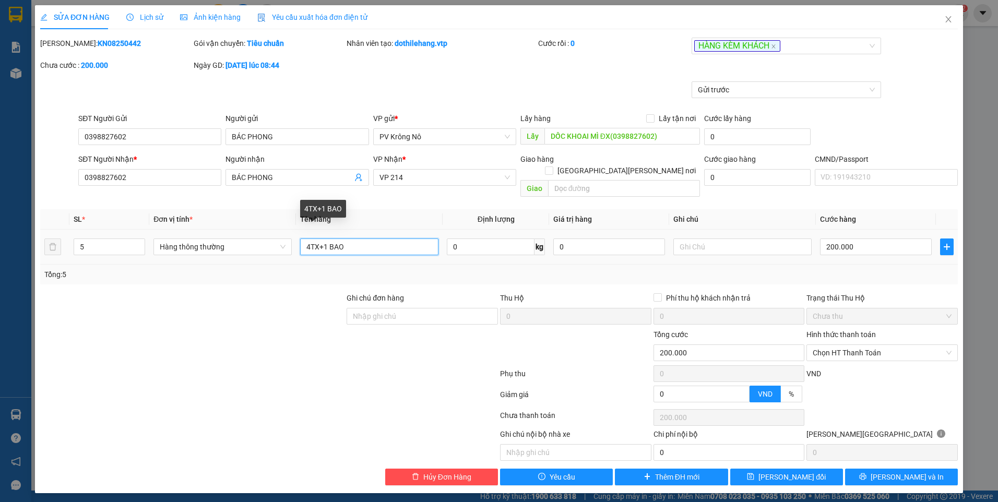
click at [311, 238] on input "4TX+1 BAO" at bounding box center [369, 246] width 138 height 17
type input "5TX+1 BAO"
click at [98, 239] on input "5" at bounding box center [109, 247] width 70 height 16
type input "6"
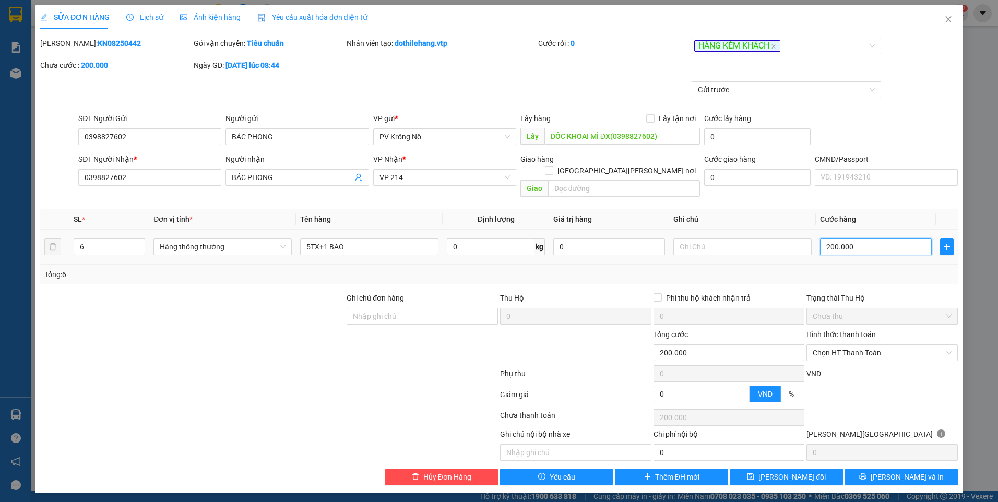
click at [875, 238] on input "200.000" at bounding box center [876, 246] width 112 height 17
type input "0"
type input "2"
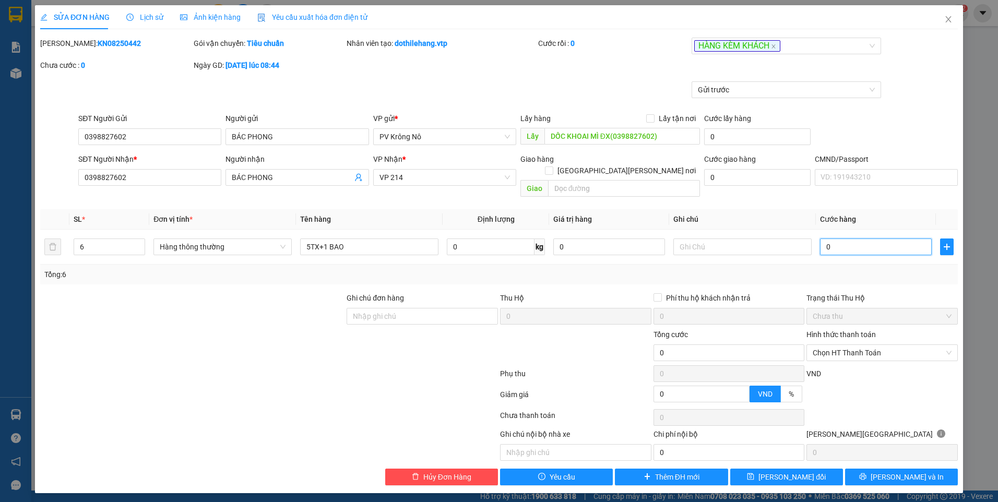
type input "2"
type input "002"
type input "25"
type input "0.025"
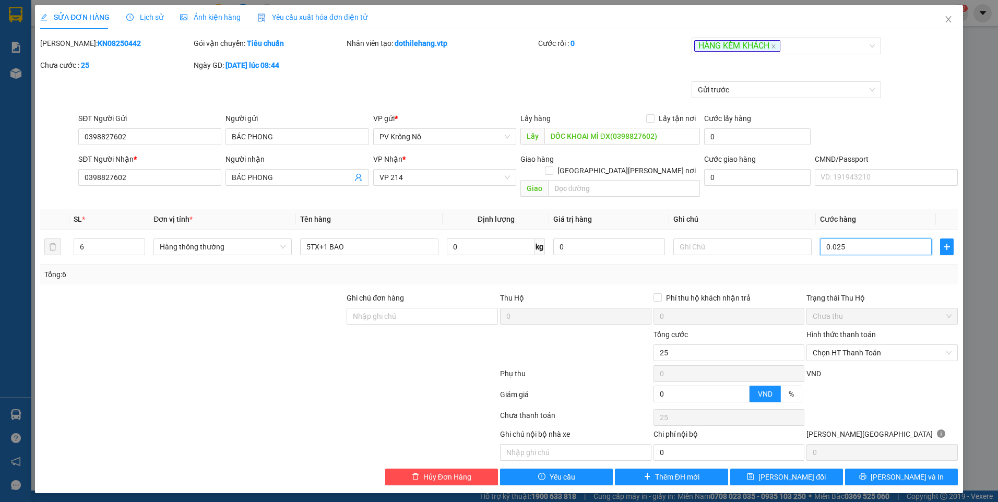
type input "250"
type input "0.002.500"
type input "2.500"
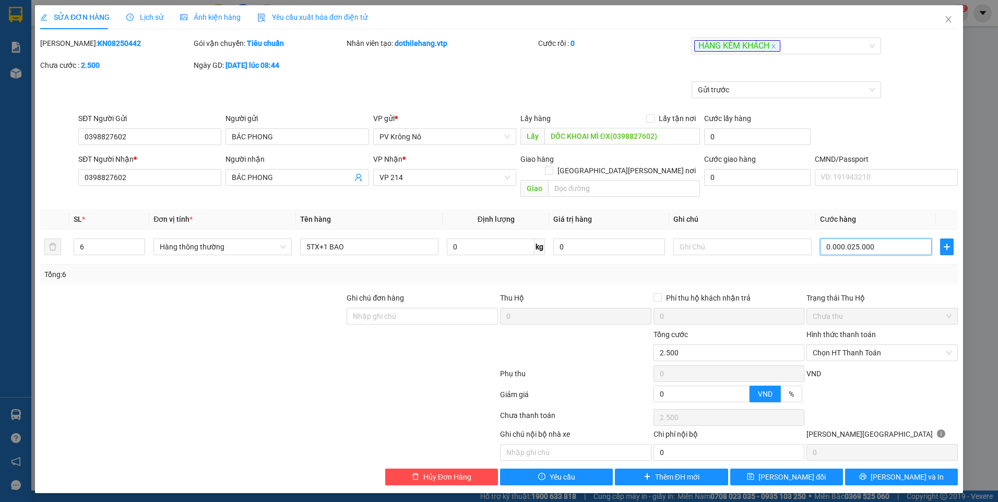
type input "000.002.500.000"
type input "2.500.000"
click at [867, 238] on input "2.500.000" at bounding box center [876, 246] width 112 height 17
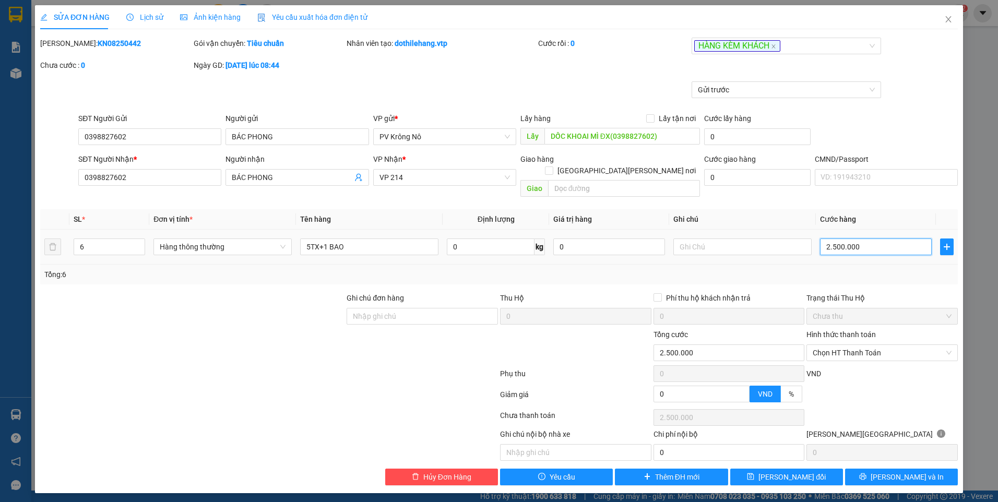
type input "0"
type input "2"
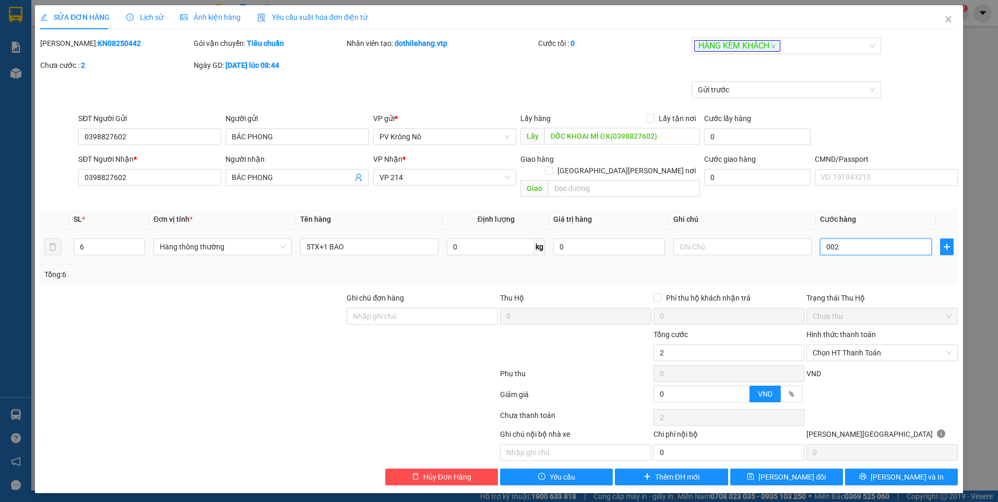
type input "0.025"
type input "25"
type input "250"
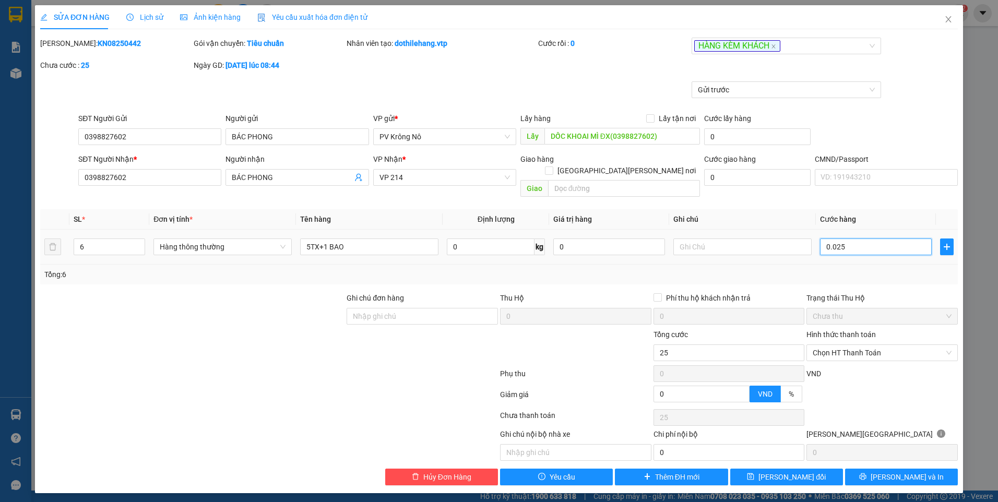
type input "00.250"
type input "2.500"
type input "0.002.500"
type input "25.000"
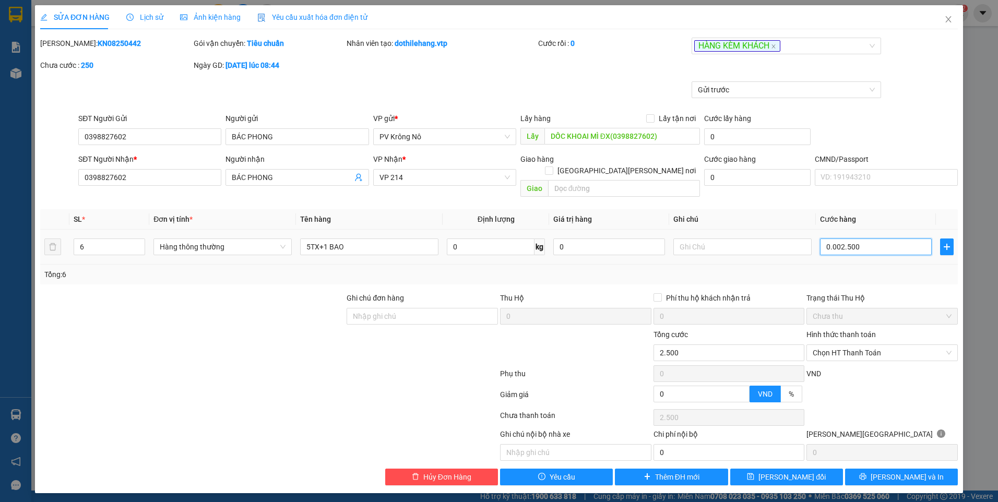
type input "25.000"
type input "00.000.250.000"
type input "250.000"
type input "000.000.250.000"
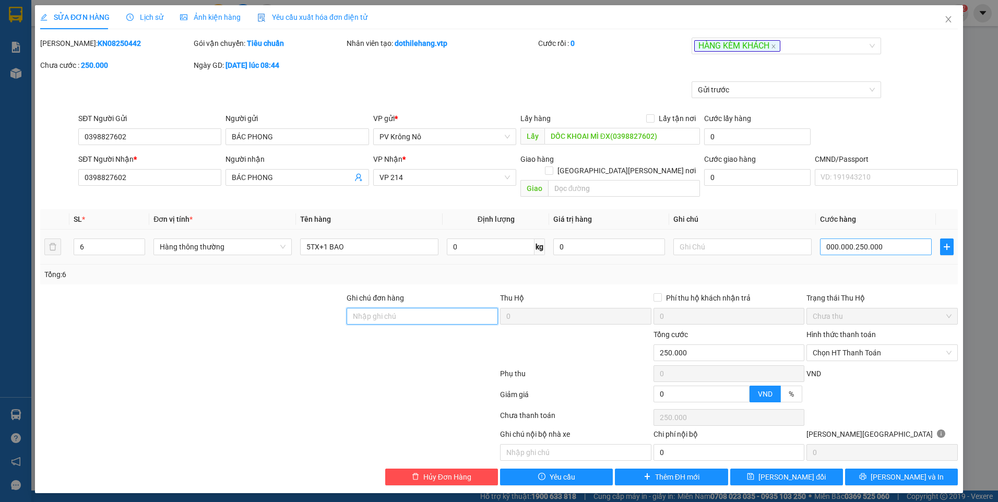
type input "250.000"
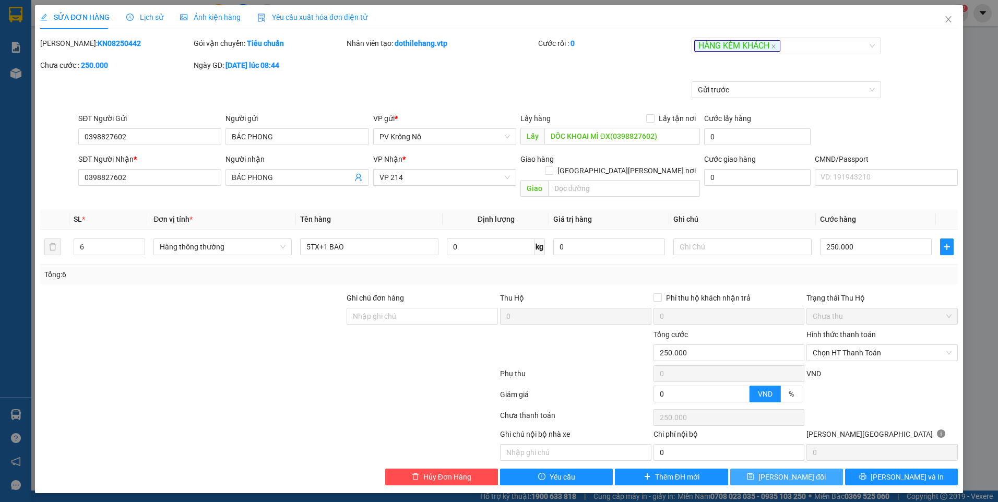
click at [816, 469] on button "Lưu thay đổi" at bounding box center [786, 477] width 113 height 17
